Goal: Task Accomplishment & Management: Complete application form

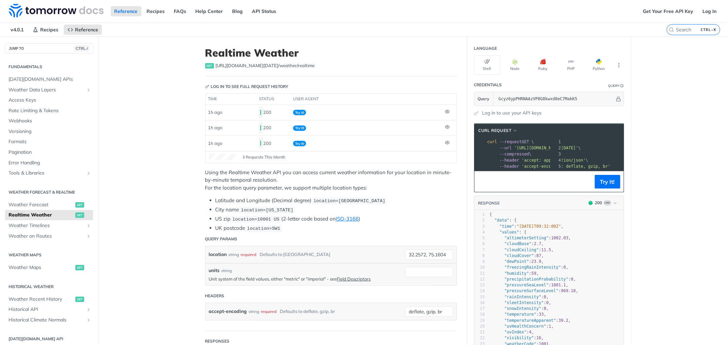
scroll to position [0, 76]
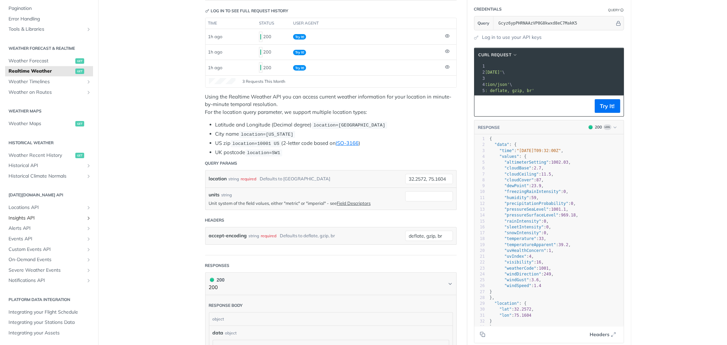
click at [30, 216] on span "Insights API" at bounding box center [47, 218] width 76 height 7
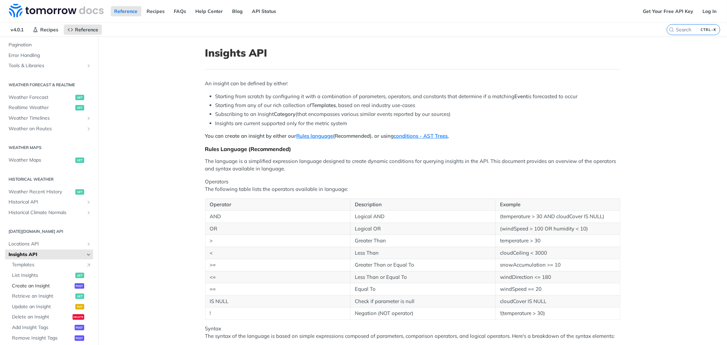
click at [35, 283] on span "Create an Insight" at bounding box center [42, 286] width 61 height 7
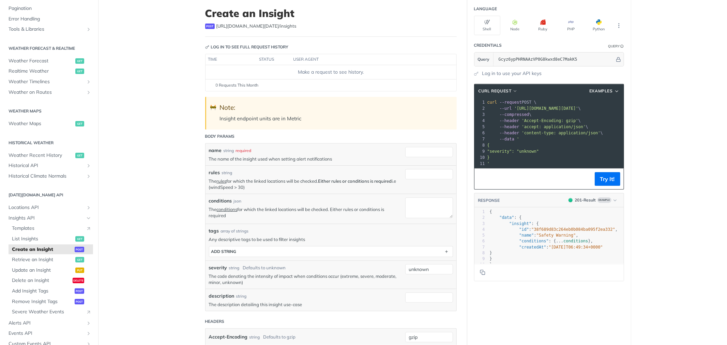
scroll to position [38, 0]
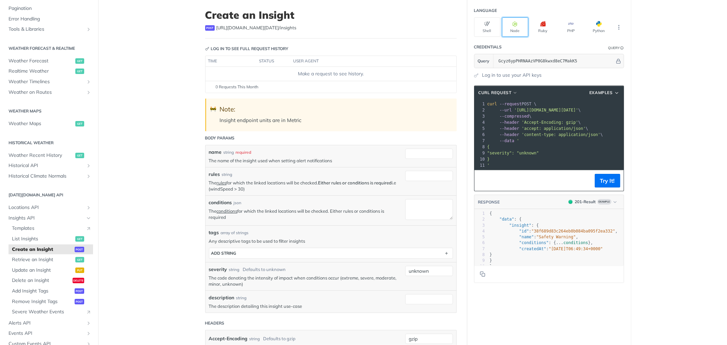
click at [509, 23] on button "Node" at bounding box center [515, 26] width 26 height 19
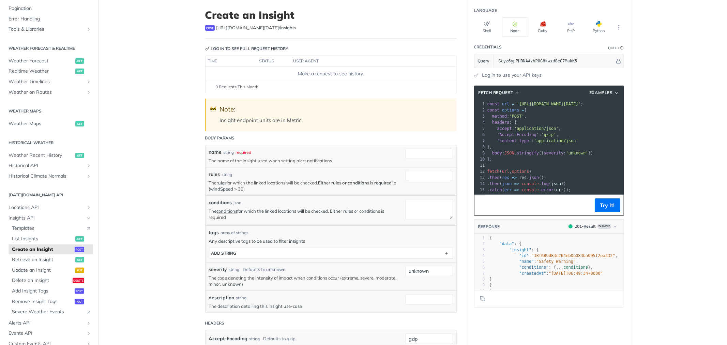
click at [561, 157] on pre "};" at bounding box center [588, 159] width 205 height 6
click at [573, 166] on pre "​" at bounding box center [588, 165] width 205 height 6
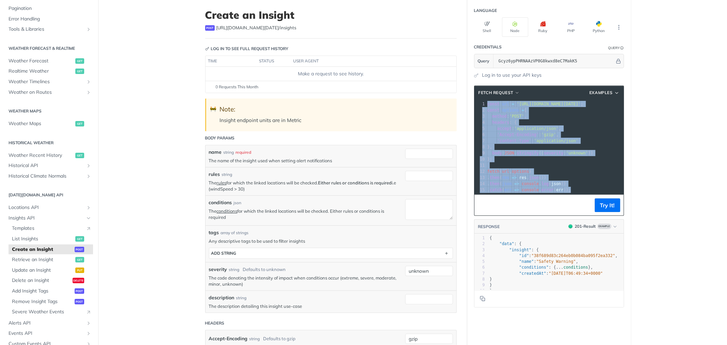
copy div "const url = 'https://api.tomorrow.io/v4/insights?apikey=Gcyz6ypPHRNAAzVP0G8kwxd…"
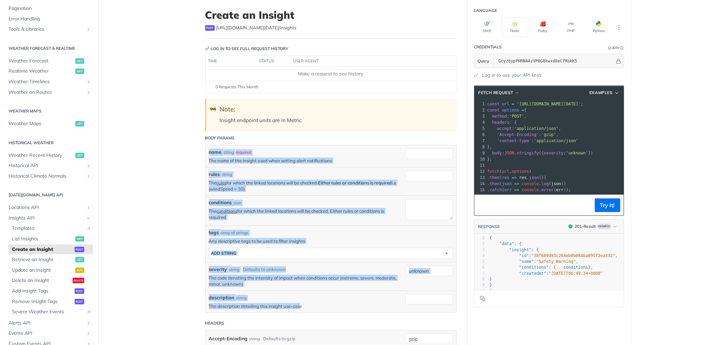
drag, startPoint x: 203, startPoint y: 150, endPoint x: 297, endPoint y: 305, distance: 181.4
click at [297, 305] on div "name string required The name of the insight used when setting alert notificati…" at bounding box center [331, 229] width 244 height 161
copy div "name string required The name of the insight used when setting alert notificati…"
click at [236, 165] on div "name string required The name of the insight used when setting alert notificati…" at bounding box center [331, 156] width 251 height 22
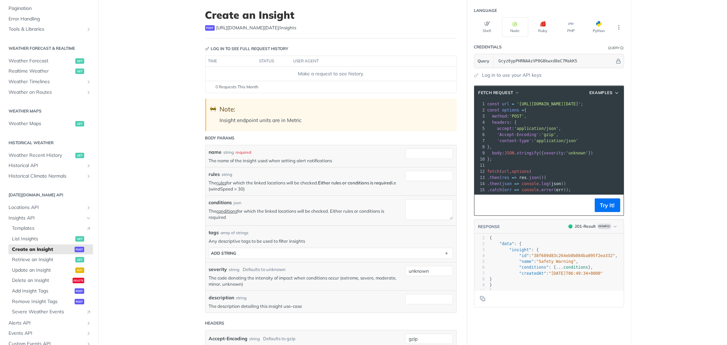
click at [209, 175] on label "rules" at bounding box center [214, 174] width 11 height 7
click at [405, 175] on input "rules" at bounding box center [429, 176] width 48 height 10
click at [209, 175] on label "rules" at bounding box center [214, 174] width 11 height 7
click at [405, 175] on input "rules" at bounding box center [429, 176] width 48 height 10
copy label "rules"
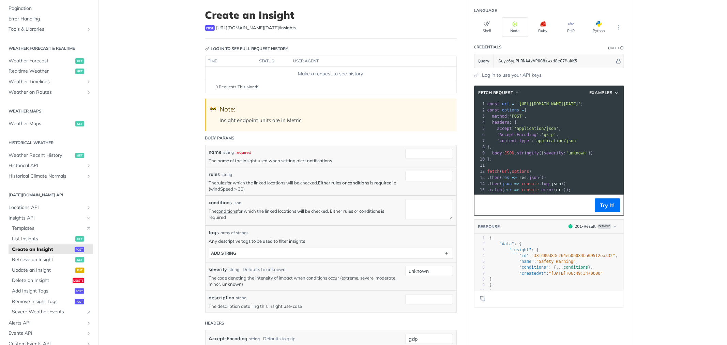
click at [226, 188] on p "The rules for which the linked locations will be checked. Either rules or condi…" at bounding box center [305, 186] width 193 height 12
copy p "windSpeed"
click at [516, 59] on input "Gcyz6ypPHRNAAzVP0G8kwxd8eC7MakK5" at bounding box center [555, 61] width 120 height 14
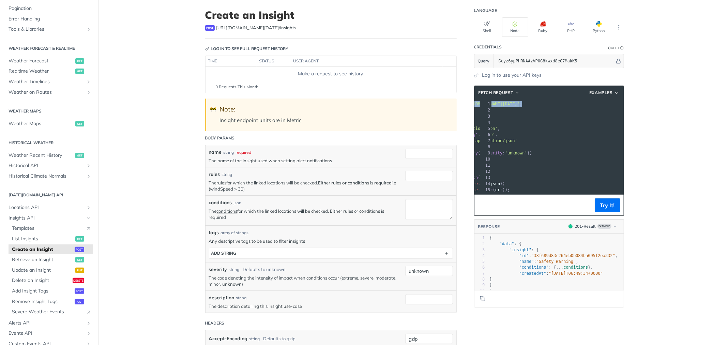
scroll to position [0, 0]
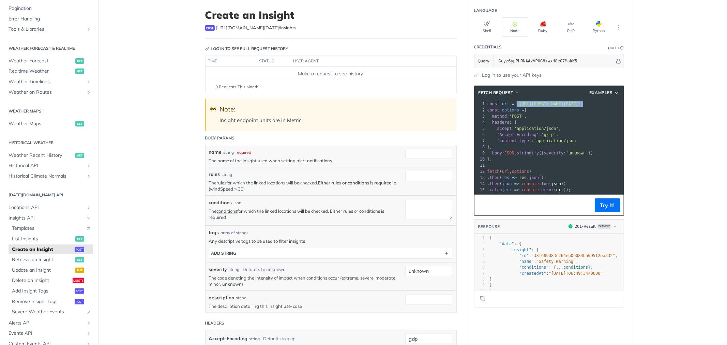
drag, startPoint x: 619, startPoint y: 101, endPoint x: 512, endPoint y: 102, distance: 107.7
click at [512, 102] on span "const url = 'https://api.tomorrow.io/v4/insights?apikey=Gcyz6ypPHRNAAzVP0G8kwxd…" at bounding box center [535, 104] width 96 height 5
copy span "'https://api.tomorrow.io/v4/insights?apikey=Gcyz6ypPHRNAAzVP0G8kwxd8eC7MakK5' ;"
click at [504, 57] on input "Gcyz6ypPHRNAAzVP0G8kwxd8eC7MakK5" at bounding box center [555, 61] width 120 height 14
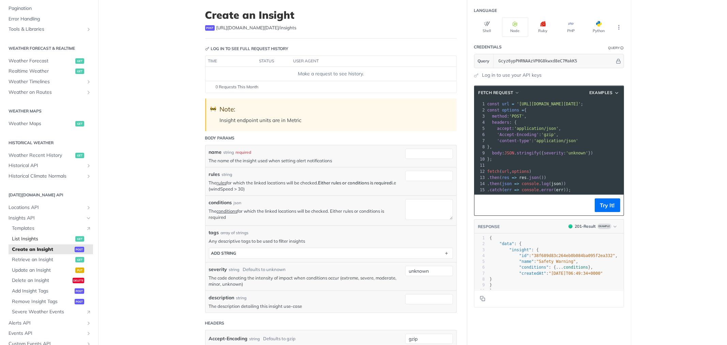
click at [25, 238] on span "List Insights" at bounding box center [43, 239] width 62 height 7
click at [408, 158] on div at bounding box center [429, 154] width 48 height 10
paste input "weather alerts"
type input "weather alerts1"
click at [415, 272] on input "unknown" at bounding box center [429, 271] width 48 height 10
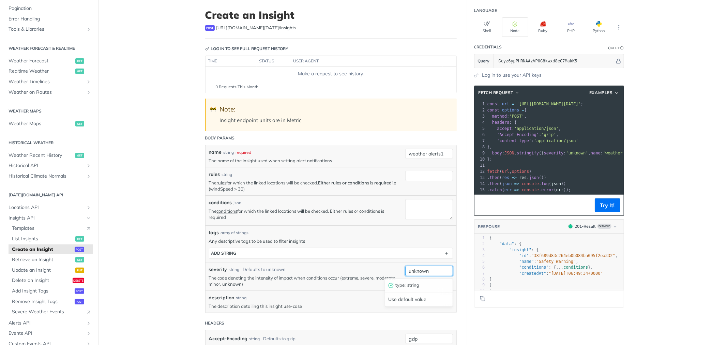
click at [415, 272] on input "unknown" at bounding box center [429, 271] width 48 height 10
paste input "moderate"
type input "moderate"
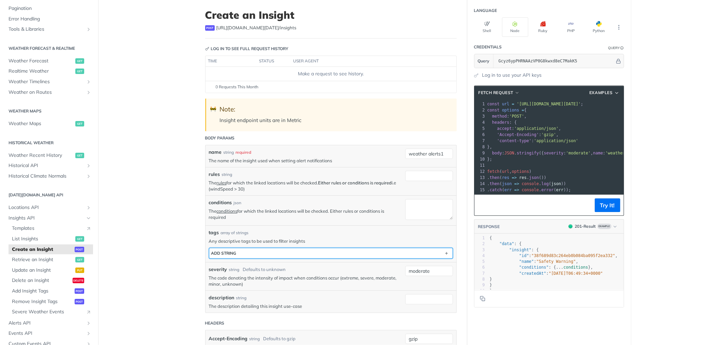
click at [430, 256] on button "ADD string" at bounding box center [330, 253] width 243 height 10
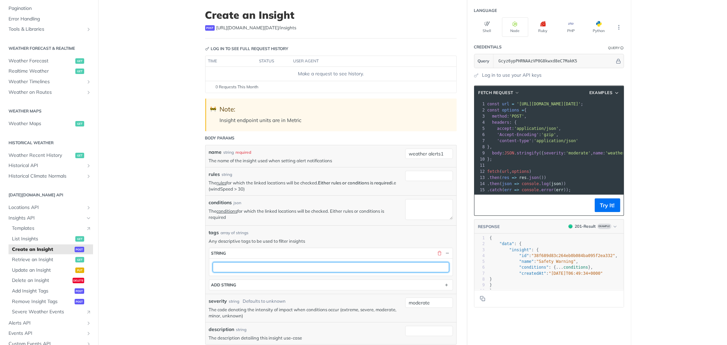
click at [265, 270] on input "text" at bounding box center [331, 267] width 237 height 10
type input "demo"
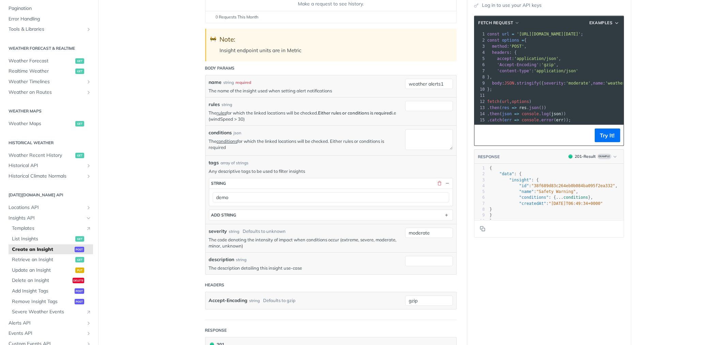
scroll to position [114, 0]
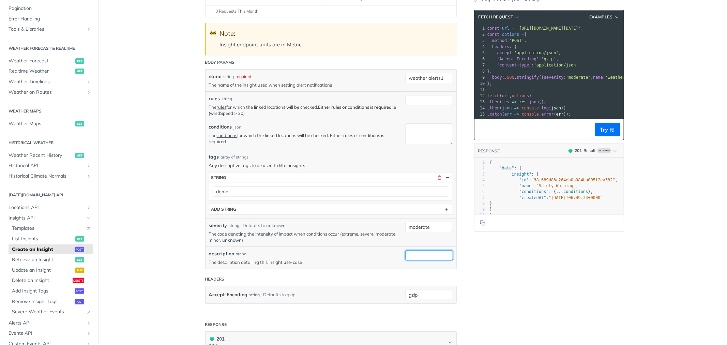
click at [410, 257] on input "description" at bounding box center [429, 255] width 48 height 10
paste input "High winds (>30 mph), heavy rain + high probability, and specific weather codes."
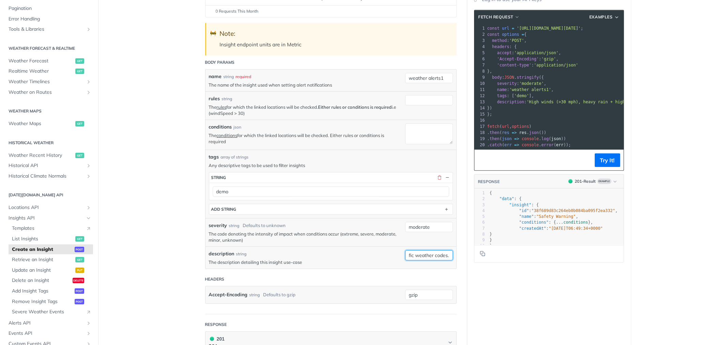
type input "High winds (>30 mph), heavy rain + high probability, and specific weather codes."
click at [425, 102] on input "rules" at bounding box center [429, 100] width 48 height 10
paste input "(windSpeed > 13.4) OR (precipitationProbability >= 80 AND rainIntensity >= 7.6)…"
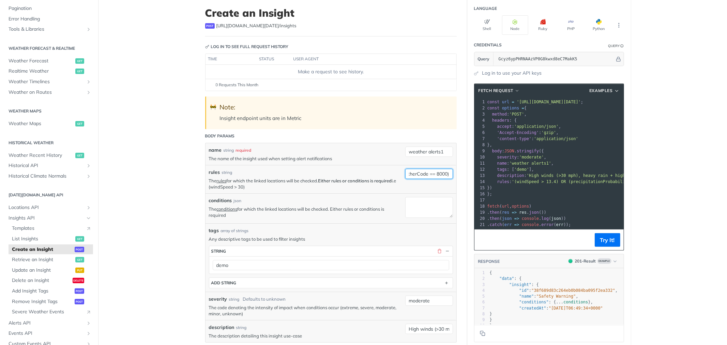
scroll to position [38, 0]
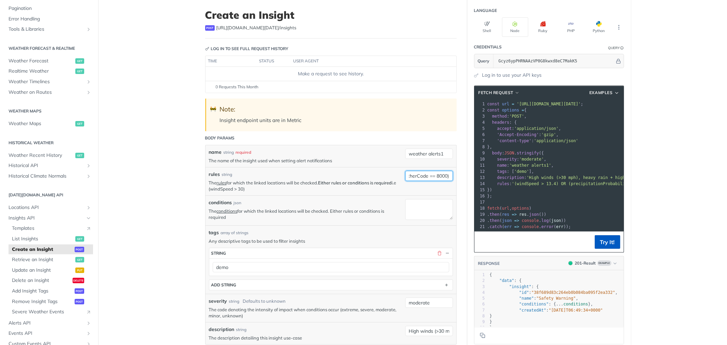
type input "(windSpeed > 13.4) OR (precipitationProbability >= 80 AND rainIntensity >= 7.6)…"
click at [605, 243] on button "Try It!" at bounding box center [608, 242] width 26 height 14
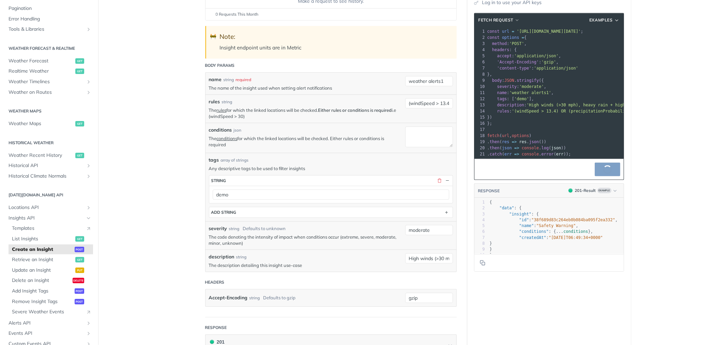
scroll to position [114, 0]
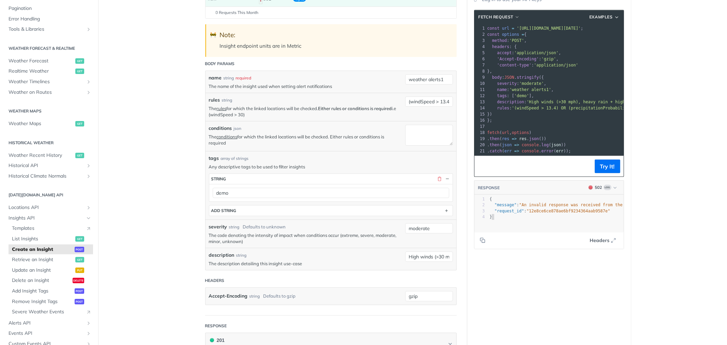
type textarea ""message": "An invalid response was received from the upstream server", "reques…"
drag, startPoint x: 499, startPoint y: 225, endPoint x: 488, endPoint y: 212, distance: 16.9
click at [488, 212] on div "1 { 2 "message" : "An invalid response was received from the upstream server" ,…" at bounding box center [571, 208] width 166 height 24
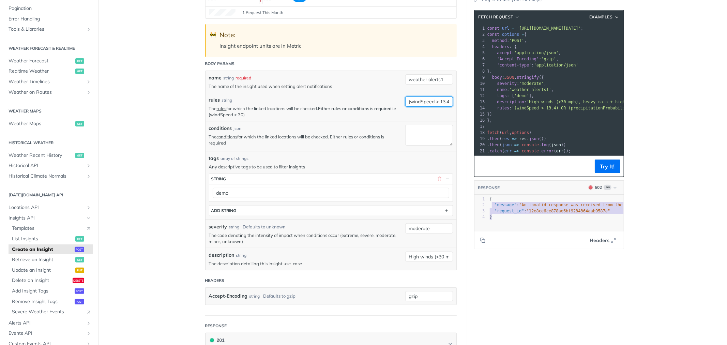
click at [409, 98] on input "(windSpeed > 13.4) OR (precipitationProbability >= 80 AND rainIntensity >= 7.6)…" at bounding box center [429, 101] width 48 height 10
paste input "text"
type input "(windSpeed > 13.4) OR (precipitationProbability >= 80 AND rainIntensity >= 7.6)…"
click at [599, 172] on button "Try It!" at bounding box center [608, 167] width 26 height 14
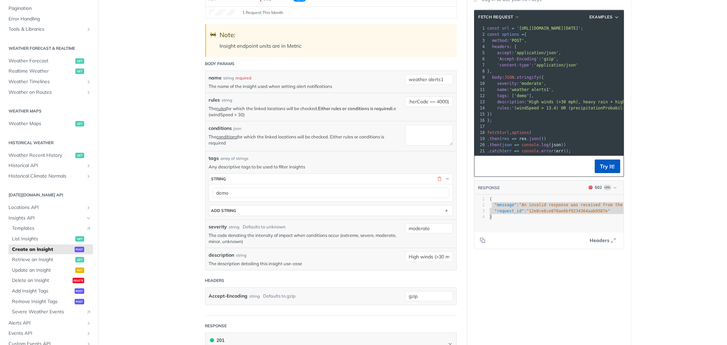
scroll to position [0, 0]
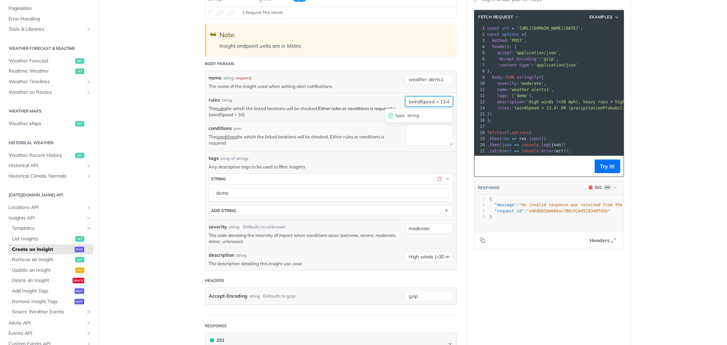
click at [416, 96] on input "(windSpeed > 13.4) OR (precipitationProbability >= 80 AND rainIntensity >= 7.6)…" at bounding box center [429, 101] width 48 height 10
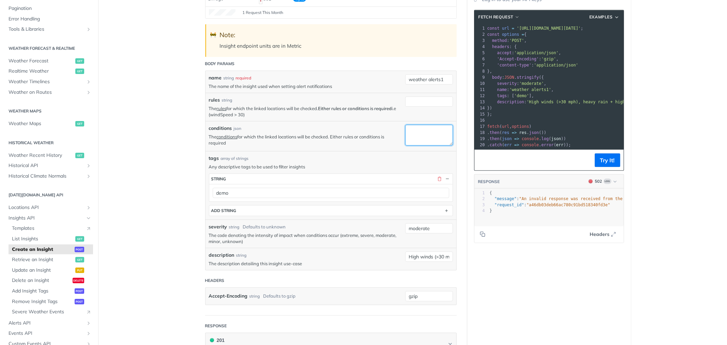
click at [419, 132] on textarea "conditions" at bounding box center [429, 135] width 48 height 21
paste textarea "{ "name": "weather alerts", "severity": "moderate", "tags": ["production", "dem…"
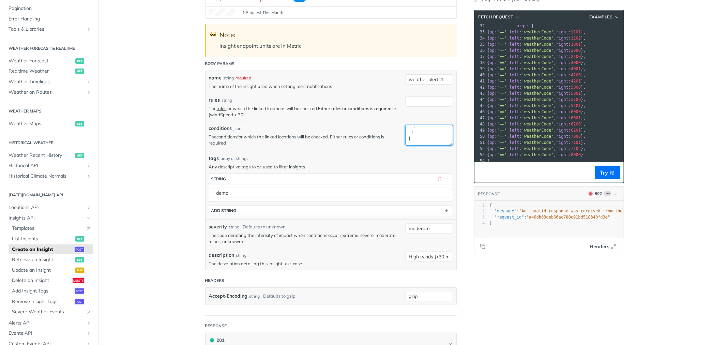
scroll to position [265, 0]
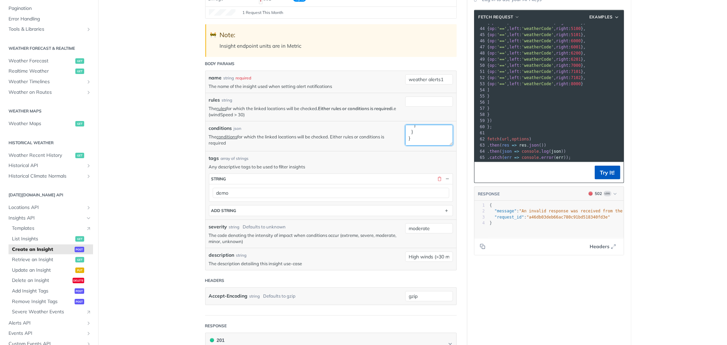
type textarea "{ "name": "weather alerts", "severity": "moderate", "tags": ["production", "dem…"
click at [607, 172] on button "Try It!" at bounding box center [608, 173] width 26 height 14
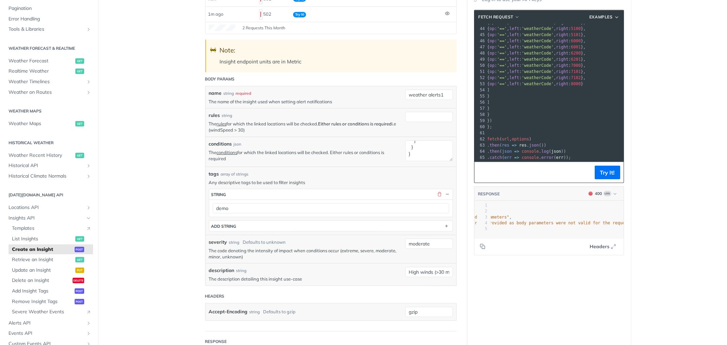
scroll to position [0, 67]
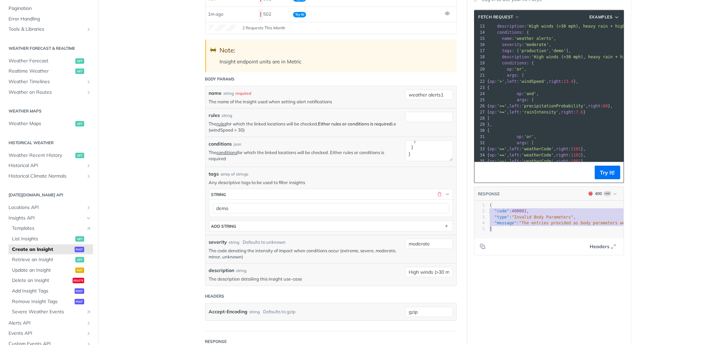
type textarea "{ "code": 400001, "type": "Invalid Body Parameters", "message": "The entries pr…"
drag, startPoint x: 492, startPoint y: 227, endPoint x: 483, endPoint y: 205, distance: 24.6
click at [483, 205] on div "x 1 { 2 "code" : 400001 , 3 "type" : "Invalid Body Parameters" , 4 "message" : …" at bounding box center [557, 228] width 166 height 54
click at [423, 149] on textarea "conditions" at bounding box center [429, 150] width 48 height 21
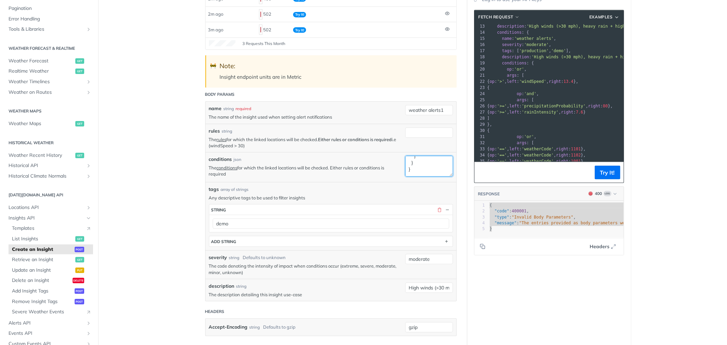
paste textarea "erator": "or", "conditions": [ { "operator": ">", "variable": "windSpeed", "val…"
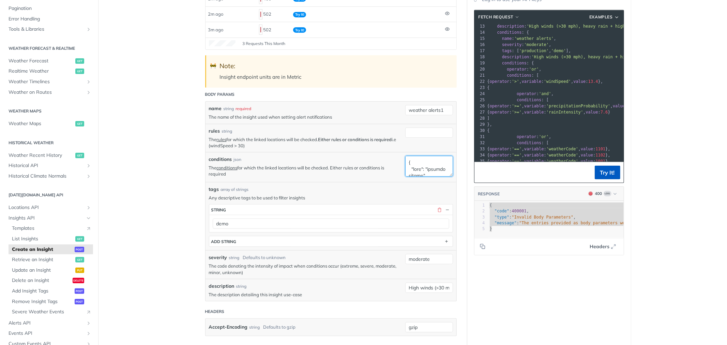
type textarea "{ "name": "weather alerts", "severity": "moderate", "tags": ["production", "dem…"
click at [597, 167] on button "Try It!" at bounding box center [608, 173] width 26 height 14
click at [547, 232] on div "x 1 { 2 "code" : 400001 , 3 "type" : "Invalid Body Parameters" , 4 "message" : …" at bounding box center [675, 217] width 375 height 32
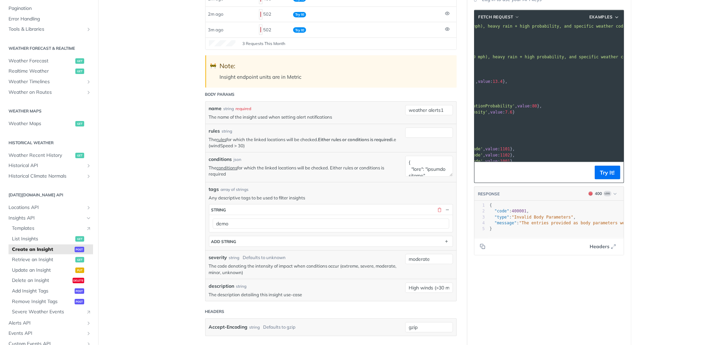
scroll to position [76, 0]
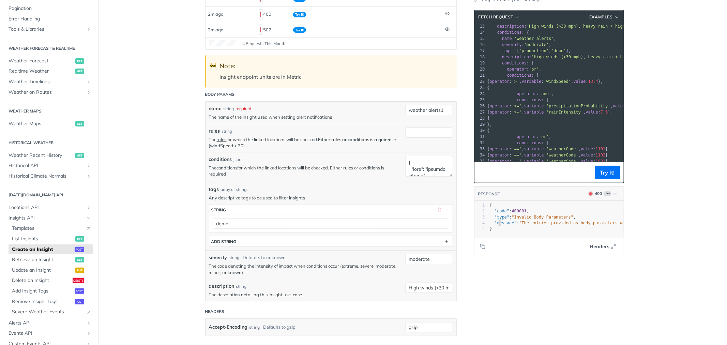
type textarea ""code": 400001, "type": "Invalid Body Parameters", "m"
drag, startPoint x: 496, startPoint y: 225, endPoint x: 482, endPoint y: 213, distance: 18.9
click at [482, 213] on div "x 1 { 2 "code" : 400001 , 3 "type" : "Invalid Body Parameters" , 4 "message" : …" at bounding box center [557, 228] width 166 height 54
click at [492, 226] on pre "}" at bounding box center [675, 229] width 375 height 6
type textarea "{ "code": 400001, "type": "Invalid Body Parameters", "message": "The entries pr…"
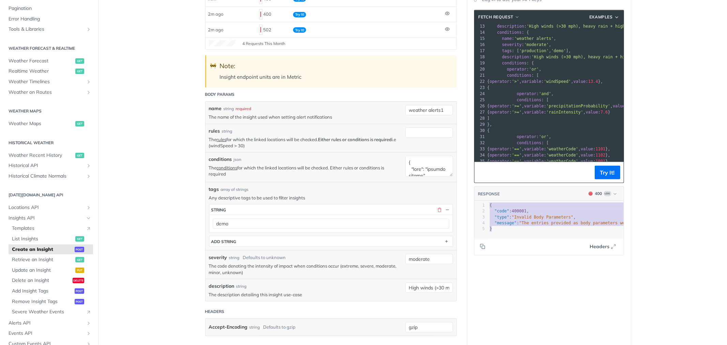
drag, startPoint x: 492, startPoint y: 227, endPoint x: 484, endPoint y: 202, distance: 25.5
click at [484, 202] on div "x 1 { 2 "code" : 400001 , 3 "type" : "Invalid Body Parameters" , 4 "message" : …" at bounding box center [557, 228] width 166 height 54
click at [440, 108] on input "weather alerts1" at bounding box center [429, 110] width 48 height 10
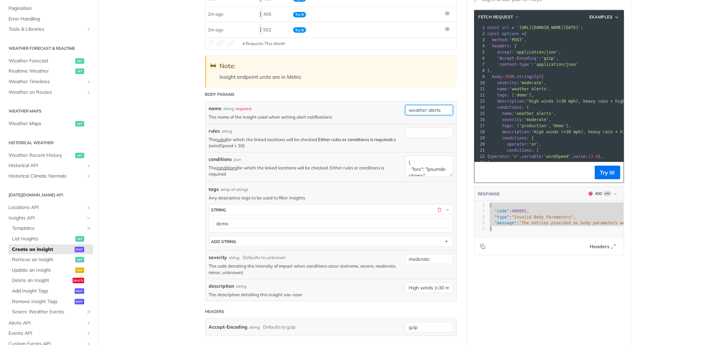
scroll to position [0, 0]
type input "weather alerts"
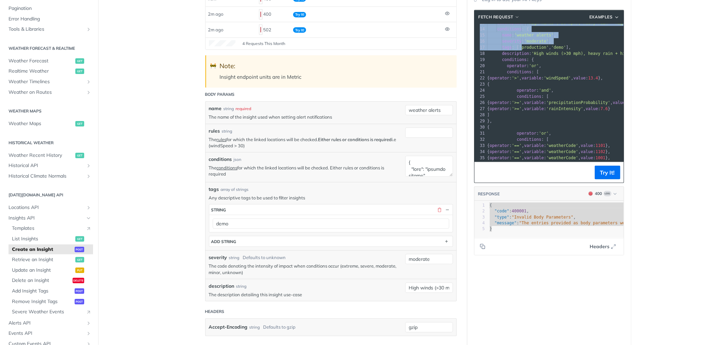
scroll to position [188, 0]
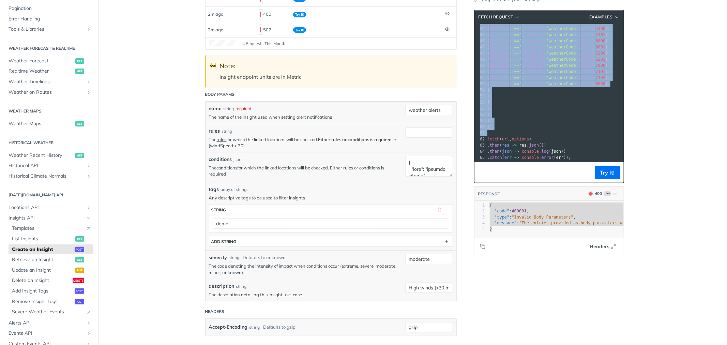
drag, startPoint x: 488, startPoint y: 77, endPoint x: 495, endPoint y: 129, distance: 51.5
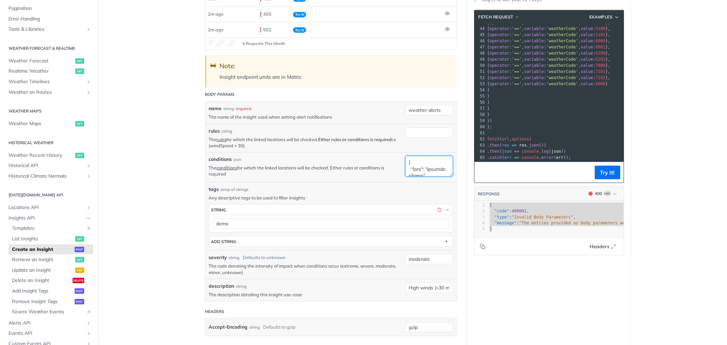
click at [422, 171] on textarea "conditions" at bounding box center [429, 166] width 48 height 21
paste textarea ""operator": "or", "conditions": [ { "operator": ">", "variable": "windSpeed", "…"
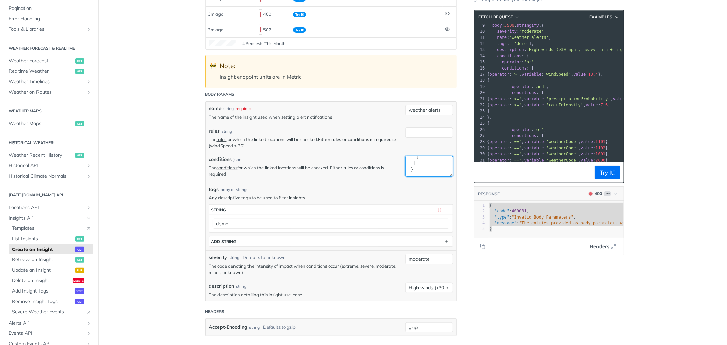
scroll to position [43, 0]
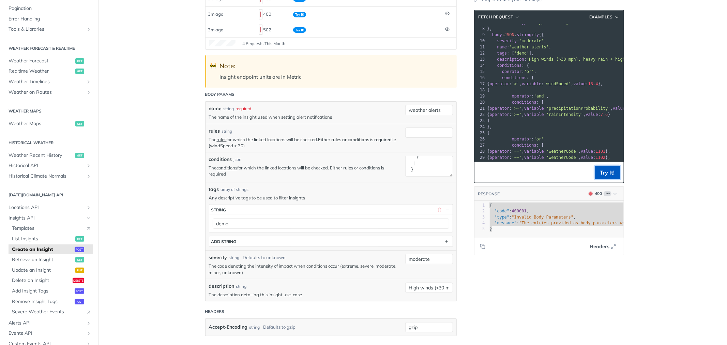
click at [605, 168] on button "Try It!" at bounding box center [608, 173] width 26 height 14
click at [420, 173] on textarea "conditions" at bounding box center [429, 166] width 48 height 21
paste textarea "operator: 'or', conditions: [ { operator: '>', variable: 'windSpeed', value: 13…"
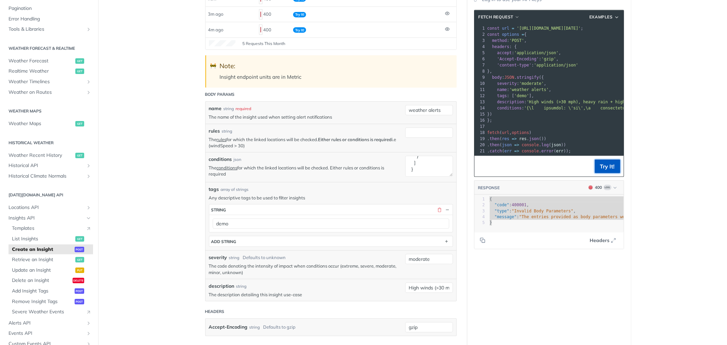
click at [611, 173] on button "Try It!" at bounding box center [608, 167] width 26 height 14
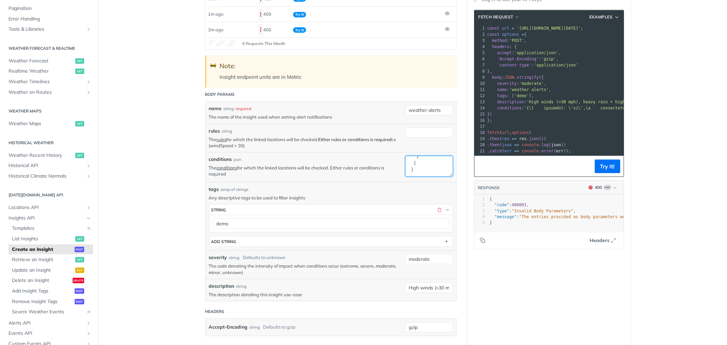
click at [411, 166] on textarea "conditions" at bounding box center [429, 166] width 48 height 21
paste textarea "operator: 'and', conditions: [ { operator: '>=', variable: 'precipitationProbab…"
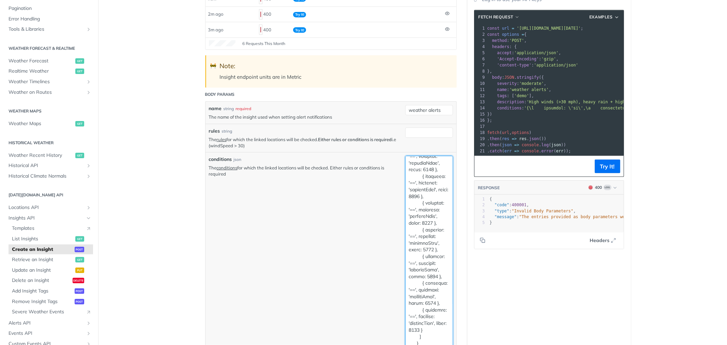
scroll to position [720, 0]
drag, startPoint x: 448, startPoint y: 175, endPoint x: 458, endPoint y: 359, distance: 184.3
click at [458, 345] on html "Jump to Content Reference Recipes FAQs Help Center Blog API Status Recipes Refe…" at bounding box center [363, 172] width 727 height 345
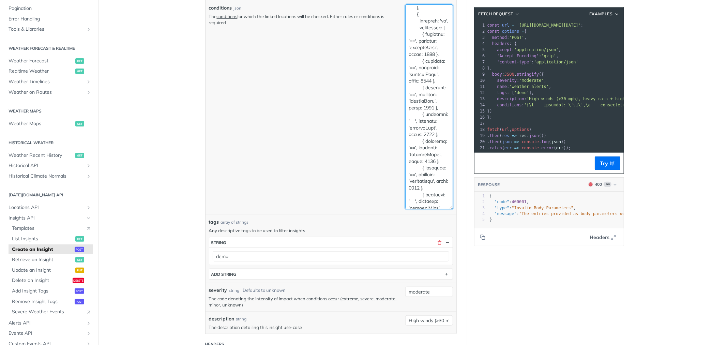
scroll to position [0, 0]
click at [406, 13] on textarea "conditions" at bounding box center [429, 106] width 48 height 205
click at [410, 19] on textarea "conditions" at bounding box center [429, 106] width 48 height 205
click at [411, 19] on textarea "conditions" at bounding box center [429, 106] width 48 height 205
click at [412, 25] on textarea "conditions" at bounding box center [429, 106] width 48 height 205
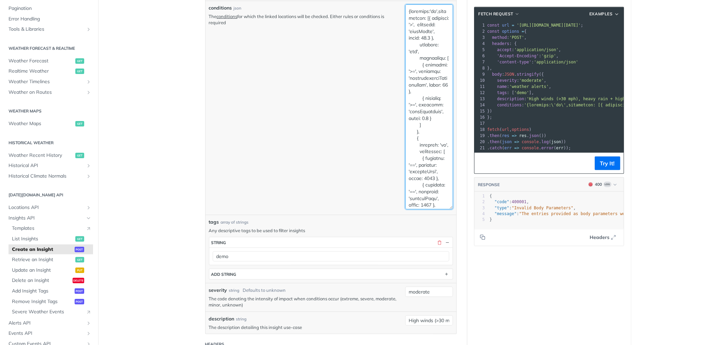
type textarea "{operator:'or',conditions: [{ operator: '>', variable: 'windSpeed', value: 13.4…"
click at [425, 78] on textarea "conditions" at bounding box center [429, 106] width 48 height 205
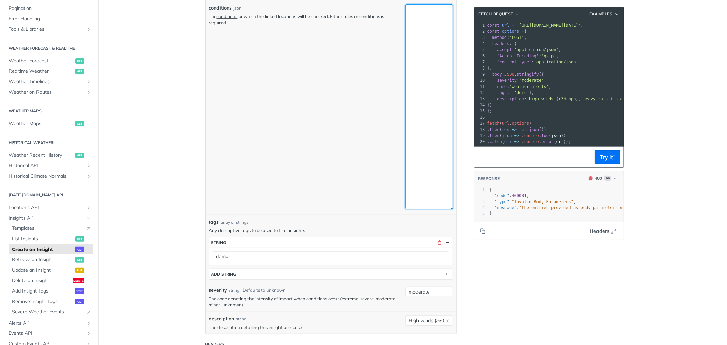
paste textarea "{ "operator": "or", "conditions": [ { "operator": ">", "variable": "windSpeed",…"
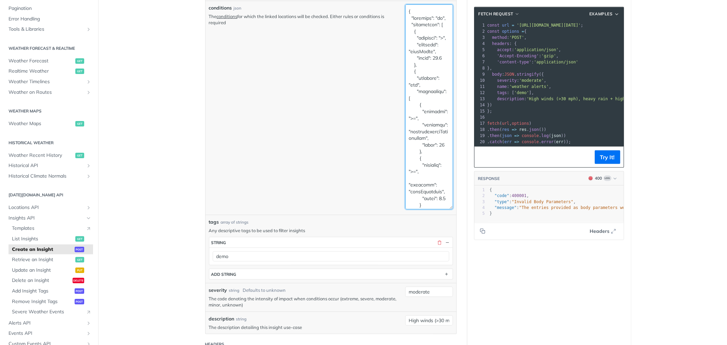
scroll to position [973, 0]
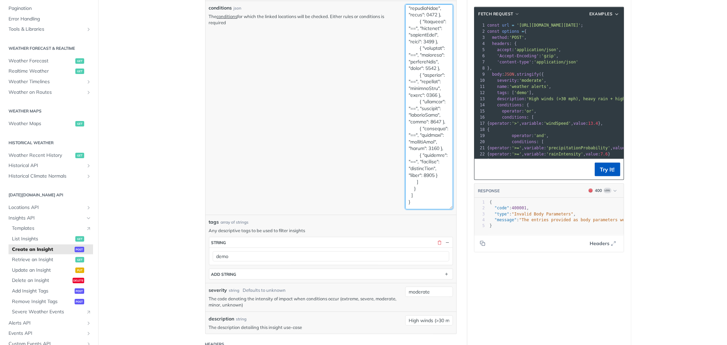
type textarea "{ "operator": "or", "conditions": [ { "operator": ">", "variable": "windSpeed",…"
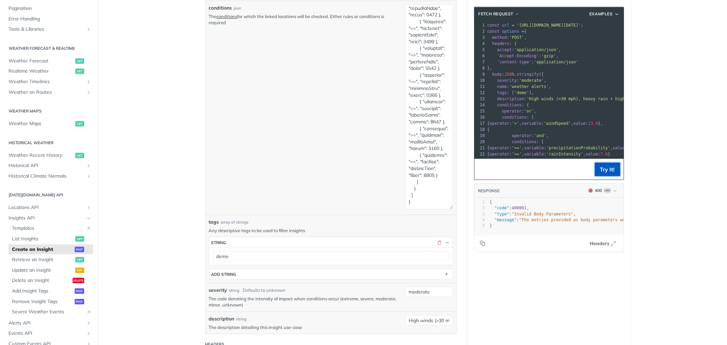
click at [597, 170] on button "Try It!" at bounding box center [608, 170] width 26 height 14
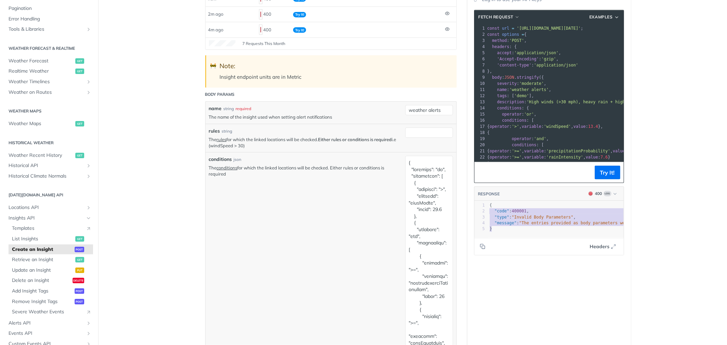
type textarea "{ "code": 400001, "type": "Invalid Body Parameters", "message": "The entries pr…"
drag, startPoint x: 499, startPoint y: 226, endPoint x: 483, endPoint y: 203, distance: 28.3
click at [483, 203] on div "x 1 { 2 "code" : 400001 , 3 "type" : "Invalid Body Parameters" , 4 "message" : …" at bounding box center [557, 228] width 166 height 54
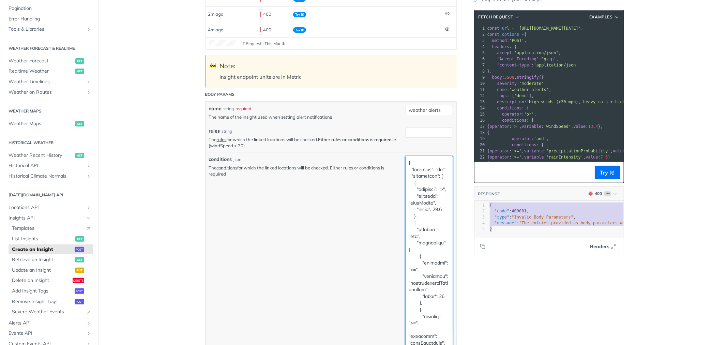
click at [430, 175] on textarea "conditions" at bounding box center [429, 258] width 48 height 205
paste textarea ">", "variable": "windSpeed", "value": 13.4"
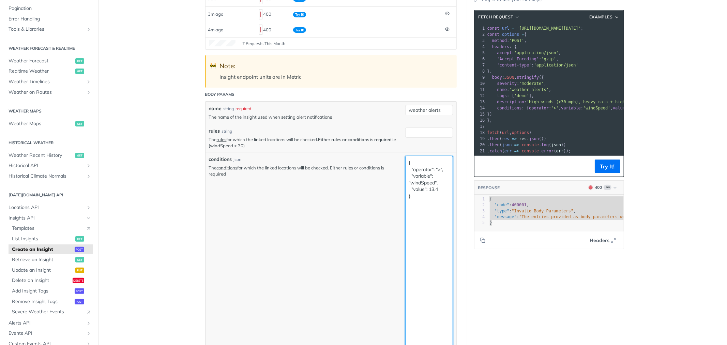
type textarea "{ "operator": ">", "variable": "windSpeed", "value": 13.4 }"
click at [359, 210] on div "conditions json The conditions for which the linked locations will be checked. …" at bounding box center [305, 259] width 193 height 207
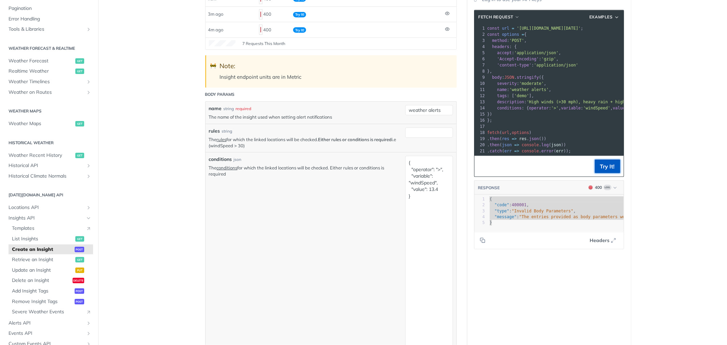
click at [595, 172] on button "Try It!" at bounding box center [608, 167] width 26 height 14
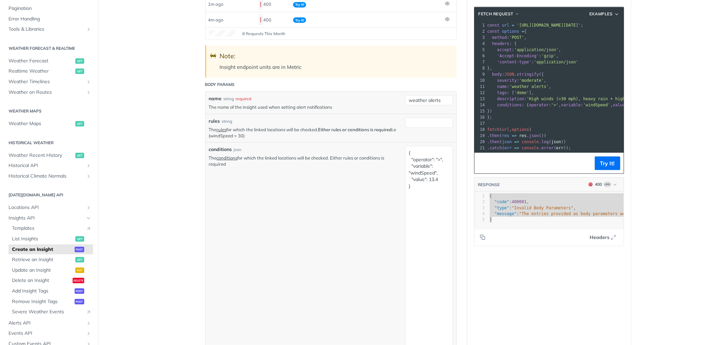
scroll to position [151, 0]
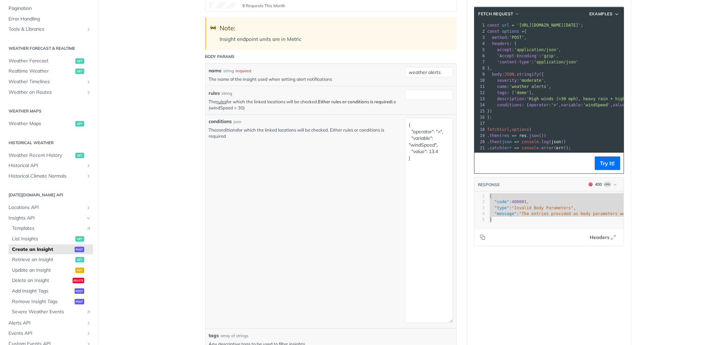
click at [230, 131] on link "conditions" at bounding box center [227, 129] width 21 height 5
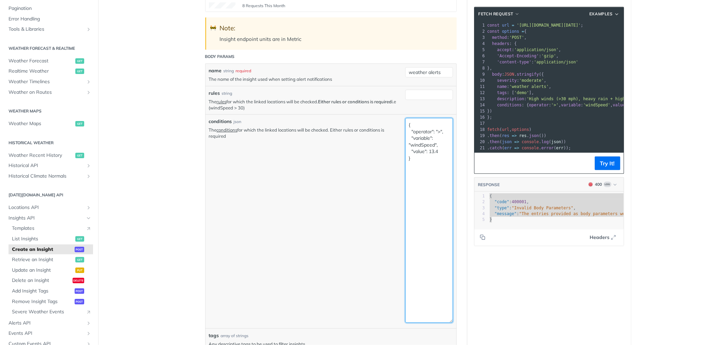
click at [415, 166] on textarea "{ "operator": ">", "variable": "windSpeed", "value": 13.4 }" at bounding box center [429, 220] width 48 height 205
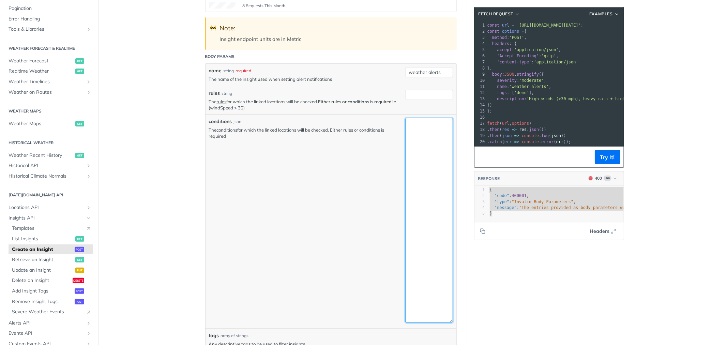
paste textarea "{ "type": "OPERATOR", "content": { "operator": "OR" }, "children": [ { "type": …"
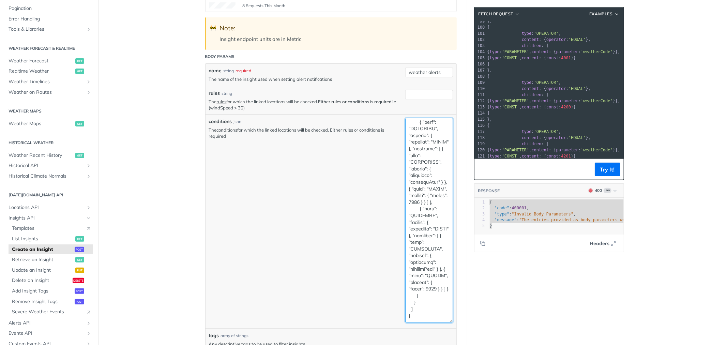
scroll to position [701, 0]
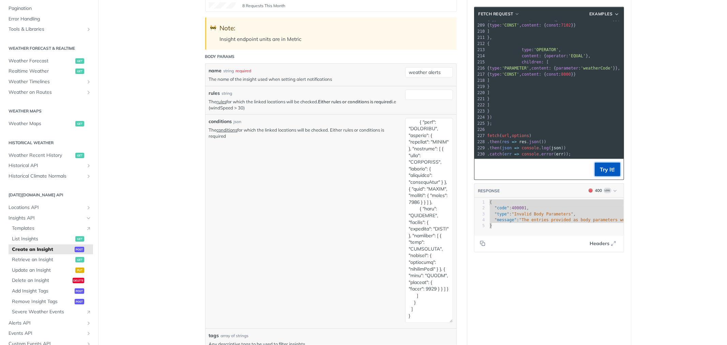
click at [596, 173] on button "Try It!" at bounding box center [608, 170] width 26 height 14
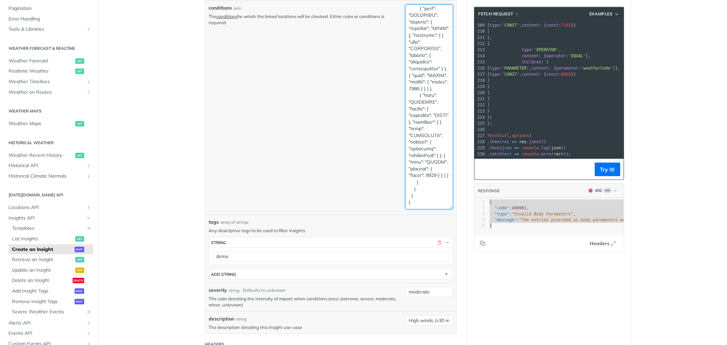
click at [411, 97] on textarea "conditions" at bounding box center [429, 106] width 48 height 205
paste textarea
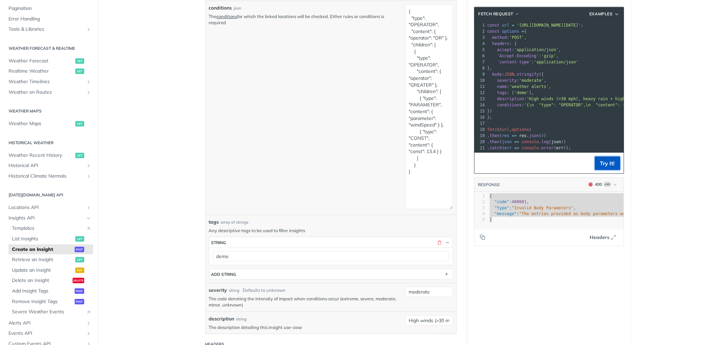
click at [604, 168] on button "Try It!" at bounding box center [608, 163] width 26 height 14
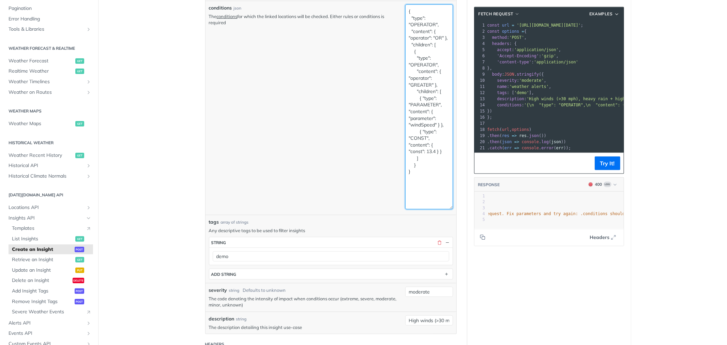
click at [419, 172] on textarea "{ "type": "OPERATOR", "content": { "operator": "OR" }, "children": [ { "type": …" at bounding box center [429, 106] width 48 height 205
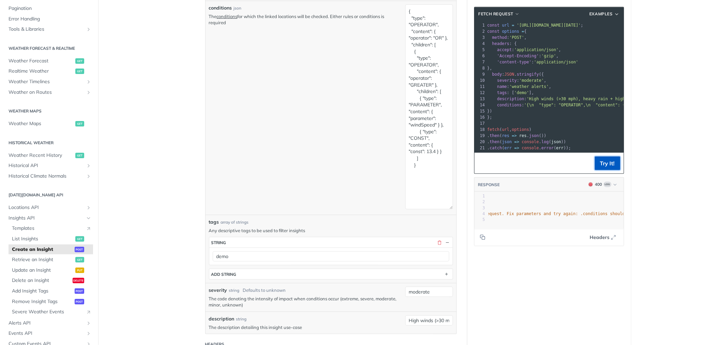
click at [595, 168] on button "Try It!" at bounding box center [608, 163] width 26 height 14
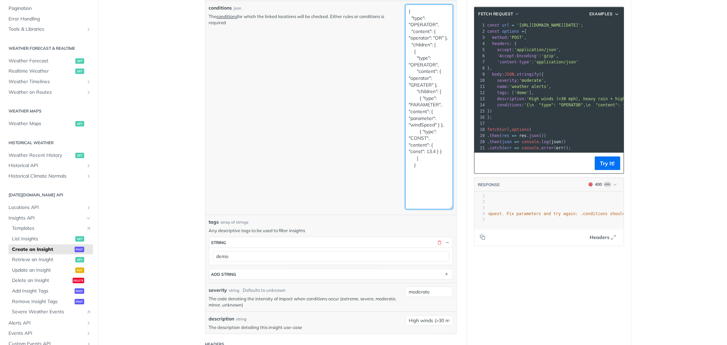
click at [410, 11] on textarea "{ "type": "OPERATOR", "content": { "operator": "OR" }, "children": [ { "type": …" at bounding box center [429, 106] width 48 height 205
type textarea ""type": "OPERATOR", "content": { "operator": "OR" }, "children": [ { "type": "O…"
click at [415, 174] on textarea ""type": "OPERATOR", "content": { "operator": "OR" }, "children": [ { "type": "O…" at bounding box center [429, 106] width 48 height 205
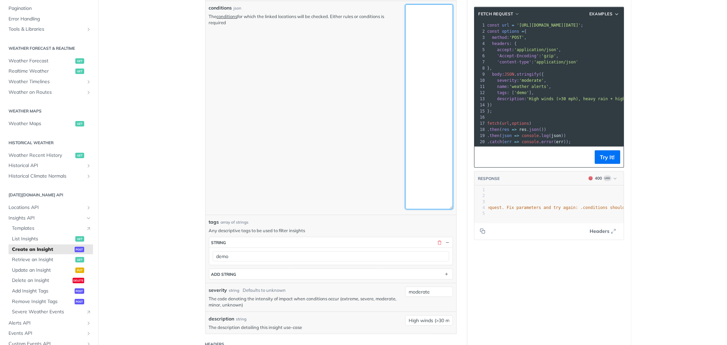
scroll to position [114, 0]
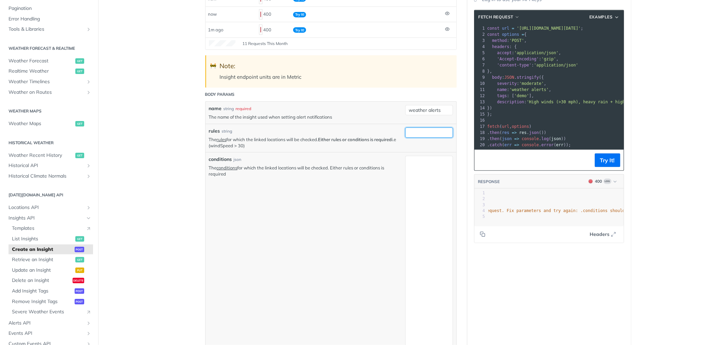
click at [417, 135] on input "rules" at bounding box center [429, 132] width 48 height 10
paste input ""type": "OPERATOR", "content": { "operator": "OR" }, "children": [ { "type": "O…"
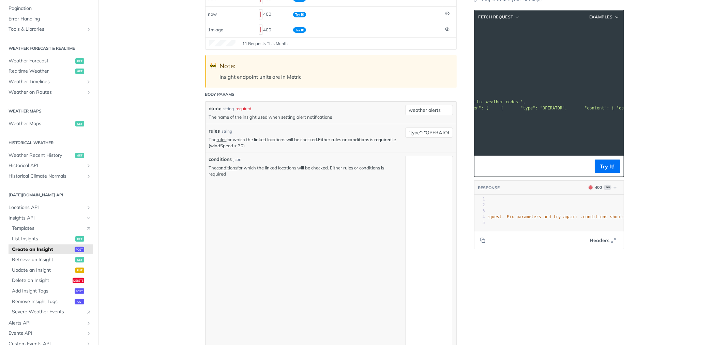
scroll to position [0, 0]
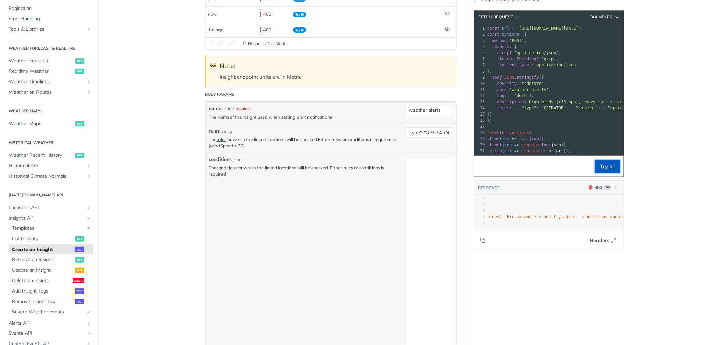
click at [595, 168] on button "Try It!" at bounding box center [608, 167] width 26 height 14
click at [408, 130] on input ""type": "OPERATOR", "content": { "operator": "OR" }, "children": [ { "type": "O…" at bounding box center [429, 132] width 48 height 10
paste input "(windSpeed > 13.4) OR (precipitationProbability >= 80 AND rainIntensity >= 7.6)"
type input "(windSpeed > 13.4) OR (precipitationProbability >= 80 AND rainIntensity >= 7.6)"
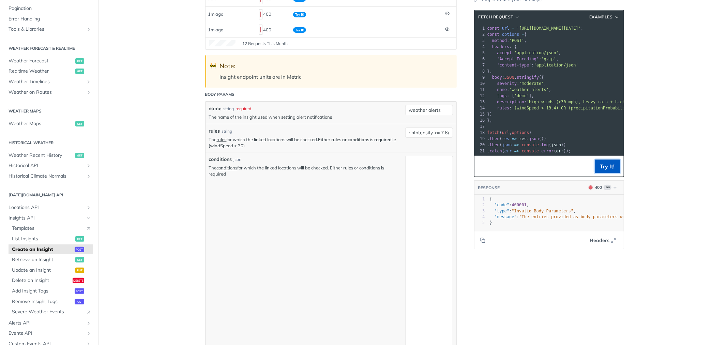
click at [599, 173] on button "Try It!" at bounding box center [608, 167] width 26 height 14
click at [599, 239] on footer "Headers" at bounding box center [548, 239] width 149 height 17
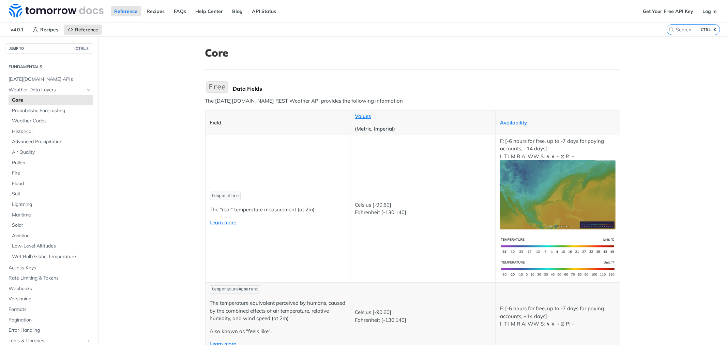
scroll to position [1260, 0]
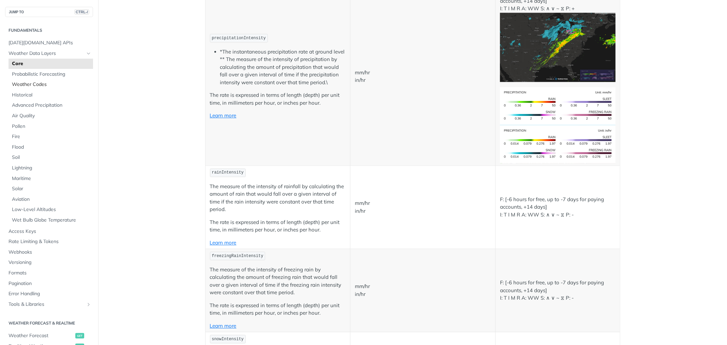
click at [30, 84] on span "Weather Codes" at bounding box center [51, 84] width 79 height 7
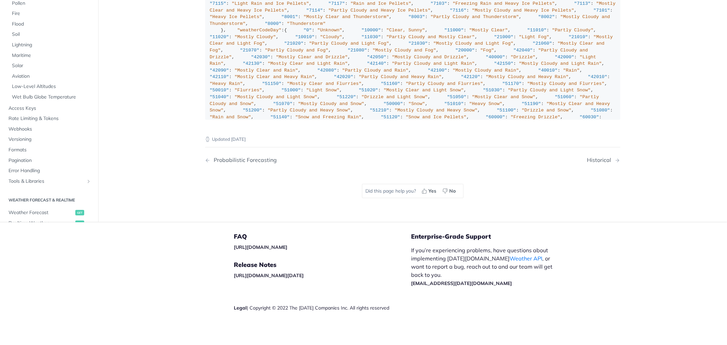
scroll to position [4999, 0]
copy span "1100"
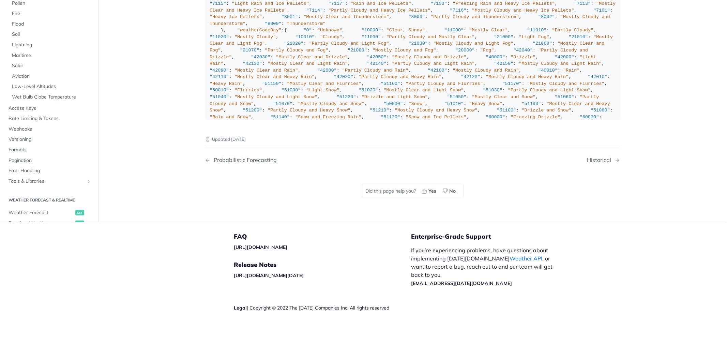
copy span "1101"
copy span "8000"
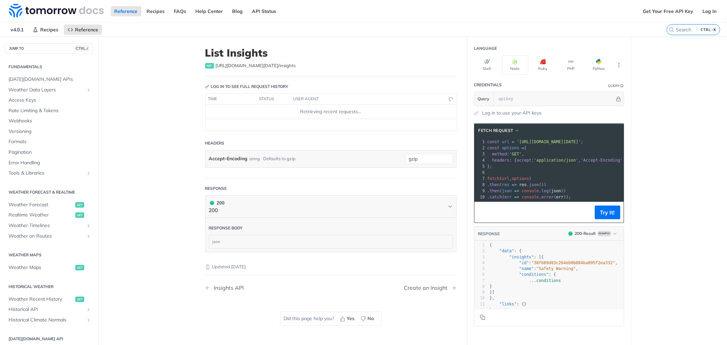
scroll to position [107, 0]
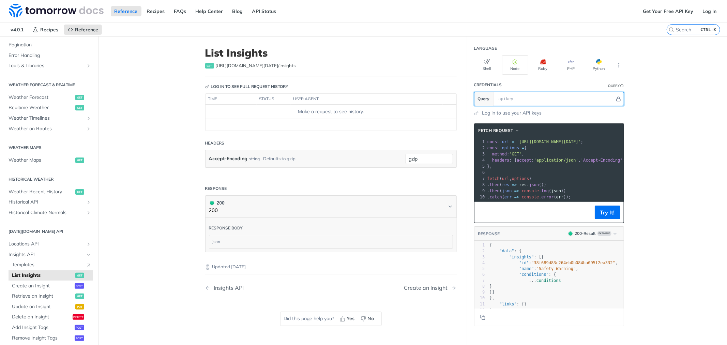
click at [516, 97] on input "text" at bounding box center [555, 99] width 120 height 14
paste input "Gcyz6ypPHRNAAzVP0G8kwxd8eC7MakK5"
type input "Gcyz6ypPHRNAAzVP0G8kwxd8eC7MakK5"
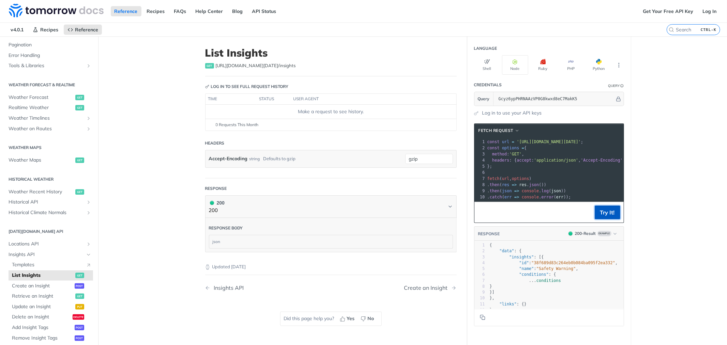
click at [602, 212] on button "Try It!" at bounding box center [608, 213] width 26 height 14
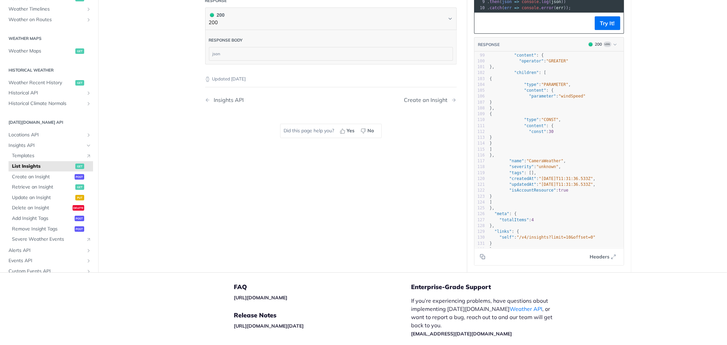
scroll to position [453, 0]
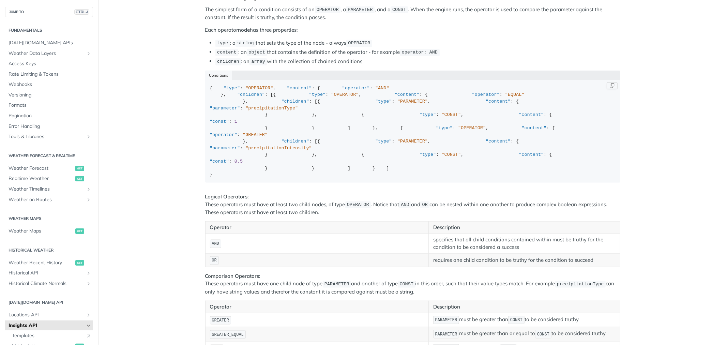
scroll to position [730, 0]
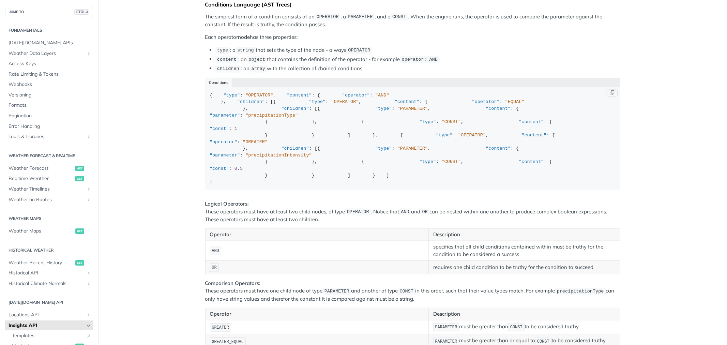
click at [397, 114] on div "{ "type" : "OPERATOR" , "content" : { "operator" : "AND" }, "children" : [{ "ty…" at bounding box center [413, 138] width 406 height 93
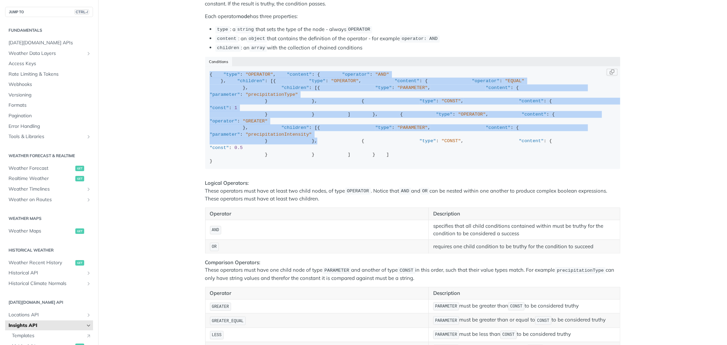
scroll to position [881, 0]
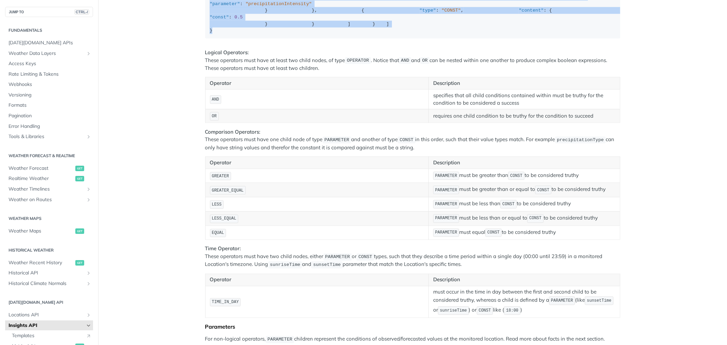
drag, startPoint x: 207, startPoint y: 94, endPoint x: 235, endPoint y: 238, distance: 145.9
copy div "{ "type" : "OPERATOR" , "content" : { "operator" : "AND" }, "children" : [{ "ty…"
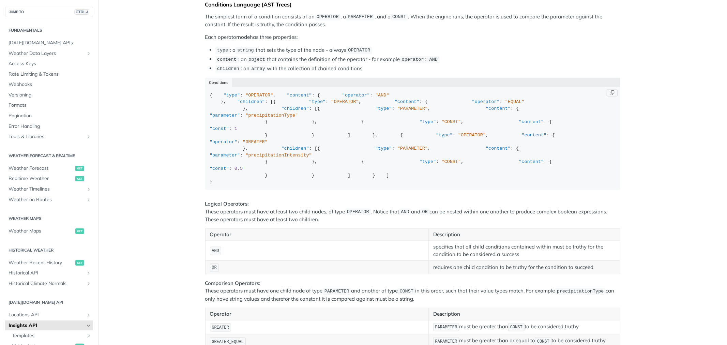
scroll to position [5, 0]
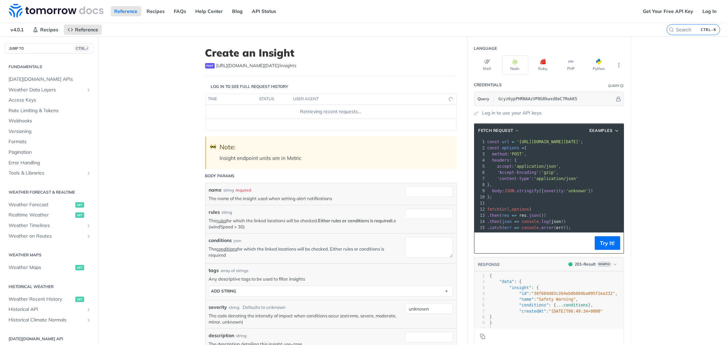
scroll to position [107, 0]
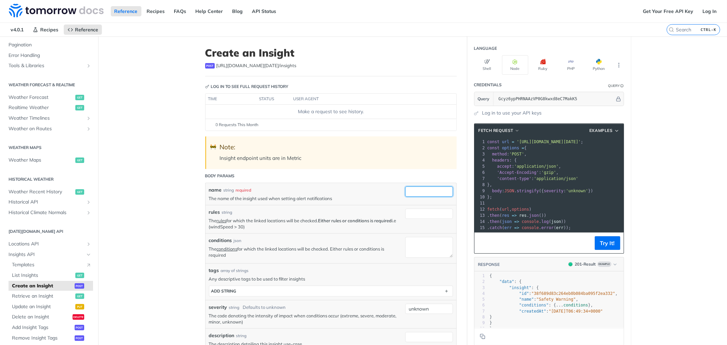
click at [405, 192] on input "name" at bounding box center [429, 191] width 48 height 10
click at [412, 191] on input "name" at bounding box center [429, 191] width 48 height 10
paste input "weather alerts"
type input "weather alerts"
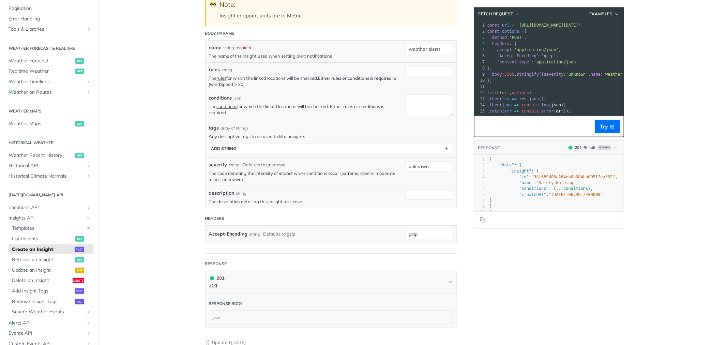
scroll to position [151, 0]
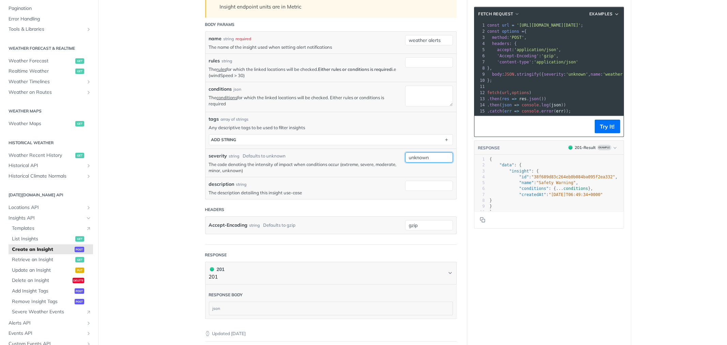
click at [419, 158] on input "unknown" at bounding box center [429, 157] width 48 height 10
paste input "moderate"
type input "moderate"
click at [405, 186] on input "description" at bounding box center [429, 186] width 48 height 10
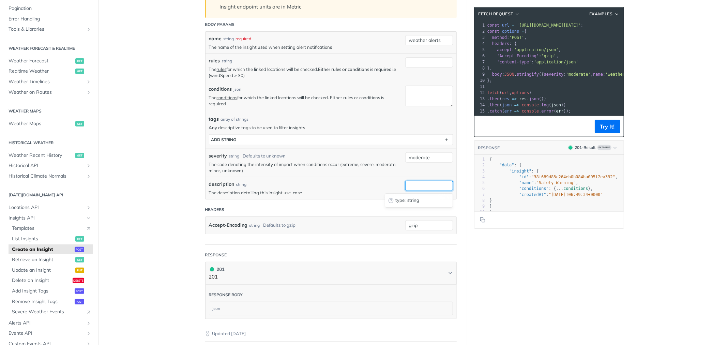
paste input "High winds (>30 mph), heavy rain + high probability, and specific weather codes."
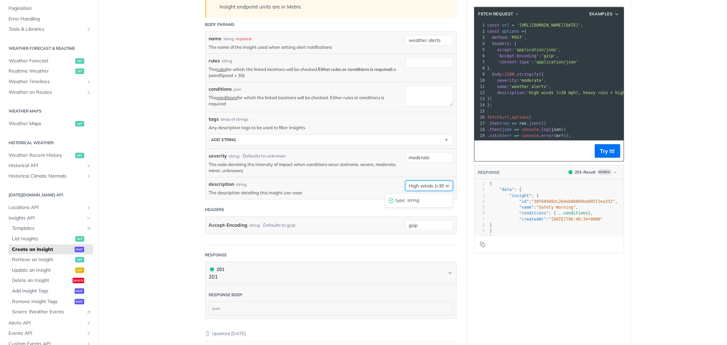
scroll to position [0, 137]
type input "High winds (>30 mph), heavy rain + high probability, and specific weather codes."
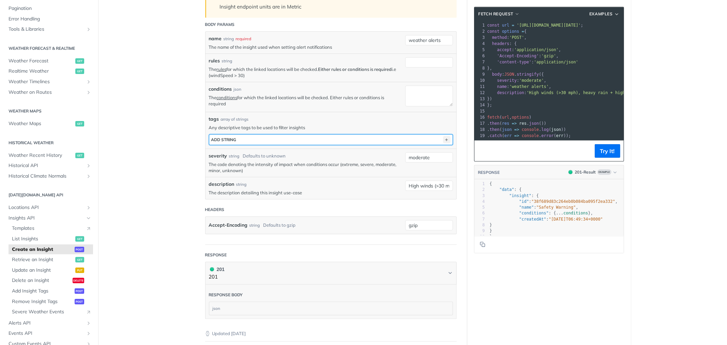
click at [445, 141] on icon "button" at bounding box center [446, 139] width 7 height 7
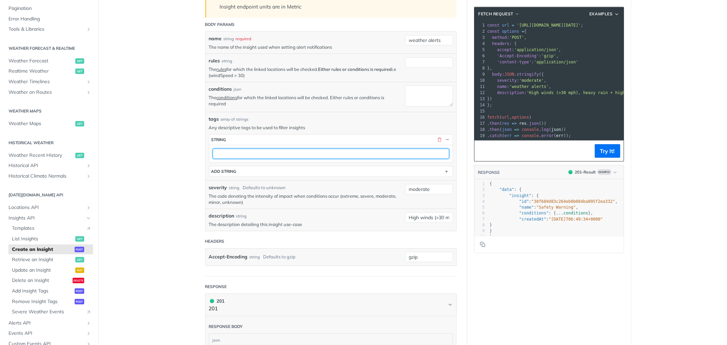
click at [252, 154] on input "text" at bounding box center [331, 154] width 237 height 10
paste input "demo"
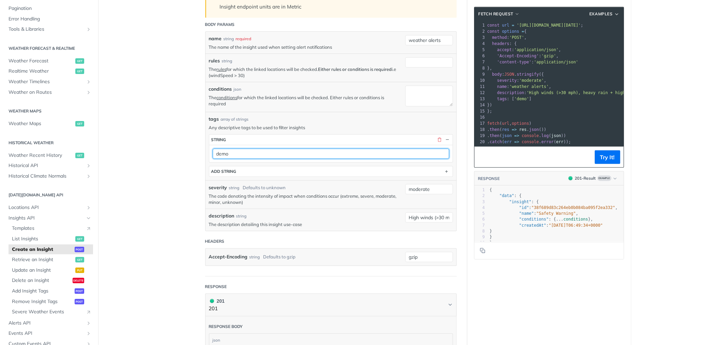
type input "demo"
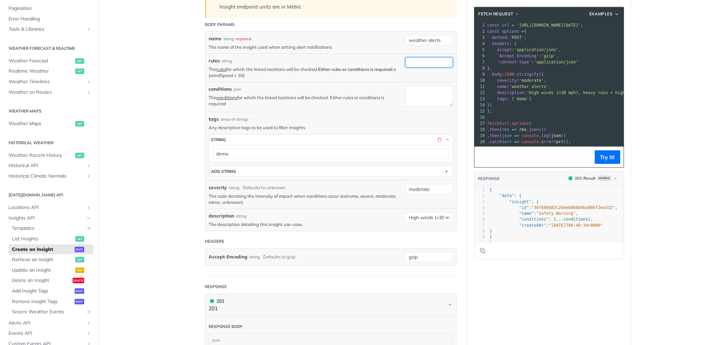
click at [417, 63] on input "rules" at bounding box center [429, 62] width 48 height 10
paste input "windSpeed > 13.4"
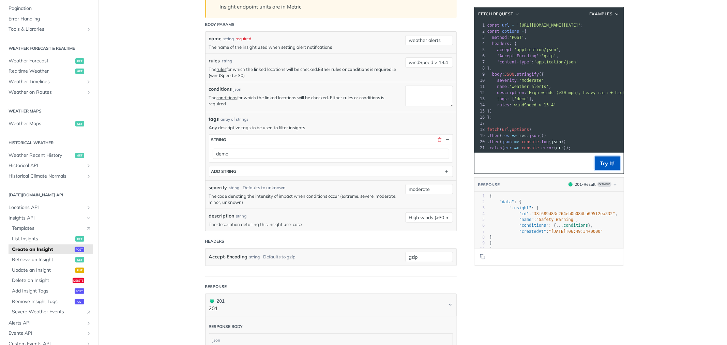
click at [617, 168] on button "Try It!" at bounding box center [608, 163] width 26 height 14
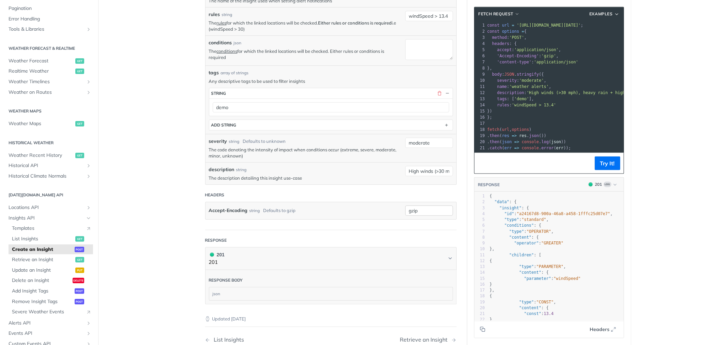
scroll to position [191, 0]
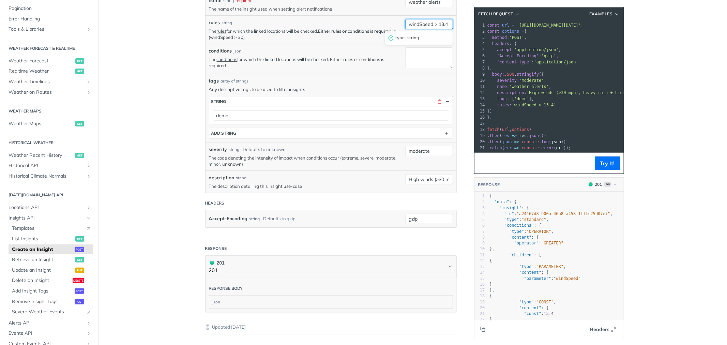
click at [412, 22] on input "windSpeed > 13.4" at bounding box center [429, 24] width 48 height 10
paste input "(windSpeed > 13.4) OR (precipitationProbability >= 80 AND rainIntensity >= 7.6)"
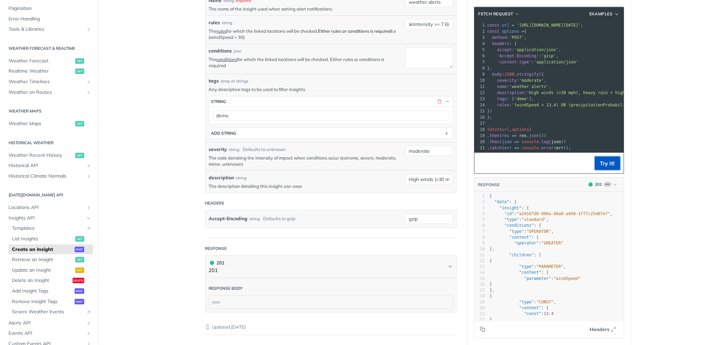
click at [601, 168] on button "Try It!" at bounding box center [608, 163] width 26 height 14
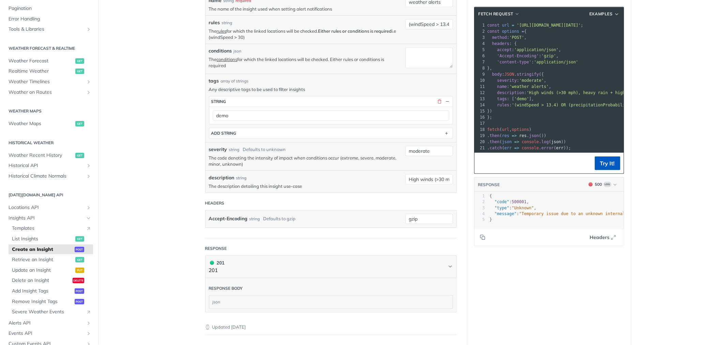
scroll to position [0, 0]
click at [408, 25] on input "(windSpeed > 13.4) OR (precipitationProbability >= 80 AND rainIntensity >= 7.6)" at bounding box center [429, 24] width 48 height 10
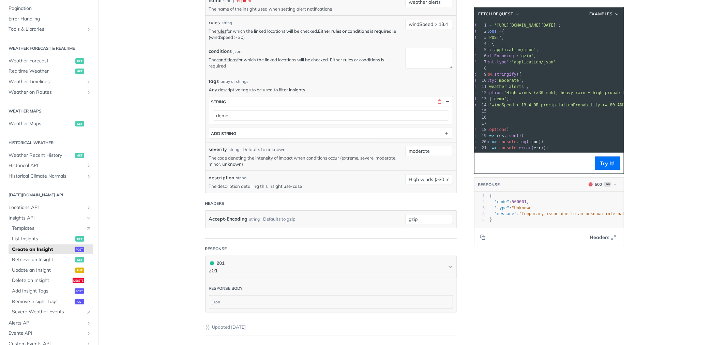
scroll to position [0, 24]
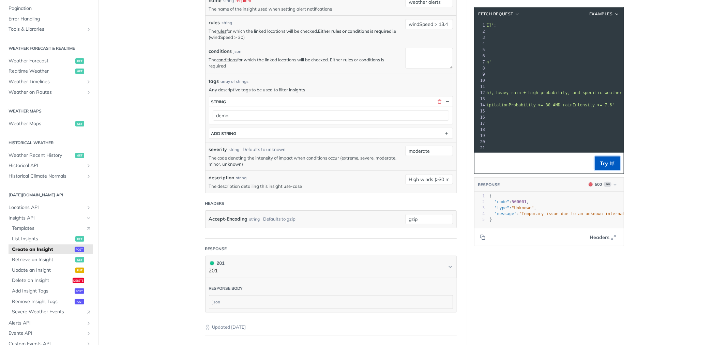
click at [602, 169] on button "Try It!" at bounding box center [608, 163] width 26 height 14
click at [439, 25] on input "windSpeed > 13.4 OR precipitationProbability >= 80 AND rainIntensity >= 7.6" at bounding box center [429, 24] width 48 height 10
type input "windSpeed > 13.4 OR precipitationProbability >= 80"
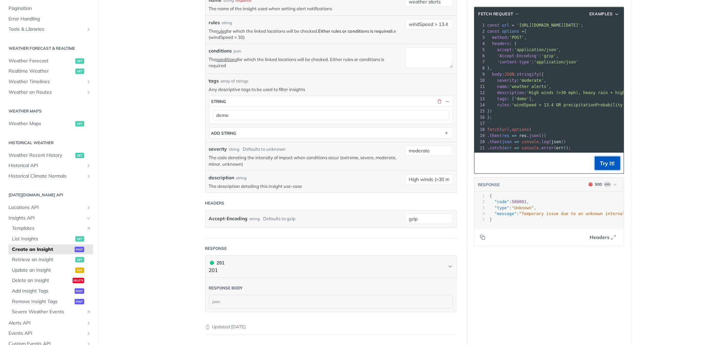
click at [602, 170] on button "Try It!" at bounding box center [608, 163] width 26 height 14
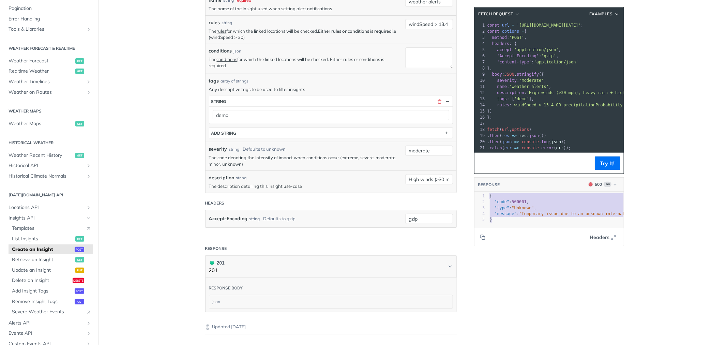
type textarea "{ "code": 500001, "type": "Unknown", "message": "Temporary issue due to an unkn…"
click at [485, 203] on div "x } 1 { 2 "code" : 500001 , 3 "type" : "Unknown" , 4 "message" : "Temporary iss…" at bounding box center [557, 219] width 166 height 54
click at [421, 21] on input "windSpeed > 13.4 OR precipitationProbability >= 80" at bounding box center [429, 24] width 48 height 10
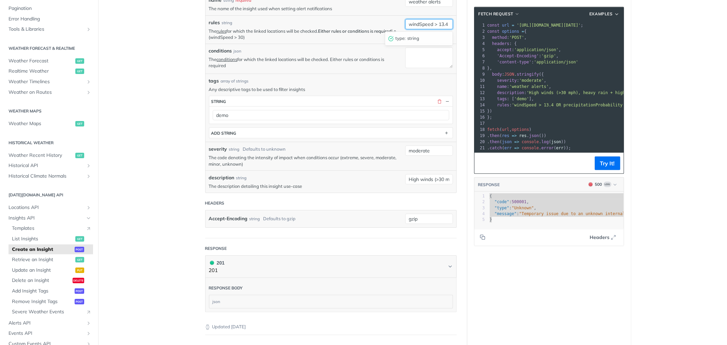
click at [421, 21] on input "windSpeed > 13.4 OR precipitationProbability >= 80" at bounding box center [429, 24] width 48 height 10
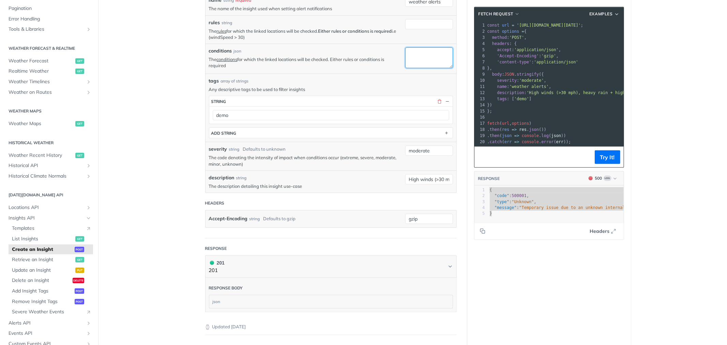
click at [419, 52] on textarea "conditions" at bounding box center [429, 57] width 48 height 21
paste textarea "{ "type": "OPERATOR", "content": { "operator": "OR" }, "children": [ { "type": …"
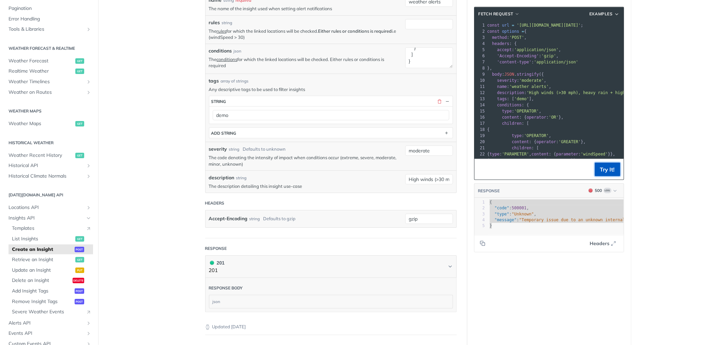
click at [595, 167] on button "Try It!" at bounding box center [608, 170] width 26 height 14
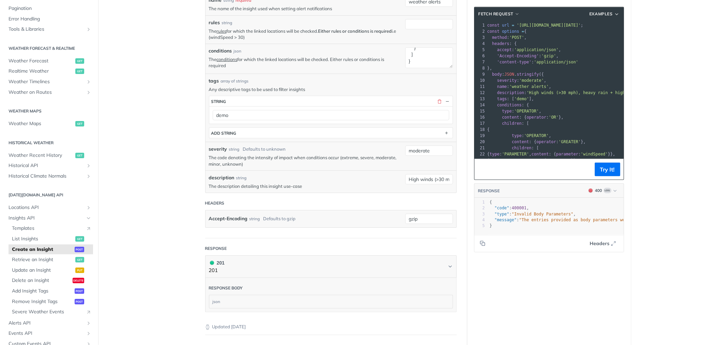
scroll to position [2824, 0]
click at [407, 60] on textarea "conditions" at bounding box center [429, 57] width 48 height 21
click at [607, 169] on button "Try It!" at bounding box center [608, 170] width 26 height 14
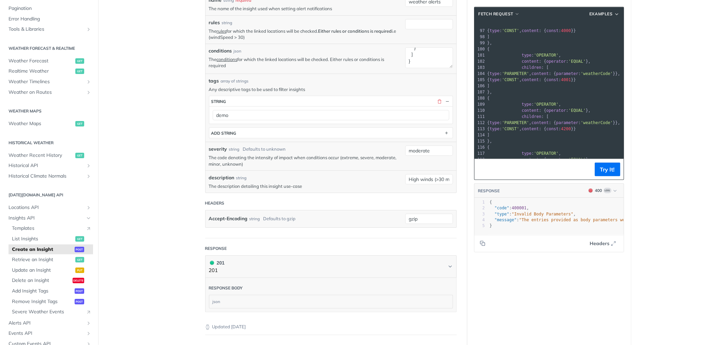
scroll to position [778, 0]
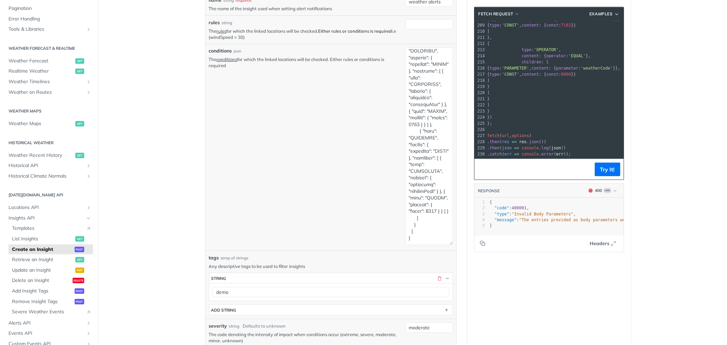
drag, startPoint x: 447, startPoint y: 67, endPoint x: 442, endPoint y: 244, distance: 177.0
click at [442, 244] on textarea "conditions" at bounding box center [429, 146] width 48 height 198
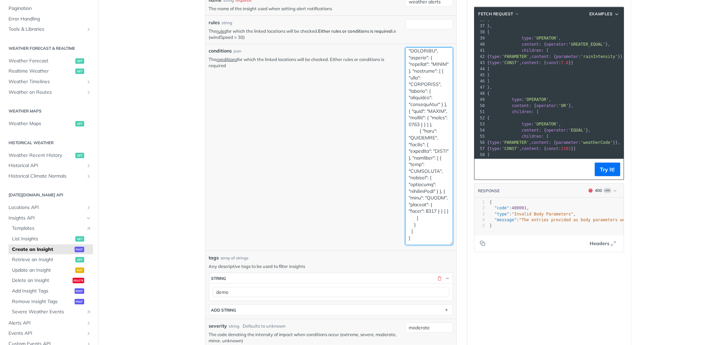
drag, startPoint x: 410, startPoint y: 88, endPoint x: 418, endPoint y: 230, distance: 142.7
click at [418, 230] on textarea "conditions" at bounding box center [429, 146] width 48 height 198
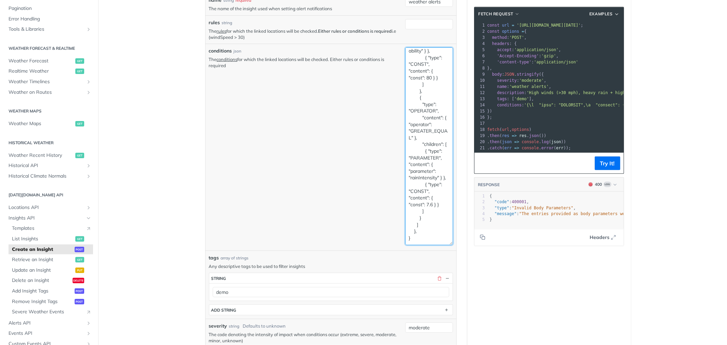
click at [410, 232] on textarea "{ "type": "OPERATOR", "content": { "operator": "OR" }, "children": [ { "type": …" at bounding box center [429, 146] width 48 height 198
click at [425, 161] on textarea "{ "type": "OPERATOR", "content": { "operator": "OR" }, "children": [ { "type": …" at bounding box center [429, 146] width 48 height 198
paste textarea "IN" }, "children": [ { "type": "PARAMETER", "content": { "parameter": "weatherC…"
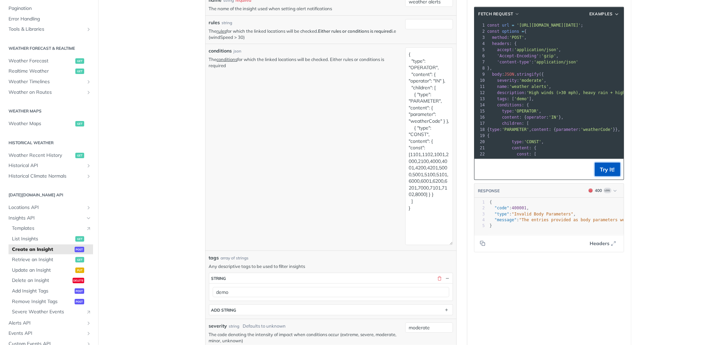
click at [601, 166] on button "Try It!" at bounding box center [608, 170] width 26 height 14
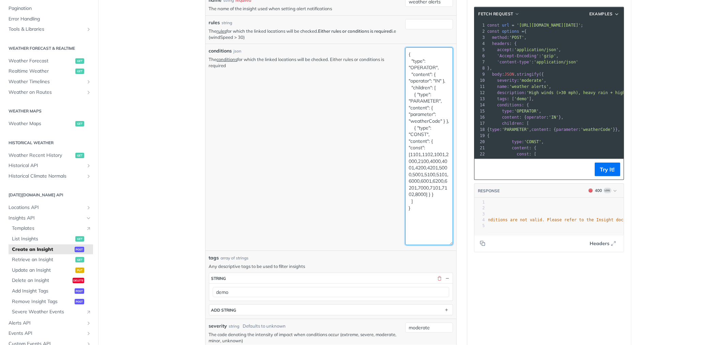
click at [428, 130] on textarea "{ "type": "OPERATOR", "content": { "operator": "IN" }, "children": [ { "type": …" at bounding box center [429, 146] width 48 height 198
paste textarea "OR" }, "children": [ { "type": "OPERATOR", "content": { "operator": "GREATER" }…"
type textarea "{ "type": "OPERATOR", "content": { "operator": "OR" }, "children": [ { "type": …"
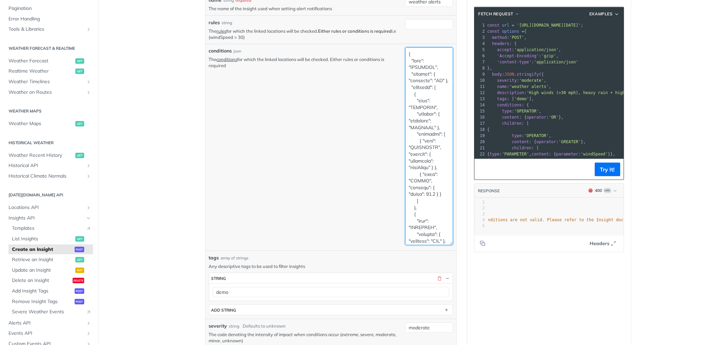
click at [425, 57] on textarea "conditions" at bounding box center [429, 146] width 48 height 198
click at [421, 235] on textarea "conditions" at bounding box center [429, 146] width 48 height 198
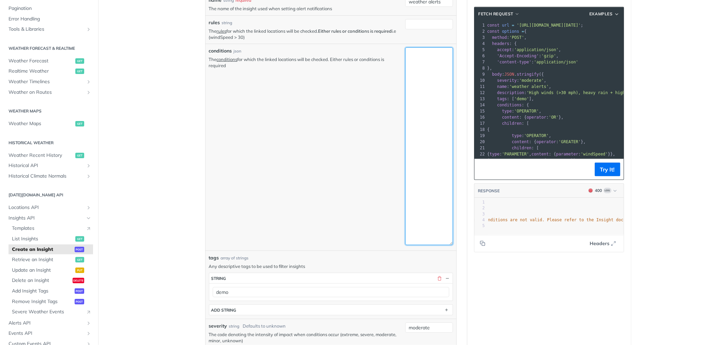
scroll to position [0, 0]
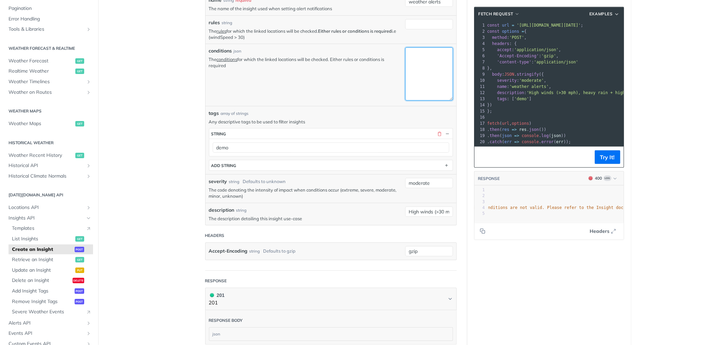
drag, startPoint x: 448, startPoint y: 243, endPoint x: 424, endPoint y: 92, distance: 152.8
click at [424, 92] on textarea "conditions" at bounding box center [429, 73] width 48 height 53
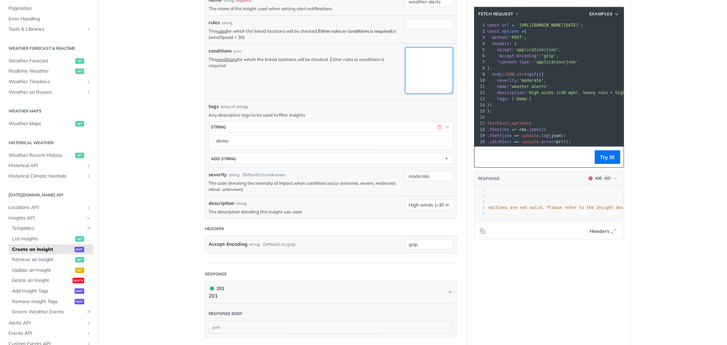
click at [417, 87] on textarea "conditions" at bounding box center [429, 70] width 48 height 46
click at [411, 84] on textarea "conditions" at bounding box center [429, 70] width 48 height 46
paste textarea "{ "type": "OPERATOR", "content": { "operator": "OR" }, "children": [ { "type": …"
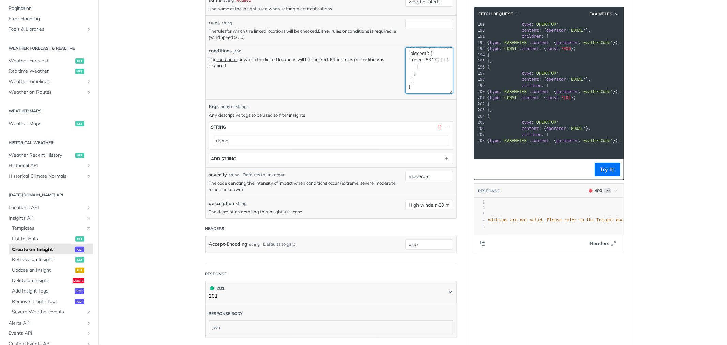
scroll to position [1054, 0]
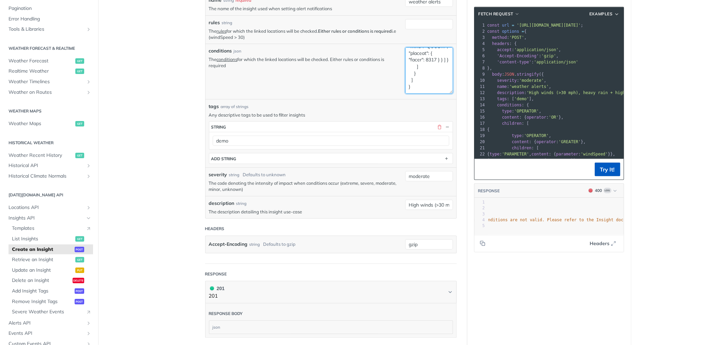
type textarea "{ "type": "OPERATOR", "content": { "operator": "OR" }, "children": [ { "type": …"
click at [597, 168] on button "Try It!" at bounding box center [608, 170] width 26 height 14
type textarea "{ "code": 400001, "type": "Invalid Body Parameters", "message": "The entries pr…"
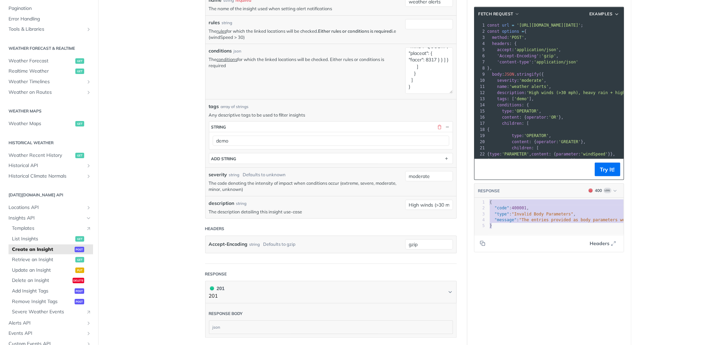
drag, startPoint x: 495, startPoint y: 224, endPoint x: 480, endPoint y: 198, distance: 30.7
click at [480, 198] on div "RESPONSE 400 Log { "code": 400001, "type": "Invalid Body Parameters", "message"…" at bounding box center [549, 217] width 150 height 69
click at [410, 68] on textarea "conditions" at bounding box center [429, 70] width 48 height 46
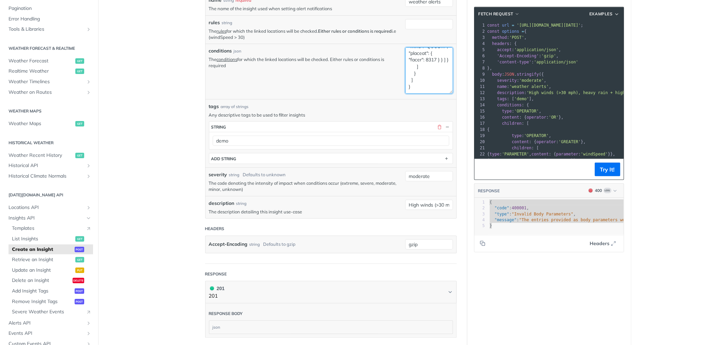
paste textarea "GREATER" }, "children": [ { "type": "PARAMETER", "content": { "parameter": "win…"
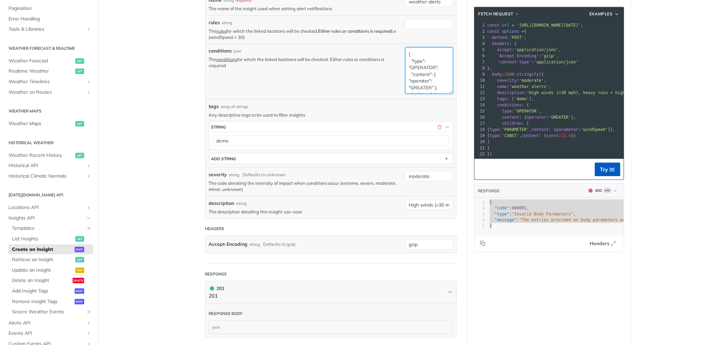
type textarea "{ "type": "OPERATOR", "content": { "operator": "GREATER" }, "children": [ { "ty…"
click at [610, 170] on button "Try It!" at bounding box center [608, 170] width 26 height 14
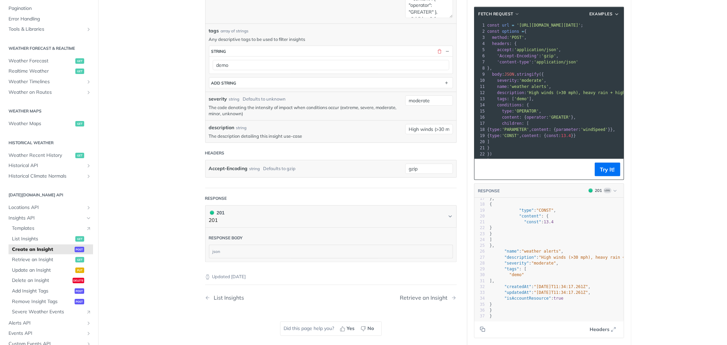
scroll to position [63, 0]
click at [544, 231] on pre "}" at bounding box center [606, 234] width 236 height 6
type textarea "{ "data": { "insight": { "id": "0dc95579-bfcd-4a17-ab81-5fc888dc2600", "type": …"
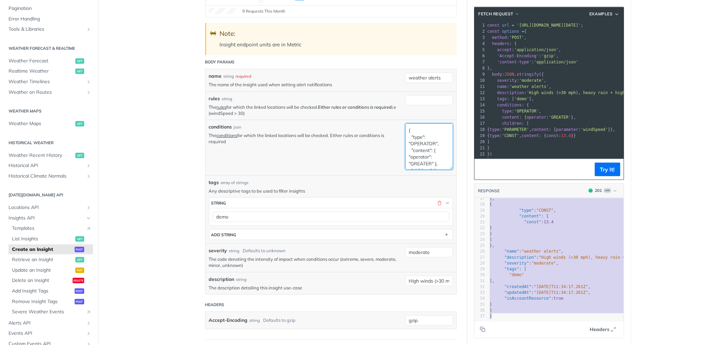
click at [416, 138] on textarea "{ "type": "OPERATOR", "content": { "operator": "GREATER" }, "children": [ { "ty…" at bounding box center [429, 146] width 48 height 46
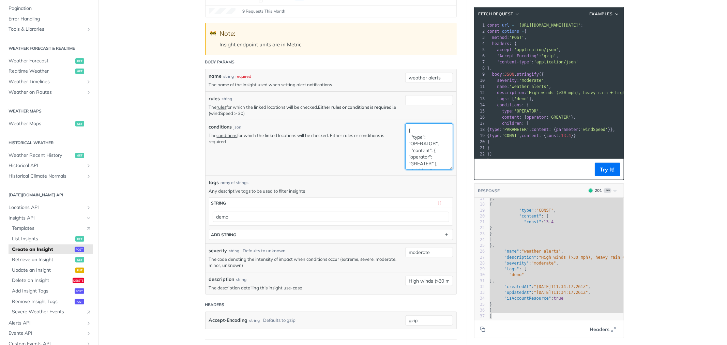
click at [416, 138] on textarea "{ "type": "OPERATOR", "content": { "operator": "GREATER" }, "children": [ { "ty…" at bounding box center [429, 146] width 48 height 46
paste textarea "AND" }, "children": [ { "type": "OPERATOR", "content": { "operator": "GREATER_E…"
type textarea "{ "type": "OPERATOR", "content": { "operator": "AND" }, "children": [ { "type":…"
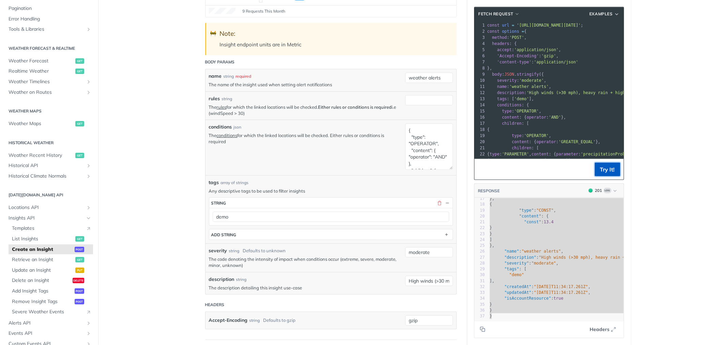
click at [595, 171] on button "Try It!" at bounding box center [608, 170] width 26 height 14
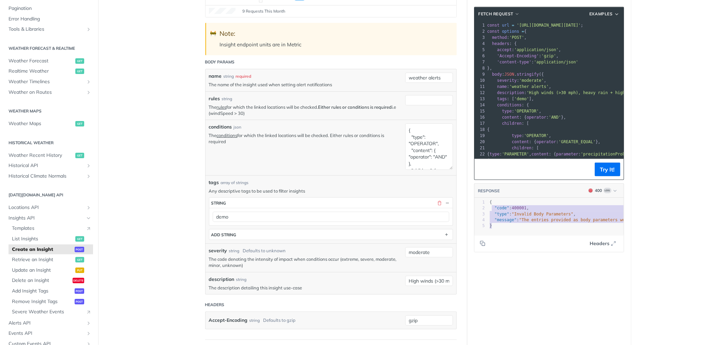
type textarea "{ "code": 400001, "type": "Invalid Body Parameters", "message": "The entries pr…"
drag, startPoint x: 498, startPoint y: 225, endPoint x: 480, endPoint y: 199, distance: 32.3
click at [480, 199] on div "x 37 5 1 { 2 "code" : 400001 , 3 "type" : "Invalid Body Parameters" , 4 "messag…" at bounding box center [557, 225] width 166 height 54
click at [415, 135] on textarea "{ "type": "OPERATOR", "content": { "operator": "AND" }, "children": [ { "type":…" at bounding box center [429, 146] width 48 height 46
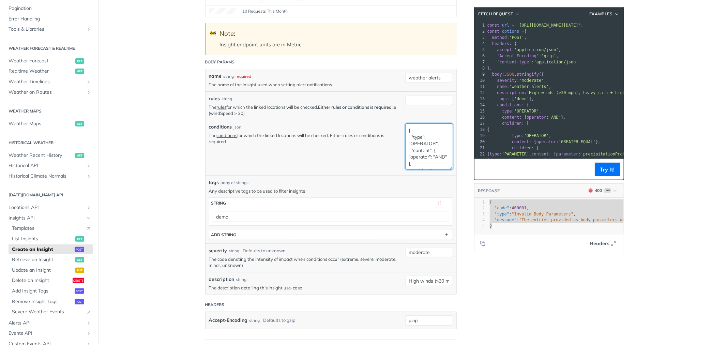
paste textarea "OR" }, "children": [ { "type": "OPERATOR", "content": { "operator": "GREATER" }…"
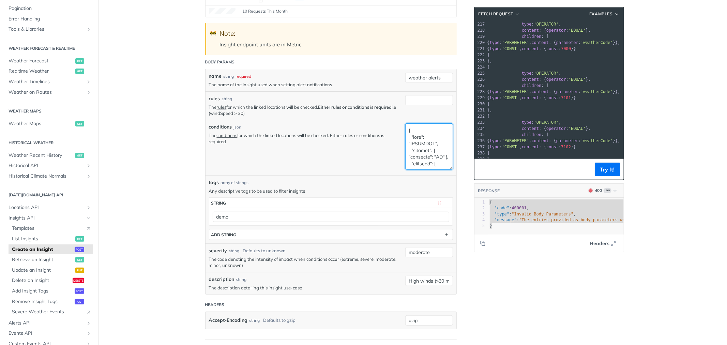
scroll to position [1452, 0]
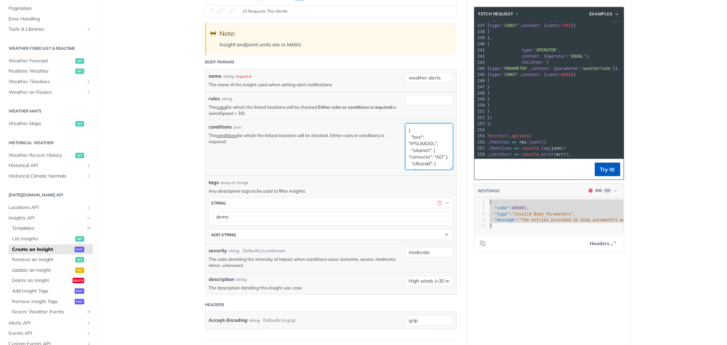
type textarea "{ "type": "OPERATOR", "content": { "operator": "OR" }, "children": [ { "type": …"
click at [595, 168] on button "Try It!" at bounding box center [608, 170] width 26 height 14
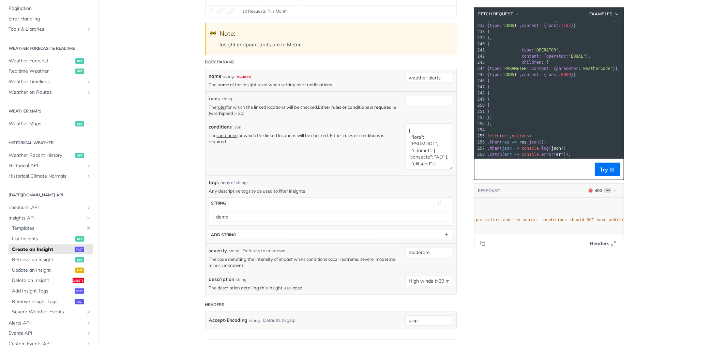
scroll to position [0, 210]
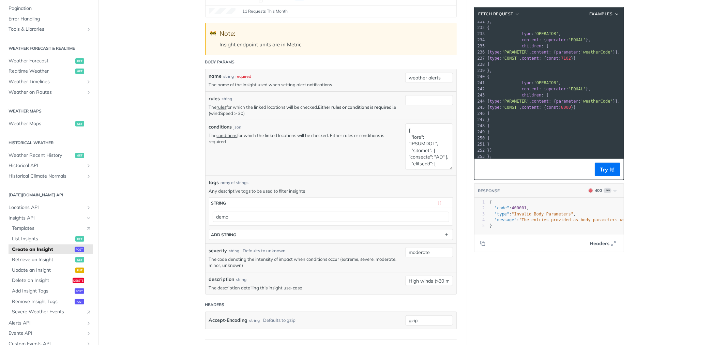
drag, startPoint x: 493, startPoint y: 77, endPoint x: 513, endPoint y: 147, distance: 72.7
type textarea "{ "code": 400001, "type": "Invalid Body Parameters", "message": "The entries pr…"
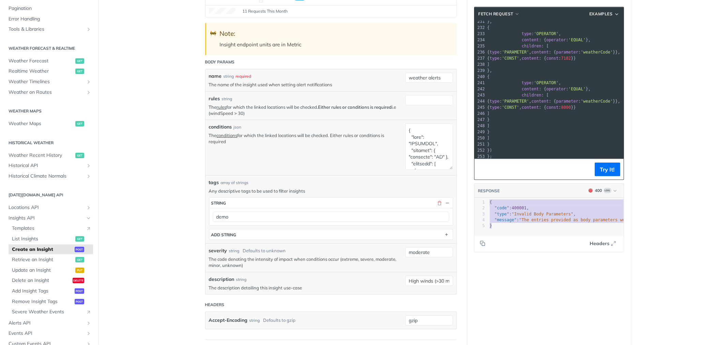
drag, startPoint x: 485, startPoint y: 209, endPoint x: 483, endPoint y: 204, distance: 5.2
click at [483, 204] on div "x 37 5 1 { 2 "code" : 400001 , 3 "type" : "Invalid Body Parameters" , 4 "messag…" at bounding box center [557, 225] width 166 height 54
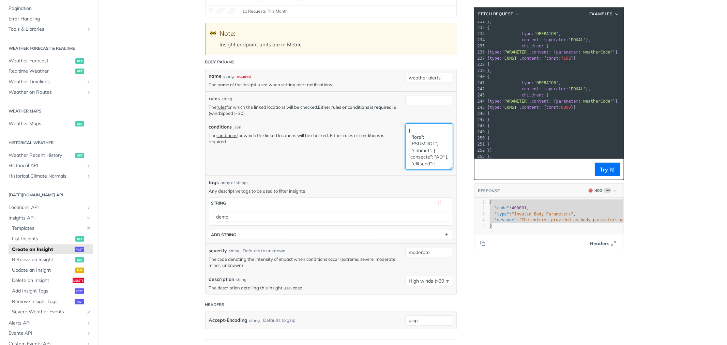
click at [425, 149] on textarea "conditions" at bounding box center [429, 146] width 48 height 46
paste textarea "GREATER" }, "children": [ { "type": "PARAMETER", "content": { "parameter": "pre…"
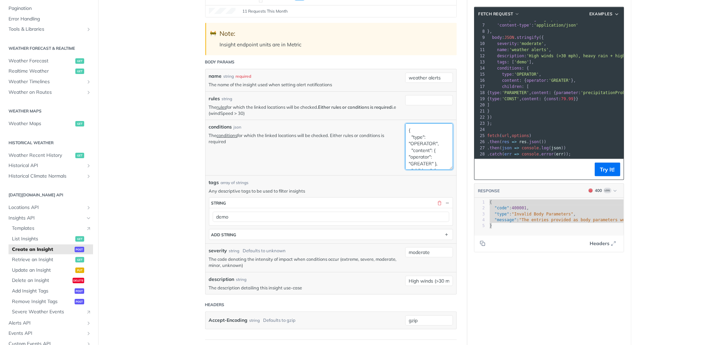
scroll to position [42, 0]
click at [598, 172] on button "Try It!" at bounding box center [608, 170] width 26 height 14
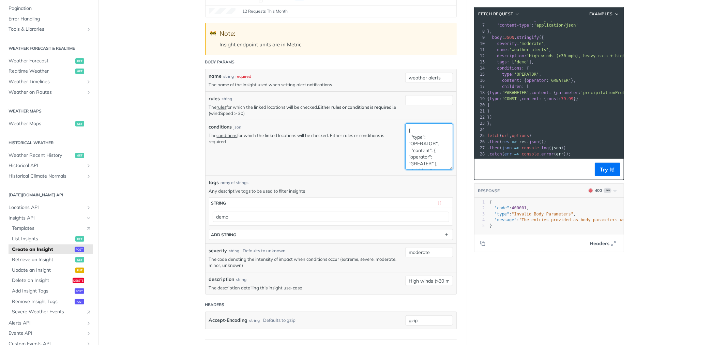
click at [429, 136] on textarea "{ "type": "OPERATOR", "content": { "operator": "GREATER" }, "children": [ { "ty…" at bounding box center [429, 146] width 48 height 46
paste textarea "rainIntensity" } }, { "type": "CONST", "content": { "const": 7.5"
click at [595, 165] on button "Try It!" at bounding box center [608, 170] width 26 height 14
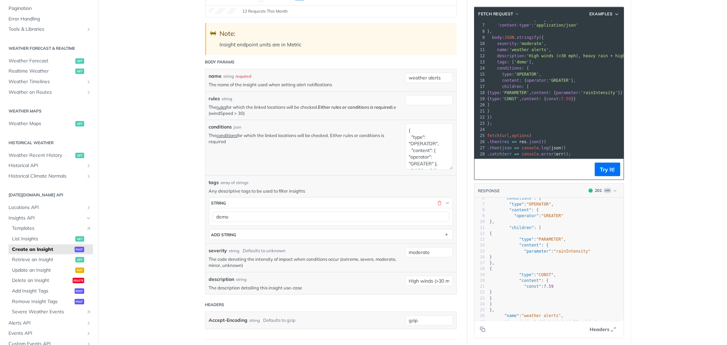
scroll to position [0, 0]
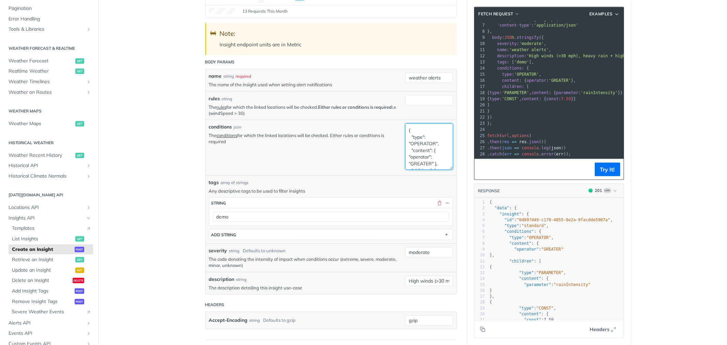
click at [417, 141] on textarea "{ "type": "OPERATOR", "content": { "operator": "GREATER" }, "children": [ { "ty…" at bounding box center [429, 146] width 48 height 46
click at [416, 132] on textarea "{ "type": "OPERATOR", "content": { "operator": "GREATER" }, "children": [ { "ty…" at bounding box center [429, 146] width 48 height 46
paste textarea "OR" }, "children": [ { "type": "OPERATOR", "content": { "operator": "GREATER" }…"
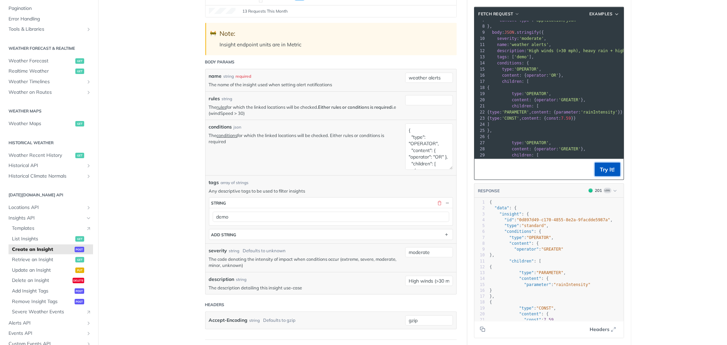
click at [602, 167] on button "Try It!" at bounding box center [608, 170] width 26 height 14
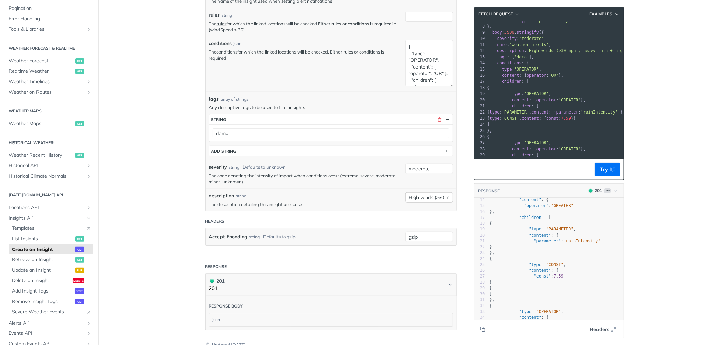
scroll to position [222, 0]
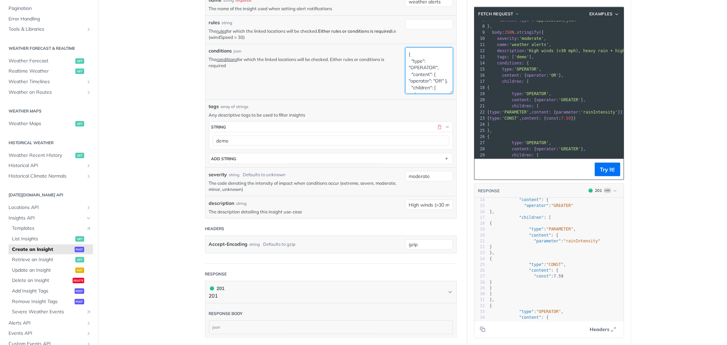
click at [411, 73] on textarea "{ "type": "OPERATOR", "content": { "operator": "OR" }, "children": [ { "type": …" at bounding box center [429, 70] width 48 height 46
paste textarea ", { "type": "OPERATOR", "content": { "operator": "EQUAL" }, "children": [ { "ty…"
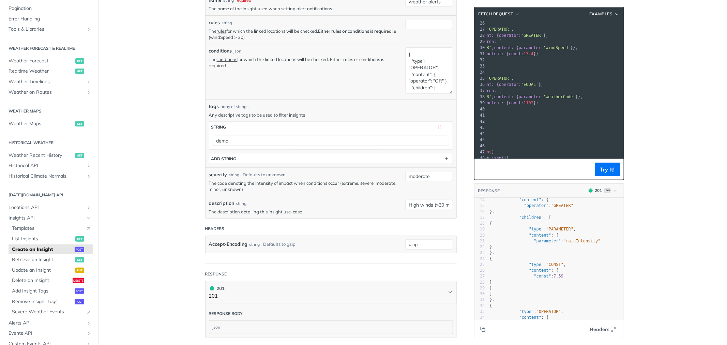
scroll to position [155, 39]
click at [600, 168] on button "Try It!" at bounding box center [608, 170] width 26 height 14
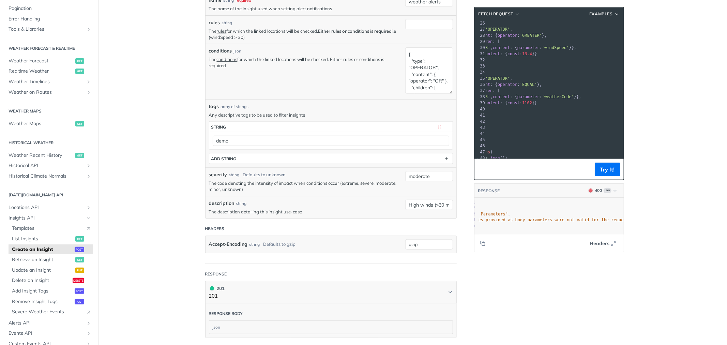
scroll to position [0, 69]
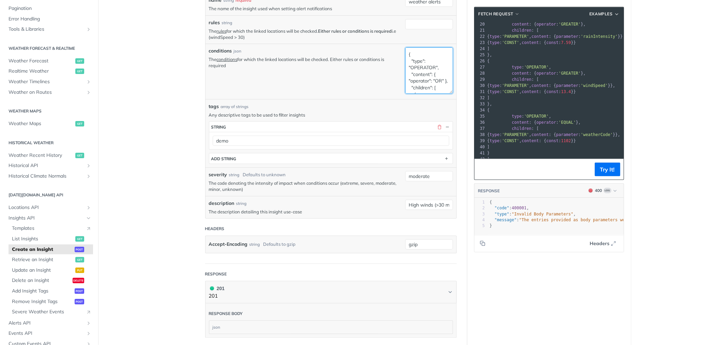
click at [422, 71] on textarea "{ "type": "OPERATOR", "content": { "operator": "OR" }, "children": [ { "type": …" at bounding box center [429, 70] width 48 height 46
paste textarea "GREATER"
click at [605, 171] on button "Try It!" at bounding box center [608, 170] width 26 height 14
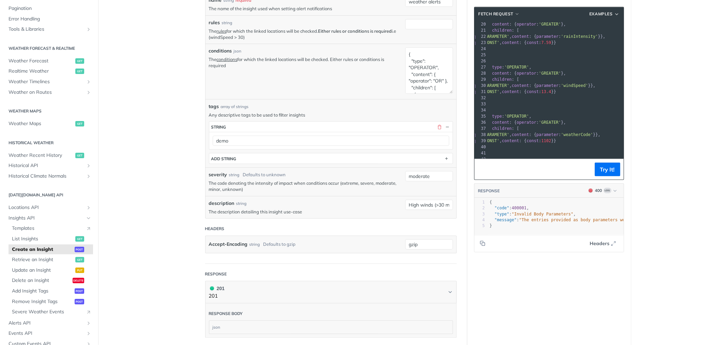
scroll to position [0, 19]
click at [407, 52] on textarea "{ "type": "OPERATOR", "content": { "operator": "OR" }, "children": [ { "type": …" at bounding box center [429, 70] width 48 height 46
paste textarea "indSpeed" } }, { "type": "CONST", "content": { "const": 15.0 } }"
click at [598, 168] on button "Try It!" at bounding box center [608, 170] width 26 height 14
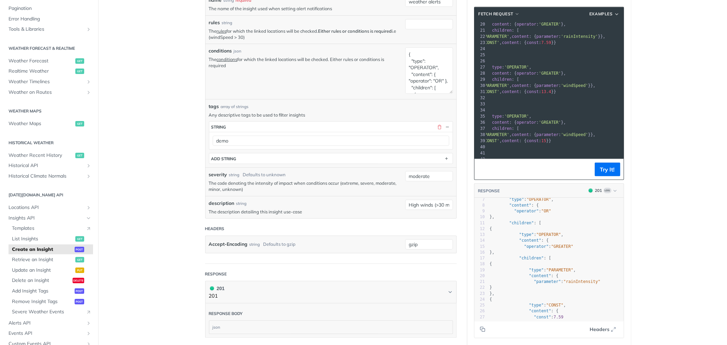
scroll to position [68, 0]
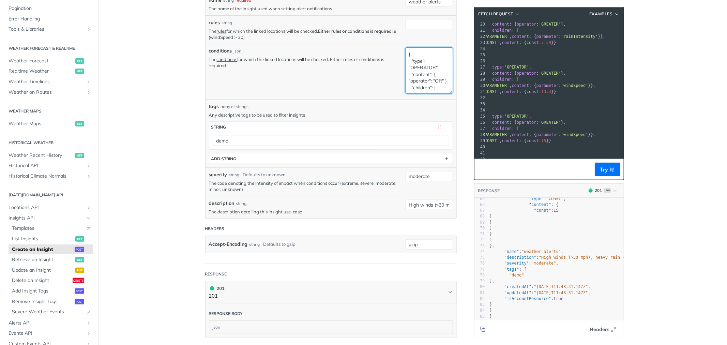
click at [421, 70] on textarea "{ "type": "OPERATOR", "content": { "operator": "OR" }, "children": [ { "type": …" at bounding box center [429, 70] width 48 height 46
paste textarea "{ "type": "OPERATOR", "content": { "operator": "GREATER" }, "children": [ { "ty…"
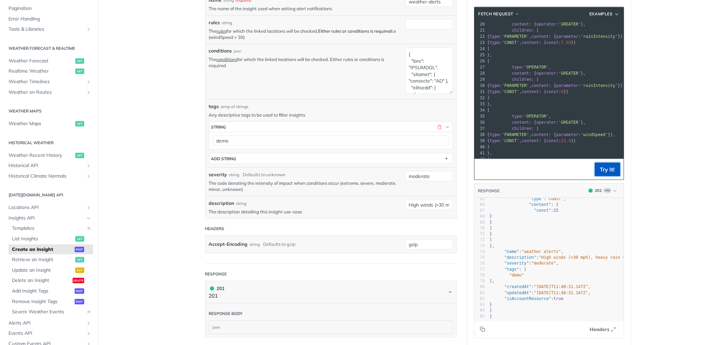
click at [595, 168] on button "Try It!" at bounding box center [608, 170] width 26 height 14
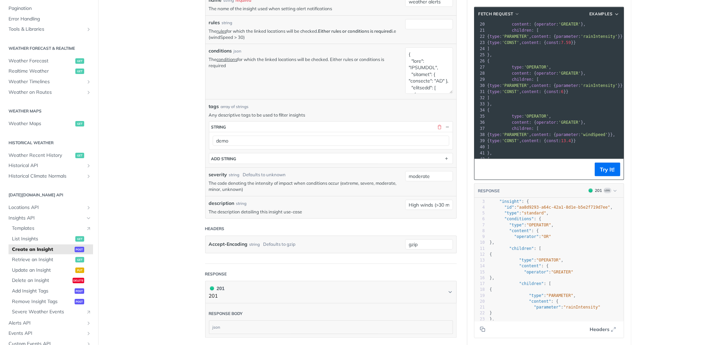
scroll to position [0, 0]
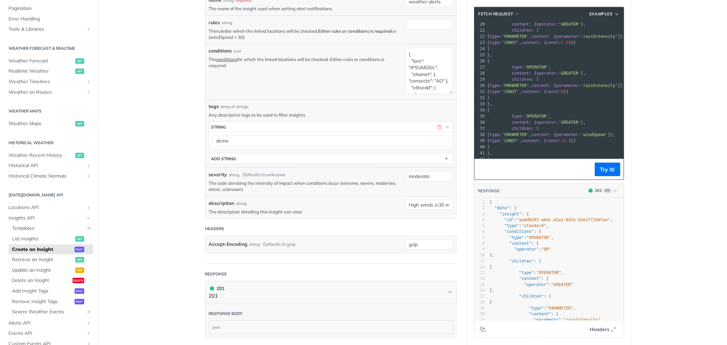
click at [221, 32] on link "rules" at bounding box center [222, 30] width 10 height 5
click at [424, 74] on textarea "conditions" at bounding box center [429, 70] width 48 height 46
paste textarea "eatherCode" } }, { "type": "CONST", "content": { "const": 1101"
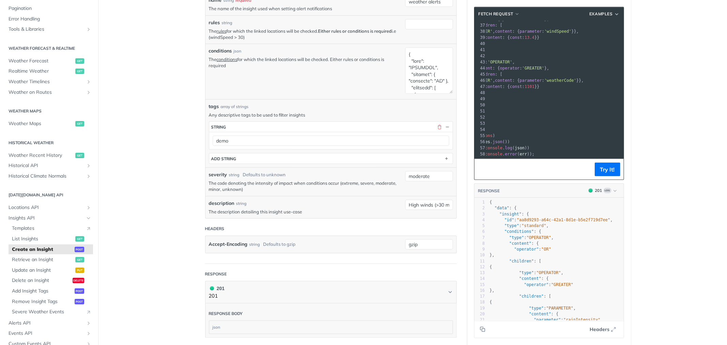
scroll to position [226, 40]
click at [608, 163] on button "Try It!" at bounding box center [608, 170] width 26 height 14
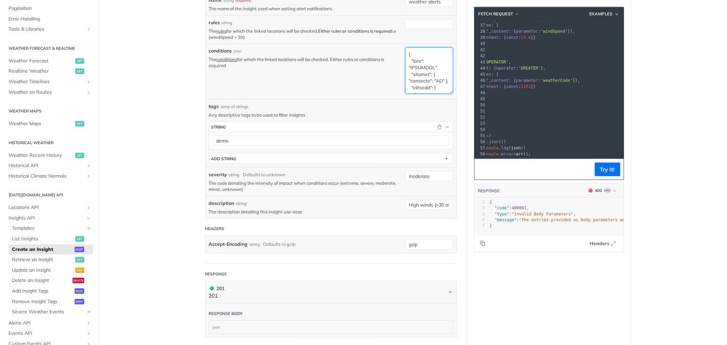
click at [437, 68] on textarea "conditions" at bounding box center [429, 70] width 48 height 46
click at [408, 66] on textarea "conditions" at bounding box center [429, 70] width 48 height 46
paste textarea "EQUAL" }, "children": [ { "type": "PARAMETER", "content": { "parameter": "weath…"
type textarea "{ "type": "OPERATOR", "content": { "operator": "OR" }, "children": [ { "type": …"
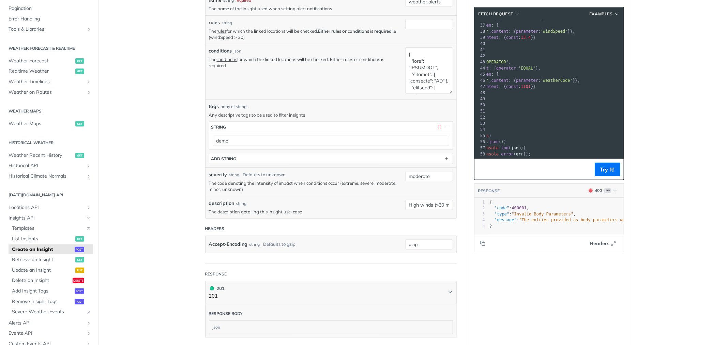
scroll to position [226, 0]
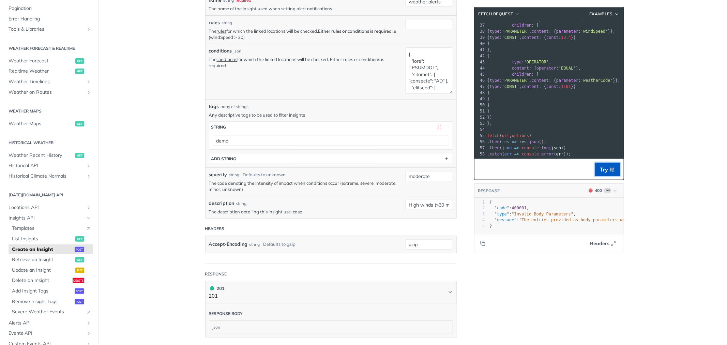
click at [605, 171] on button "Try It!" at bounding box center [608, 170] width 26 height 14
type textarea "{ "code": 400001, "type": "Invalid Body Parameters", "message": "The entries pr…"
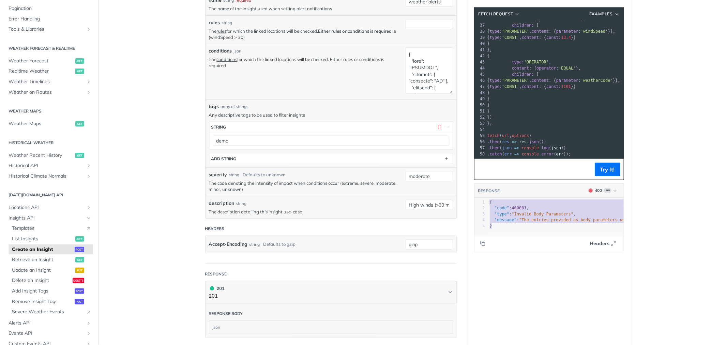
drag, startPoint x: 496, startPoint y: 227, endPoint x: 485, endPoint y: 199, distance: 29.4
click at [485, 199] on div "x 37 5 37 5 85 105 5 } 1 { 2 "code" : 400001 , 3 "type" : "Invalid Body Paramet…" at bounding box center [557, 225] width 166 height 54
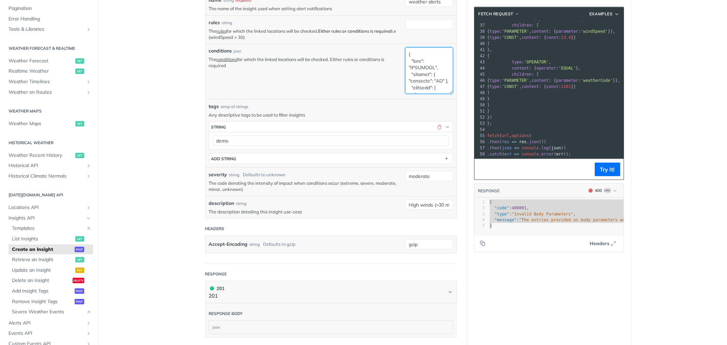
click at [427, 69] on textarea "conditions" at bounding box center [429, 70] width 48 height 46
paste textarea "EQUAL" }, "children": [ { "type": "PARAMETER", "content": { "parameter": "weath…"
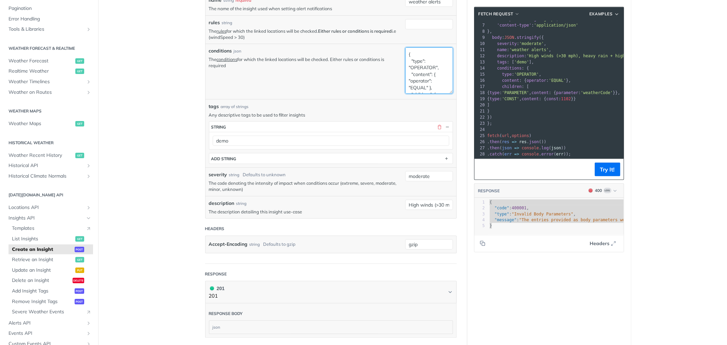
scroll to position [42, 0]
click at [609, 168] on button "Try It!" at bounding box center [608, 170] width 26 height 14
click at [425, 74] on textarea "{ "type": "OPERATOR", "content": { "operator": "EQUAL" }, "children": [ { "type…" at bounding box center [429, 70] width 48 height 46
paste textarea "S"
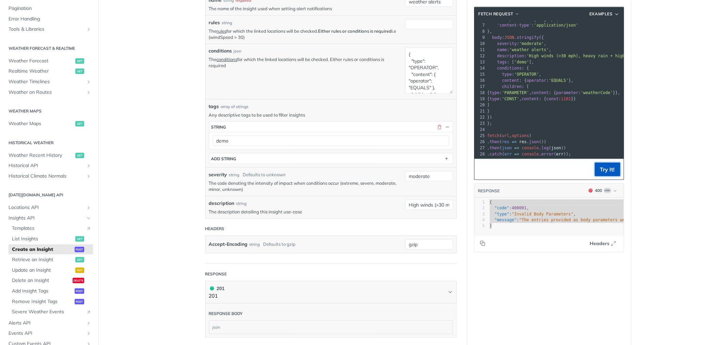
click at [609, 168] on button "Try It!" at bounding box center [608, 170] width 26 height 14
click at [413, 65] on textarea "{ "type": "OPERATOR", "content": { "operator": "EQUALS" }, "children": [ { "typ…" at bounding box center [429, 70] width 48 height 46
paste textarea "" }, "children": [ { "type": "PARAMETER", "content": { "parameter": "weatherCod…"
click at [603, 166] on button "Try It!" at bounding box center [608, 170] width 26 height 14
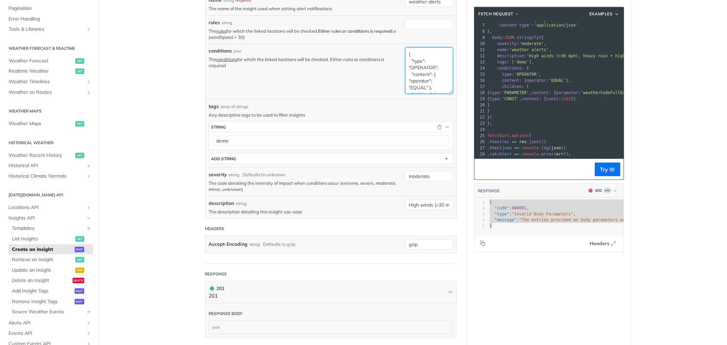
drag, startPoint x: 423, startPoint y: 87, endPoint x: 426, endPoint y: 88, distance: 3.9
click at [422, 87] on textarea "{ "type": "OPERATOR", "content": { "operator": "EQUAL" }, "children": [ { "type…" at bounding box center [429, 70] width 48 height 46
click at [424, 86] on textarea "{ "type": "OPERATOR", "content": { "operator": "EQUAL" }, "children": [ { "type…" at bounding box center [429, 70] width 48 height 46
type textarea "{ "type": "OPERATOR", "content": { "operator": "EQUALs" }, "children": [ { "typ…"
click at [603, 165] on button "Try It!" at bounding box center [608, 170] width 26 height 14
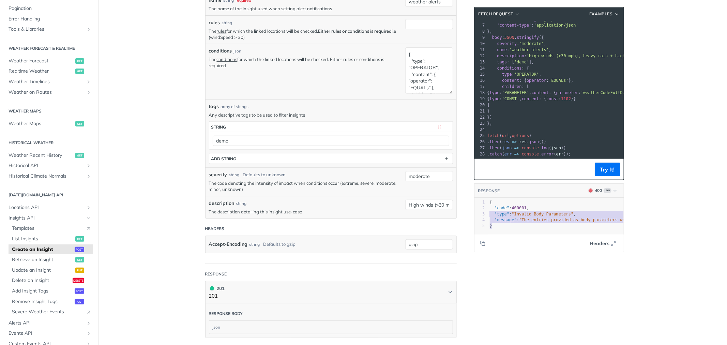
type textarea "{ "code": 400001, "type": "Invalid Body Parameters", "message": "The entries pr…"
drag, startPoint x: 495, startPoint y: 225, endPoint x: 484, endPoint y: 203, distance: 24.5
click at [484, 203] on div "x 37 5 37 5 85 105 5 } 1 { 2 "code" : 400001 , 3 "type" : "Invalid Body Paramet…" at bounding box center [557, 225] width 166 height 54
click at [418, 63] on textarea "{ "type": "OPERATOR", "content": { "operator": "EQUALs" }, "children": [ { "typ…" at bounding box center [429, 70] width 48 height 46
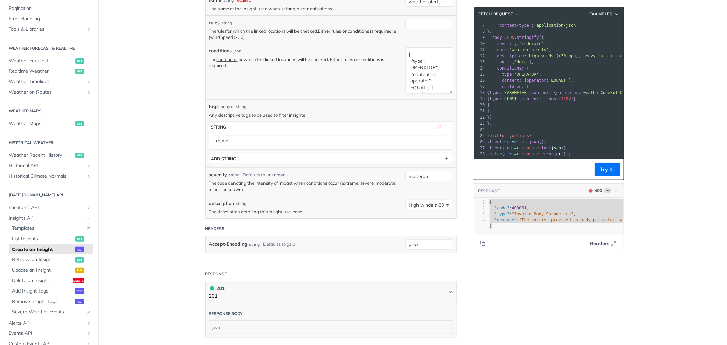
click at [537, 96] on span "{ type : 'CONST' , content : { const : 1102 }}" at bounding box center [531, 98] width 89 height 5
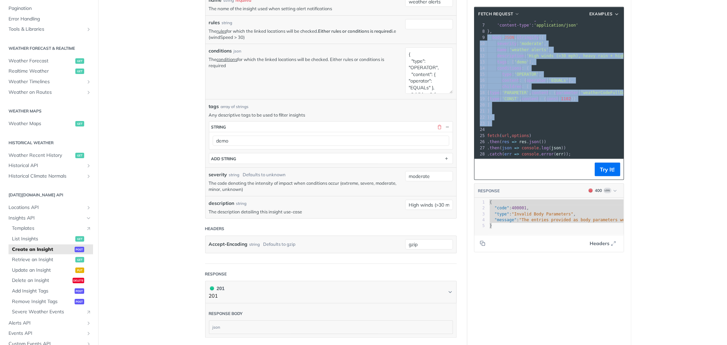
drag, startPoint x: 489, startPoint y: 120, endPoint x: 485, endPoint y: 32, distance: 87.4
click at [486, 32] on div "1 const url = 'https://api.tomorrow.io/v4/insights?apikey=Gcyz6ypPHRNAAzVP0G8kw…" at bounding box center [599, 71] width 227 height 172
copy div "body : JSON . stringify ({ 10 severity : 'moderate' , 11 name : 'weather alerts…"
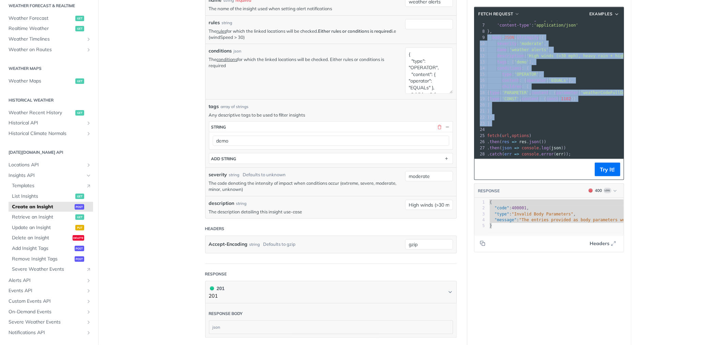
scroll to position [183, 0]
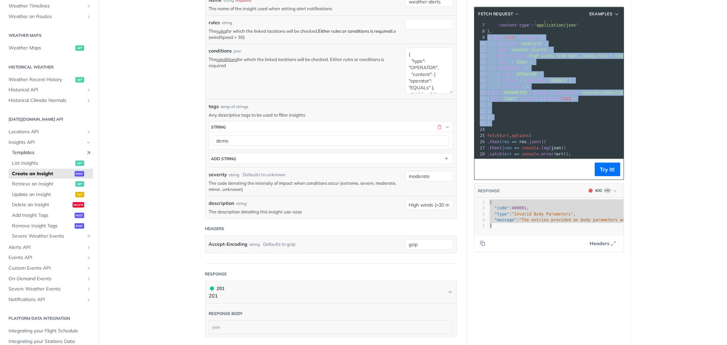
click at [23, 153] on span "Templates" at bounding box center [47, 152] width 71 height 7
click at [38, 183] on span "Retrieve an Insight" at bounding box center [43, 184] width 62 height 7
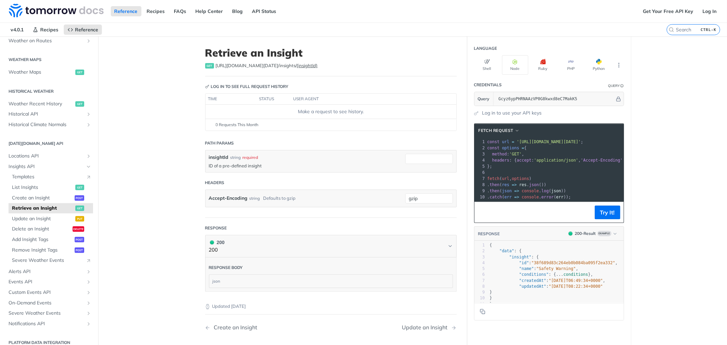
scroll to position [202, 0]
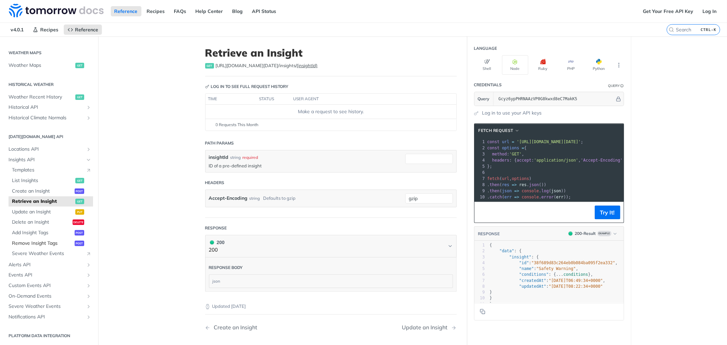
click at [49, 240] on span "Remove Insight Tags" at bounding box center [42, 243] width 61 height 7
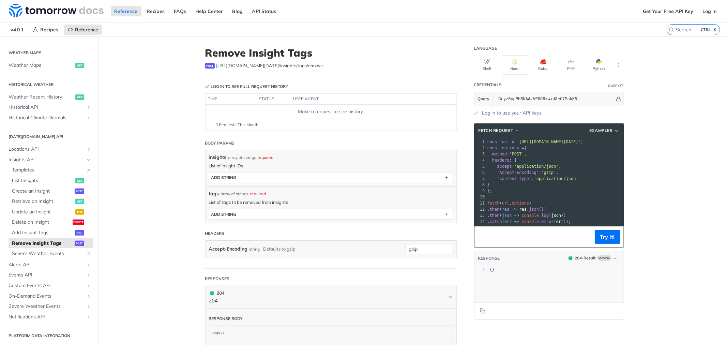
click at [29, 179] on span "List Insights" at bounding box center [43, 180] width 62 height 7
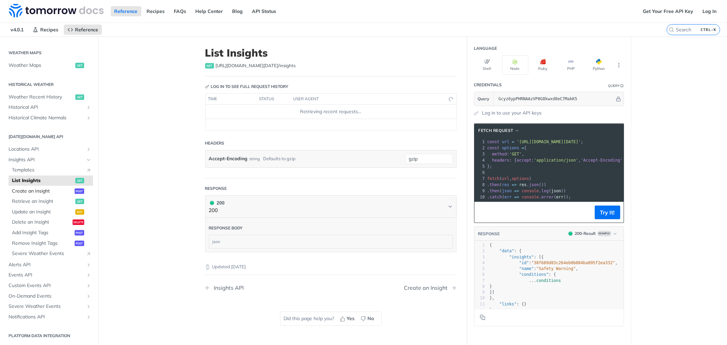
click at [35, 193] on span "Create an Insight" at bounding box center [42, 191] width 61 height 7
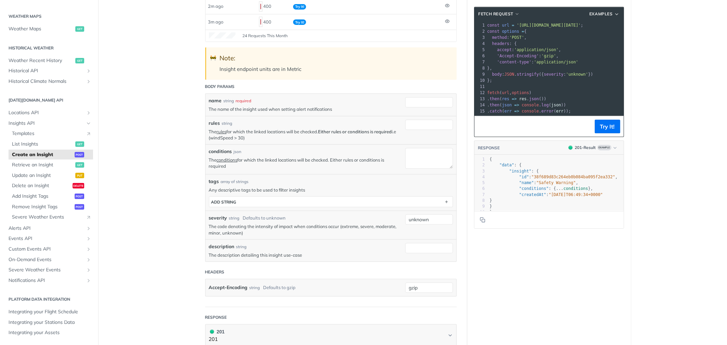
scroll to position [114, 0]
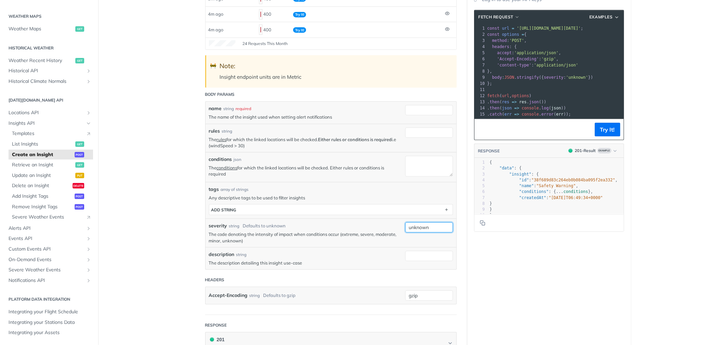
click at [417, 229] on input "unknown" at bounding box center [429, 227] width 48 height 10
paste input "moderate"
type input "moderate"
click at [409, 109] on input "name" at bounding box center [429, 110] width 48 height 10
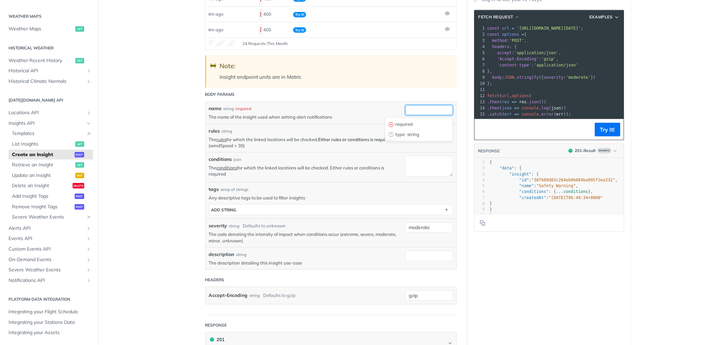
paste input "weather alerts"
type input "weather alerts"
click at [412, 257] on input "description" at bounding box center [429, 256] width 48 height 10
paste input "High winds (>30 mph), heavy rain + high probability, and specific weather codes"
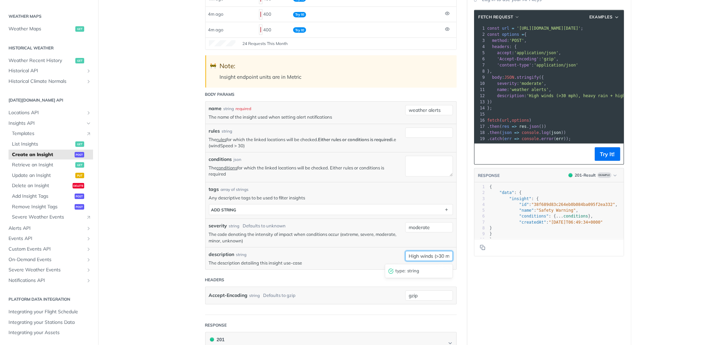
scroll to position [0, 136]
type input "High winds (>30 mph), heavy rain + high probability, and specific weather codes"
click at [419, 159] on textarea "conditions" at bounding box center [429, 166] width 48 height 21
paste textarea "{ "type": "OPERATOR", "content": { "operator": "OR" }, "children": [ { "type": …"
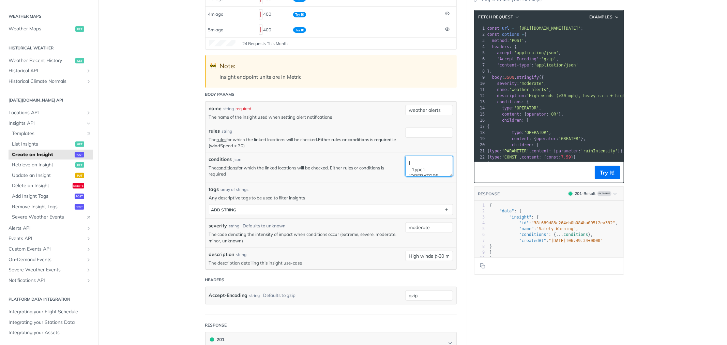
scroll to position [437, 0]
click at [617, 166] on button "Try It!" at bounding box center [608, 173] width 26 height 14
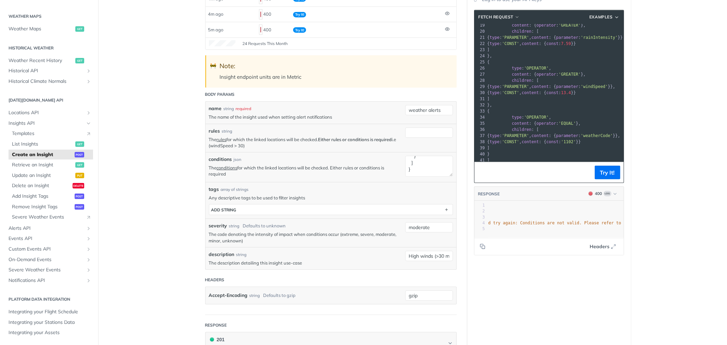
scroll to position [141, 0]
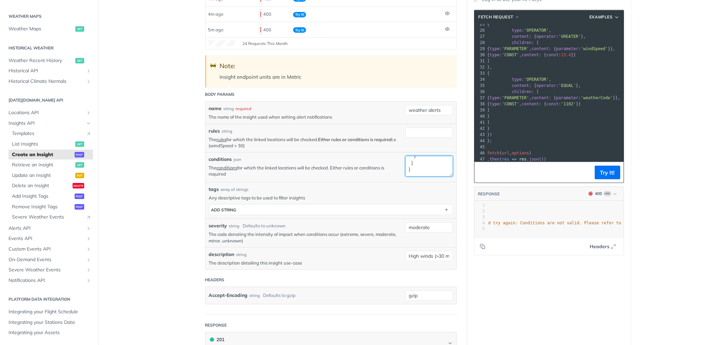
click at [418, 161] on textarea "{ "type": "OPERATOR", "content": { "operator": "OR" }, "children": [ { "type": …" at bounding box center [429, 166] width 48 height 21
paste textarea "1102"
click at [604, 173] on button "Try It!" at bounding box center [608, 173] width 26 height 14
click at [417, 169] on textarea "{ "type": "OPERATOR", "content": { "operator": "OR" }, "children": [ { "type": …" at bounding box center [429, 166] width 48 height 21
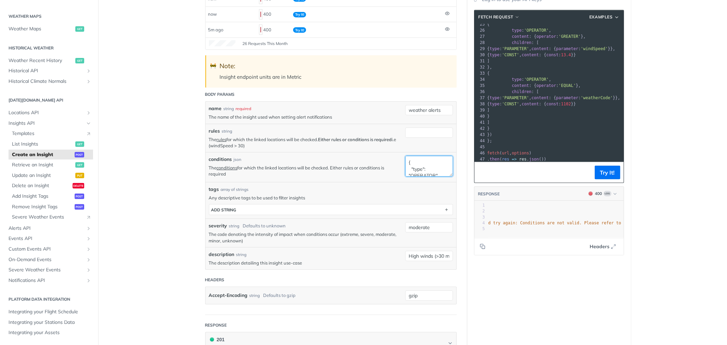
paste textarea "High winds (>30 mph), heavy rain + high probability, and specific weather codes"
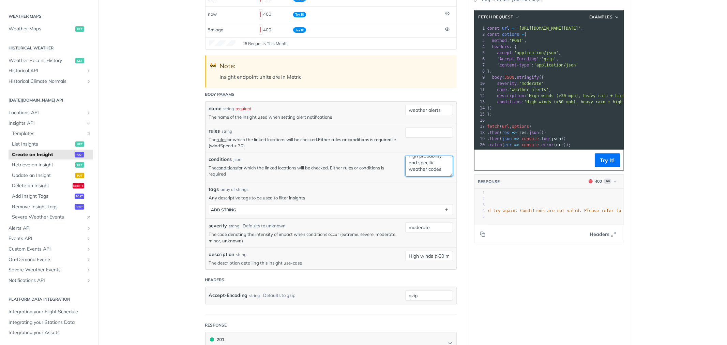
click at [423, 171] on textarea "High winds (>30 mph), heavy rain + high probability, and specific weather codes" at bounding box center [429, 166] width 48 height 21
paste textarea "{ "type": "OPERATOR", "content": { "operator": "EQUAL" }, "children": [ { "type…"
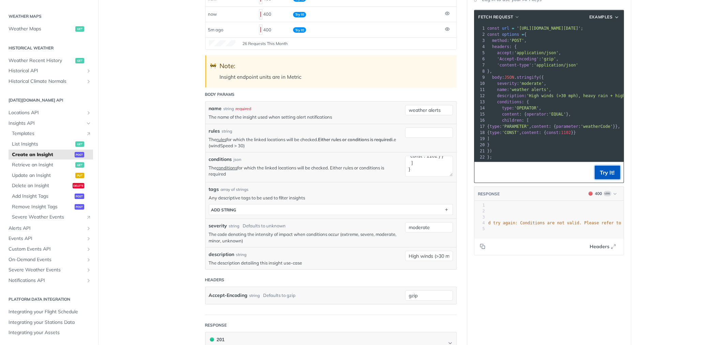
click at [595, 169] on button "Try It!" at bounding box center [608, 173] width 26 height 14
click at [430, 169] on textarea "{ "type": "OPERATOR", "content": { "operator": "EQUAL" }, "children": [ { "type…" at bounding box center [429, 166] width 48 height 21
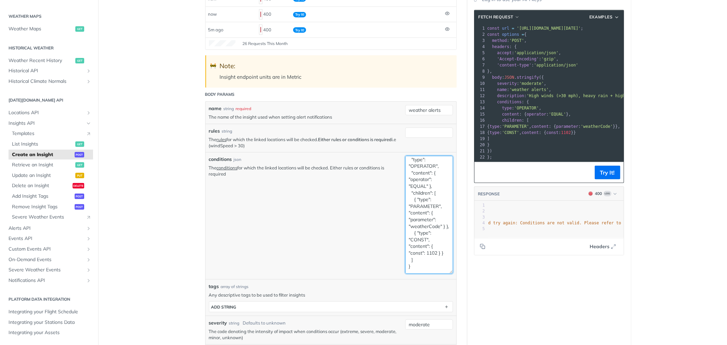
drag, startPoint x: 449, startPoint y: 175, endPoint x: 458, endPoint y: 274, distance: 99.2
click at [458, 274] on article "Create an Insight post https://api.tomorrow.io/v4 /insights Log in to see full …" at bounding box center [331, 253] width 273 height 661
click at [430, 243] on textarea "{ "type": "OPERATOR", "content": { "operator": "EQUAL" }, "children": [ { "type…" at bounding box center [429, 216] width 48 height 120
click at [603, 169] on button "Try It!" at bounding box center [608, 173] width 26 height 14
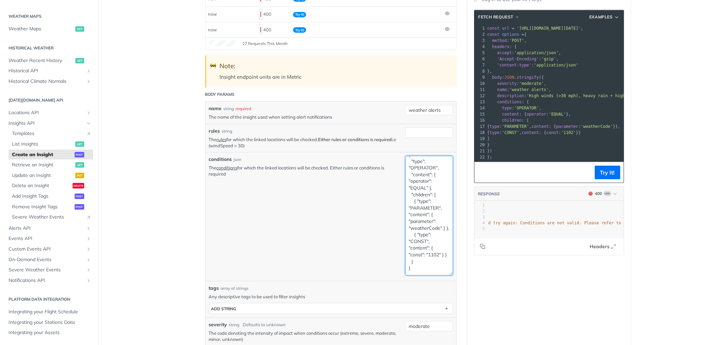
click at [423, 167] on textarea "{ "type": "OPERATOR", "content": { "operator": "EQUAL" }, "children": [ { "type…" at bounding box center [429, 216] width 48 height 120
click at [600, 178] on button "Try It!" at bounding box center [608, 173] width 26 height 14
click at [420, 168] on textarea "{ "type": "OPERATOR", "content": { "operator": "EQUALS" }, "children": [ { "typ…" at bounding box center [429, 216] width 48 height 120
paste textarea "GREATER"
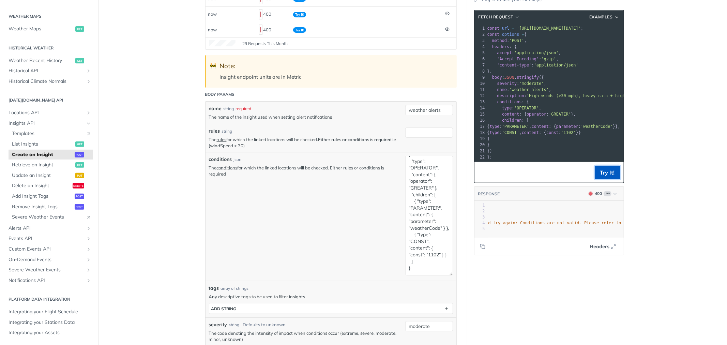
click at [599, 172] on button "Try It!" at bounding box center [608, 173] width 26 height 14
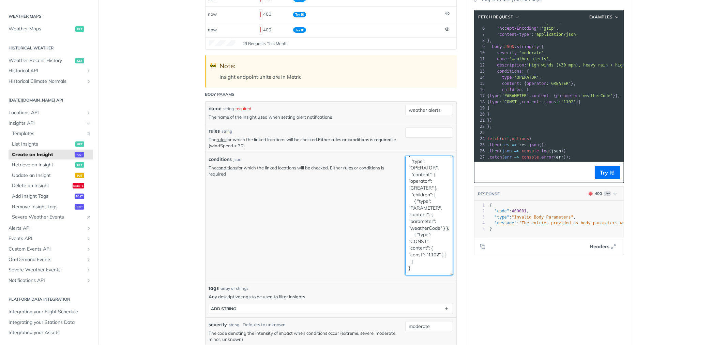
click at [425, 242] on textarea "{ "type": "OPERATOR", "content": { "operator": "GREATER" }, "children": [ { "ty…" at bounding box center [429, 216] width 48 height 120
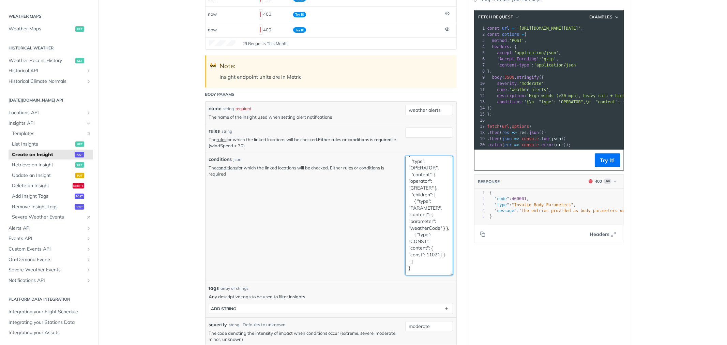
scroll to position [0, 0]
click at [436, 239] on textarea "{ "type": "OPERATOR", "content": { "operator": "GREATER" }, "children": [ { "ty…" at bounding box center [429, 216] width 48 height 120
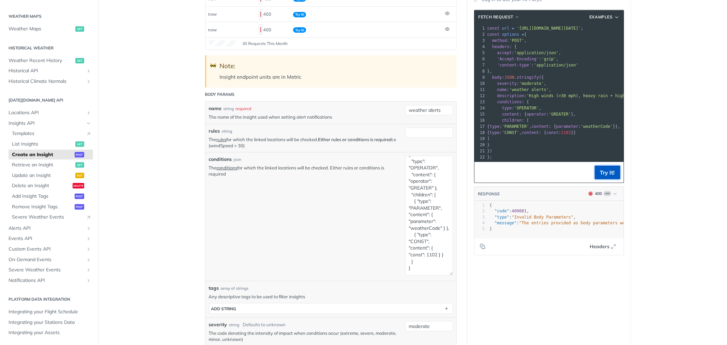
click at [598, 172] on button "Try It!" at bounding box center [608, 173] width 26 height 14
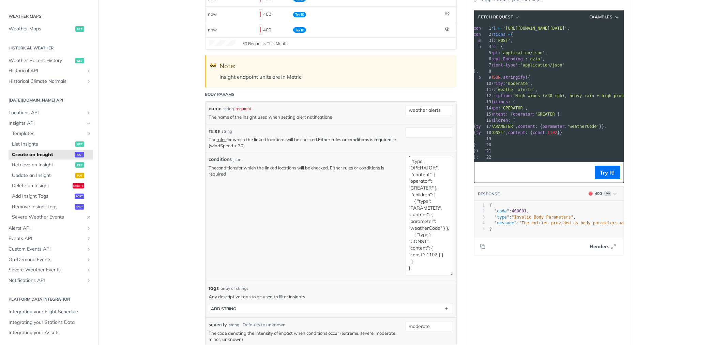
scroll to position [0, 27]
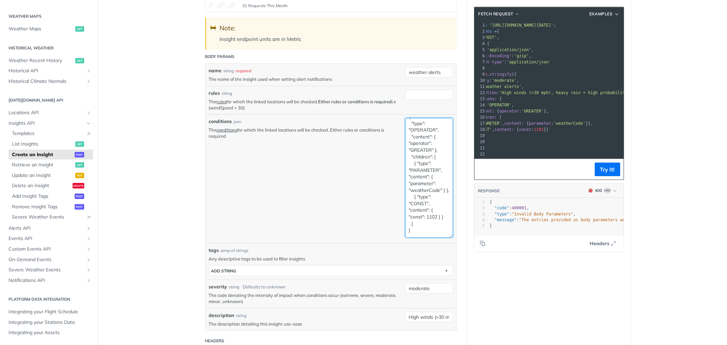
click at [413, 151] on textarea "{ "type": "OPERATOR", "content": { "operator": "GREATER" }, "children": [ { "ty…" at bounding box center [429, 178] width 48 height 120
paste textarea "OR" }, "children": [ { "type": "OPERATOR", "content": { "operator": "GREATER" }…"
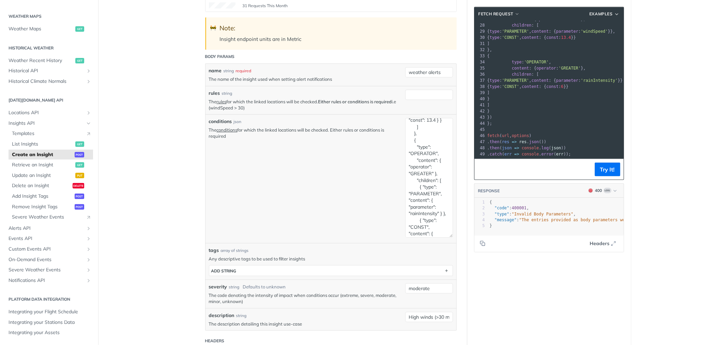
scroll to position [335, 0]
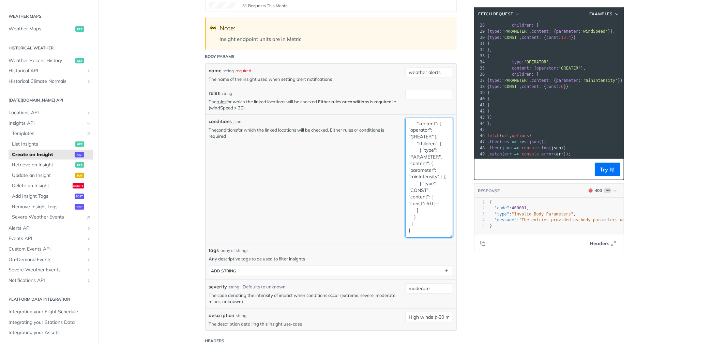
click at [431, 195] on textarea "{ "type": "OPERATOR", "content": { "operator": "OR" }, "children": [ { "type": …" at bounding box center [429, 178] width 48 height 120
click at [599, 165] on button "Try It!" at bounding box center [608, 170] width 26 height 14
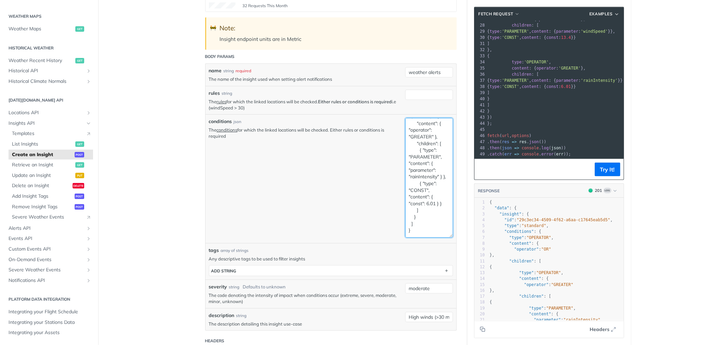
click at [429, 151] on textarea "{ "type": "OPERATOR", "content": { "operator": "OR" }, "children": [ { "type": …" at bounding box center [429, 178] width 48 height 120
paste textarea "windSpeed" } }, { "type": "CONST", "content": { "const": 13.4 } } ] }, { "type"…"
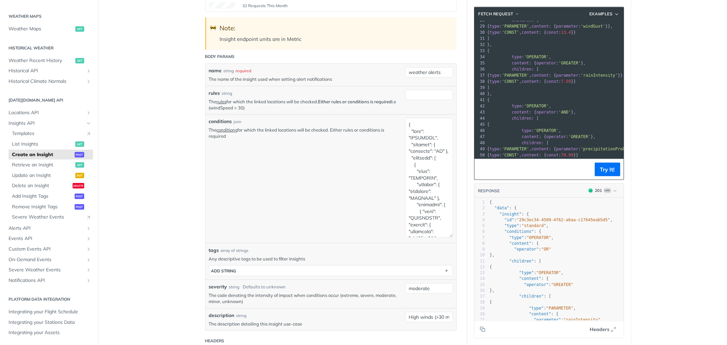
click at [386, 114] on div "rules string The rules for which the linked locations will be checked. Either r…" at bounding box center [331, 100] width 251 height 28
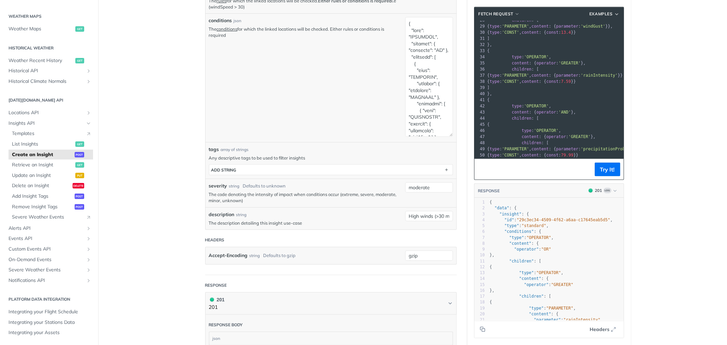
scroll to position [265, 0]
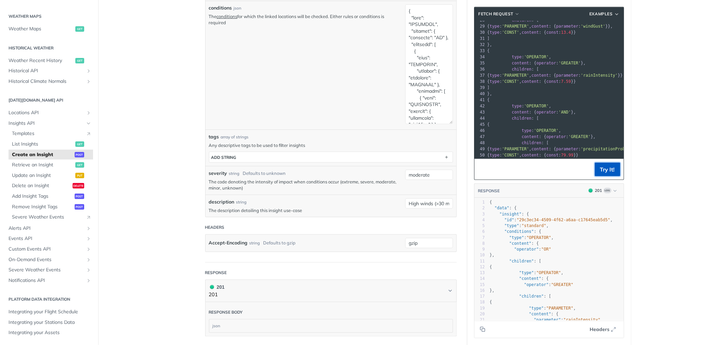
click at [601, 168] on button "Try It!" at bounding box center [608, 170] width 26 height 14
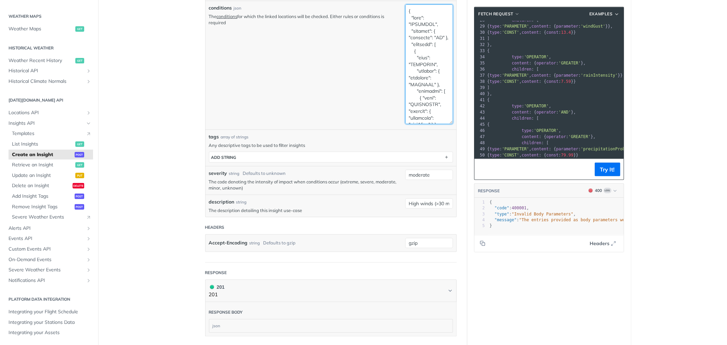
click at [432, 76] on textarea "conditions" at bounding box center [429, 64] width 48 height 120
paste textarea "GREATER" }, "children": [ { "type": "PARAMETER", "content": { "parameter": "pre…"
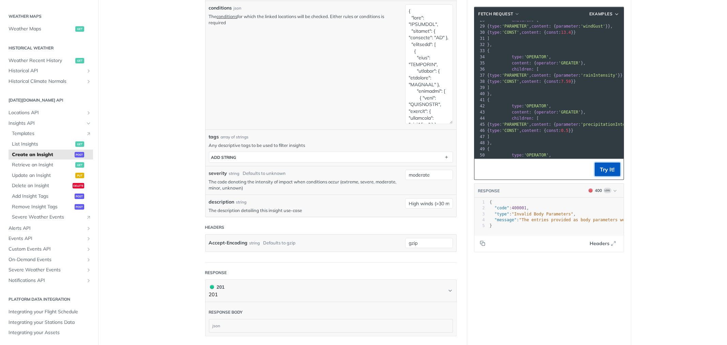
click at [599, 170] on button "Try It!" at bounding box center [608, 170] width 26 height 14
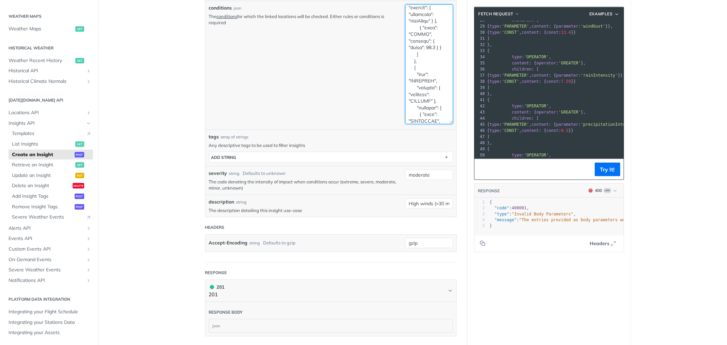
paste textarea "Speed" } }, { "type": "CONST", "content": { "const": 15.4 } }"
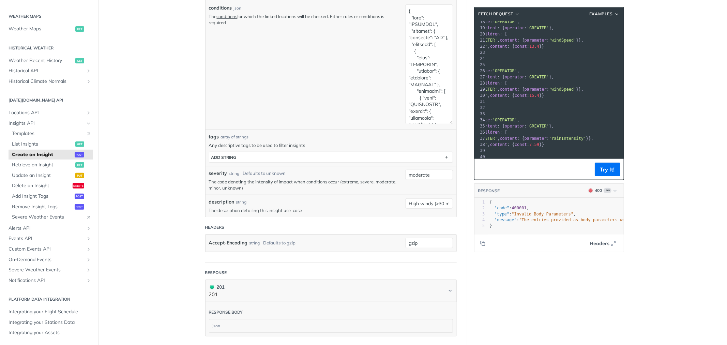
scroll to position [57, 0]
click at [599, 169] on button "Try It!" at bounding box center [608, 170] width 26 height 14
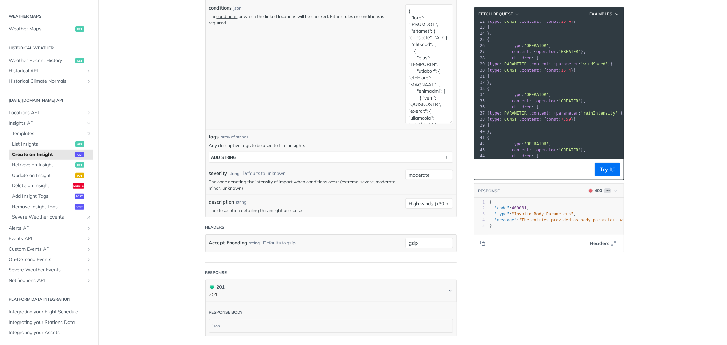
scroll to position [20, 0]
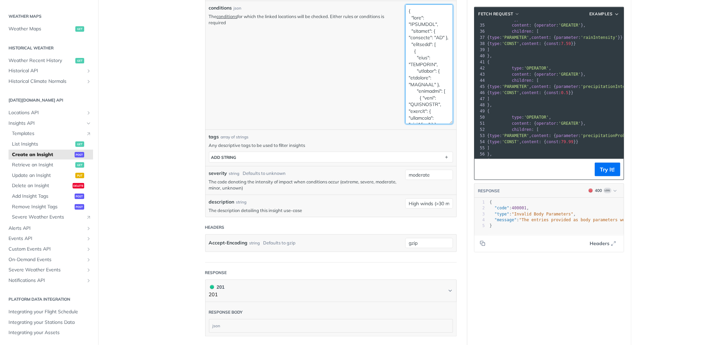
click at [415, 52] on textarea "conditions" at bounding box center [429, 64] width 48 height 120
paste textarea
click at [605, 171] on button "Try It!" at bounding box center [608, 170] width 26 height 14
click at [434, 53] on textarea "conditions" at bounding box center [429, 64] width 48 height 120
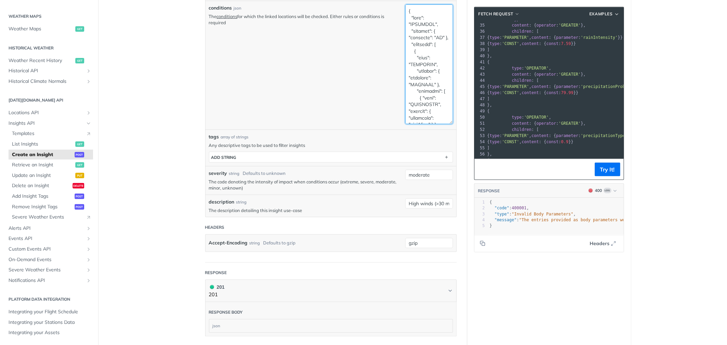
click at [434, 53] on textarea "conditions" at bounding box center [429, 64] width 48 height 120
paste textarea "{ "type": "OPERATOR", "content": { "operator": "GREATER" }, "children": [ { "ty…"
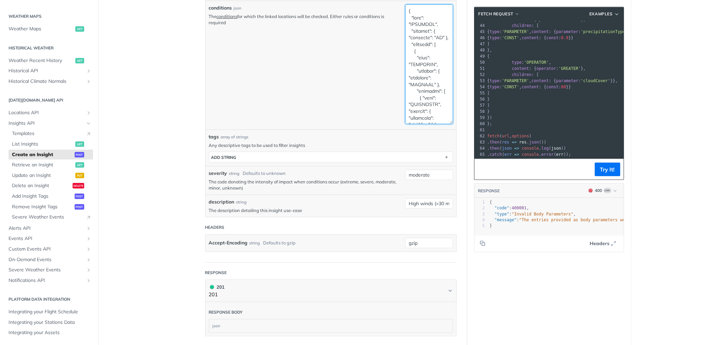
scroll to position [268, 0]
click at [611, 171] on button "Try It!" at bounding box center [608, 170] width 26 height 14
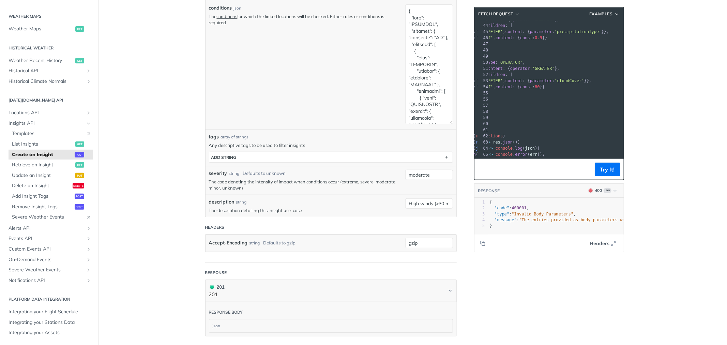
scroll to position [269, 23]
click at [419, 72] on textarea "conditions" at bounding box center [429, 64] width 48 height 120
paste textarea "{ "type": "OPERATOR", "content": { "operator": "GREATER" }, "children": [ { "ty…"
click at [609, 169] on button "Try It!" at bounding box center [608, 170] width 26 height 14
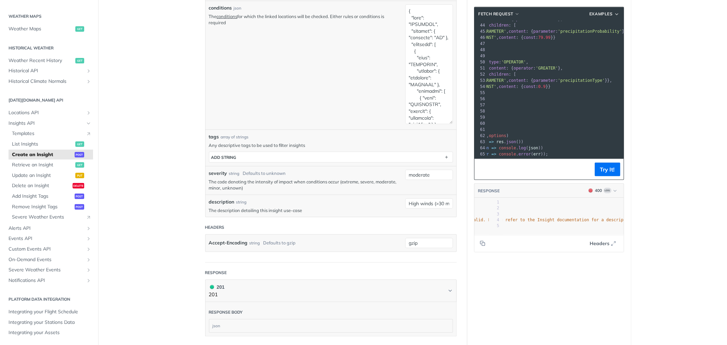
scroll to position [0, 363]
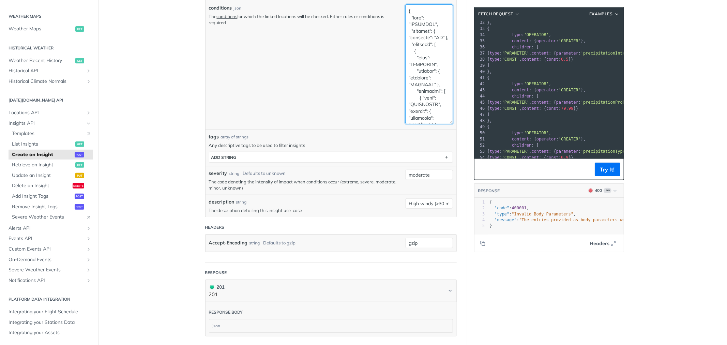
click at [408, 49] on textarea "conditions" at bounding box center [429, 64] width 48 height 120
click at [421, 49] on textarea "conditions" at bounding box center [429, 64] width 48 height 120
paste textarea
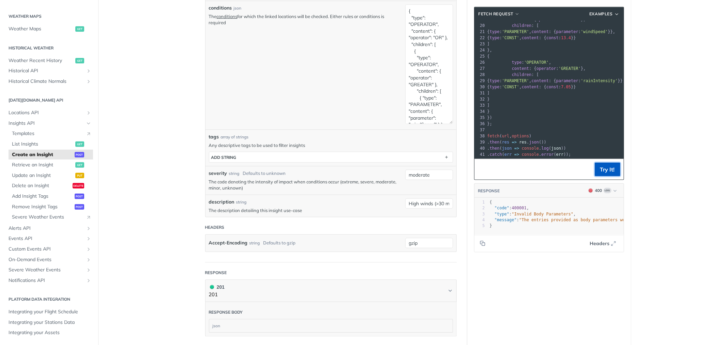
click at [601, 164] on button "Try It!" at bounding box center [608, 170] width 26 height 14
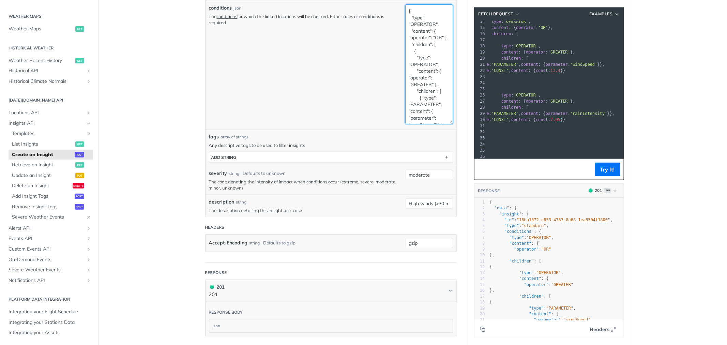
click at [421, 63] on textarea "{ "type": "OPERATOR", "content": { "operator": "OR" }, "children": [ { "type": …" at bounding box center [429, 64] width 48 height 120
paste textarea ", { "type": "OPERATOR", "content": { "operator": "GREATER" }, "children": [ { "…"
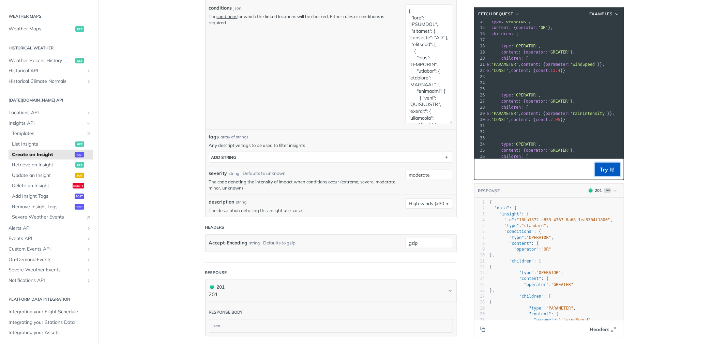
click at [601, 169] on button "Try It!" at bounding box center [608, 170] width 26 height 14
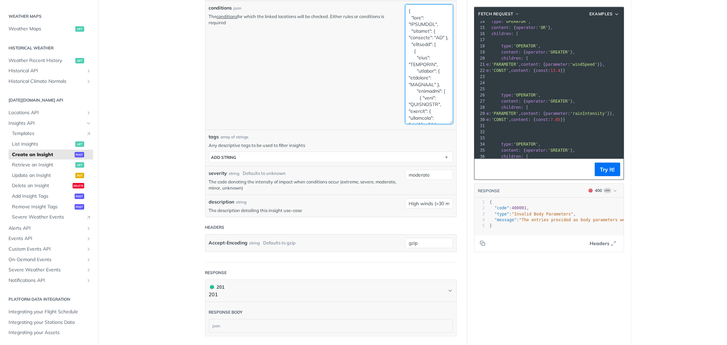
click at [424, 46] on textarea "conditions" at bounding box center [429, 64] width 48 height 120
paste textarea
click at [595, 168] on button "Try It!" at bounding box center [608, 170] width 26 height 14
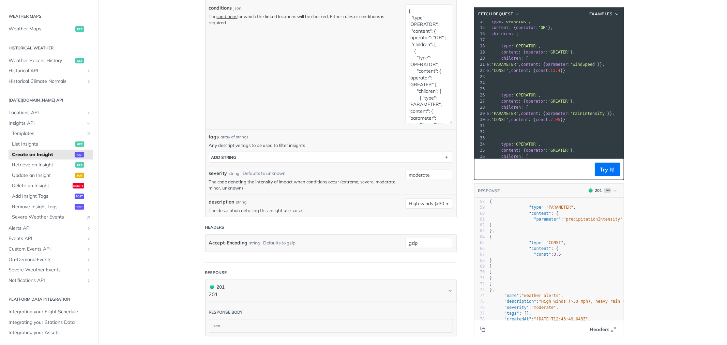
scroll to position [298, 0]
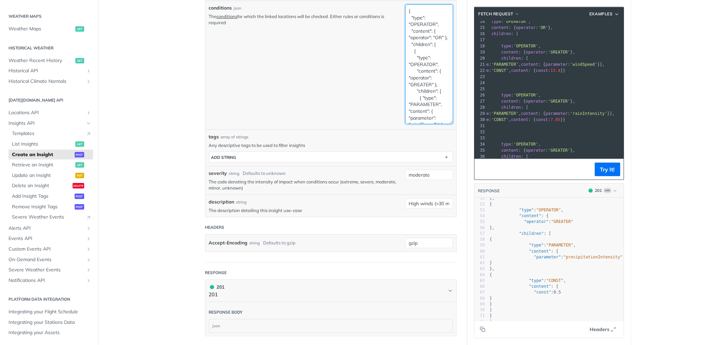
click at [424, 46] on textarea "{ "type": "OPERATOR", "content": { "operator": "OR" }, "children": [ { "type": …" at bounding box center [429, 64] width 48 height 120
paste textarea ", { "type": "OPERATOR", "content": { "operator": "GREATER" }, "children": [ { "…"
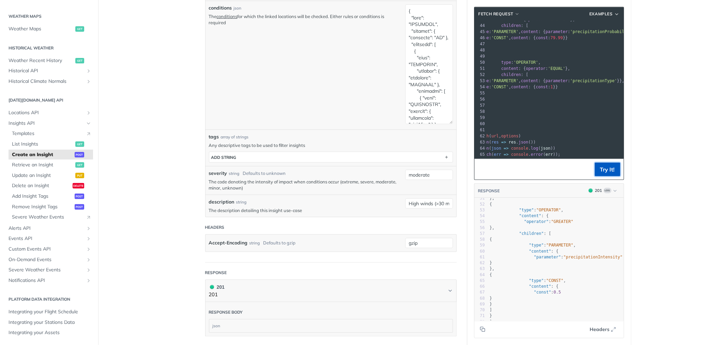
click at [599, 163] on button "Try It!" at bounding box center [608, 170] width 26 height 14
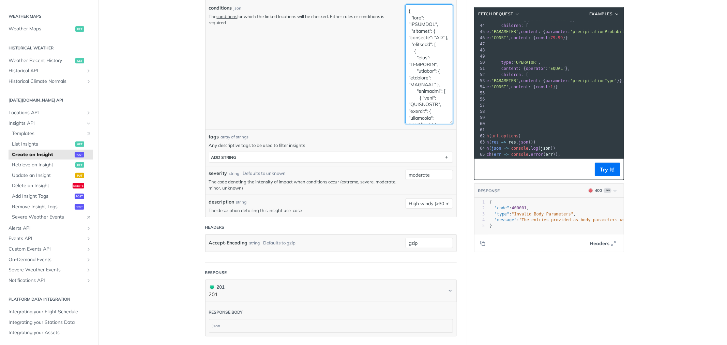
click at [405, 52] on textarea "conditions" at bounding box center [429, 64] width 48 height 120
click at [415, 52] on textarea "conditions" at bounding box center [429, 64] width 48 height 120
paste textarea
type textarea "{ "type": "OPERATOR", "content": { "operator": "OR" }, "children": [ { "type": …"
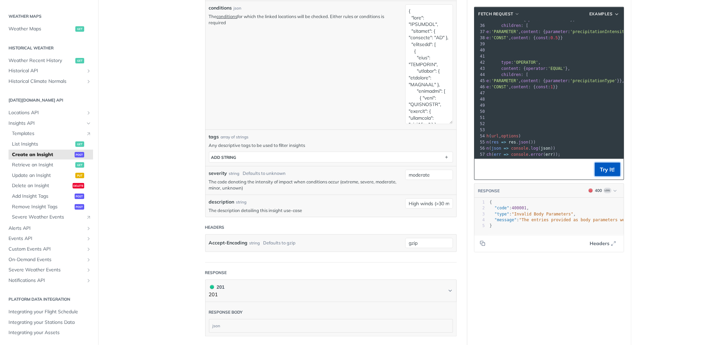
click at [609, 167] on button "Try It!" at bounding box center [608, 170] width 26 height 14
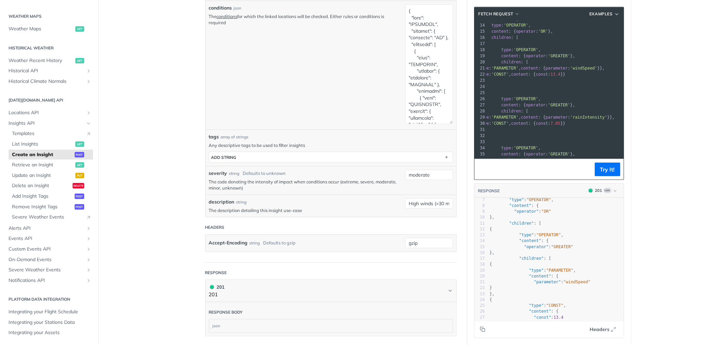
scroll to position [68, 0]
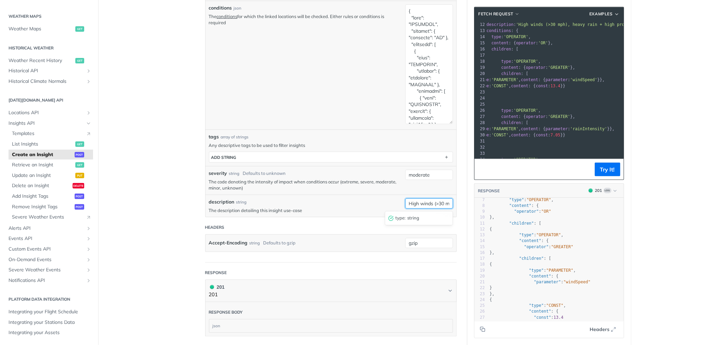
click at [442, 203] on input "High winds (>30 mph), heavy rain + high probability, and specific weather codes" at bounding box center [429, 203] width 48 height 10
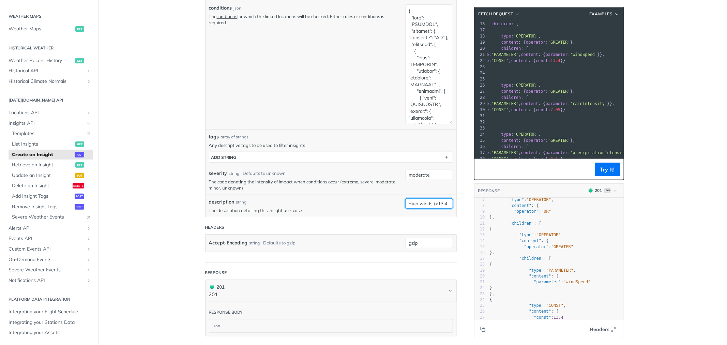
scroll to position [106, 0]
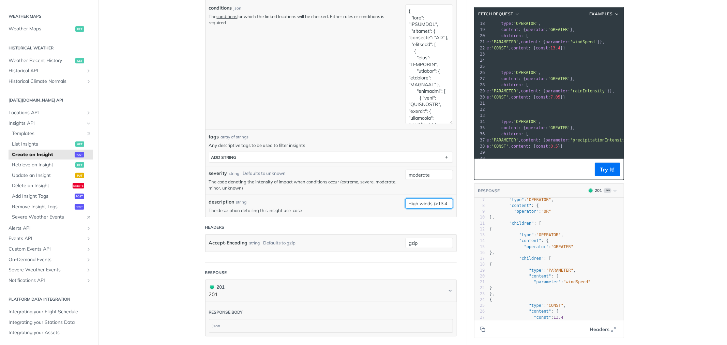
type input "High winds (>13.4 mph), heavy rain + high probability, and specific weather cod…"
click at [603, 89] on span "'rainIntensity'" at bounding box center [588, 91] width 37 height 5
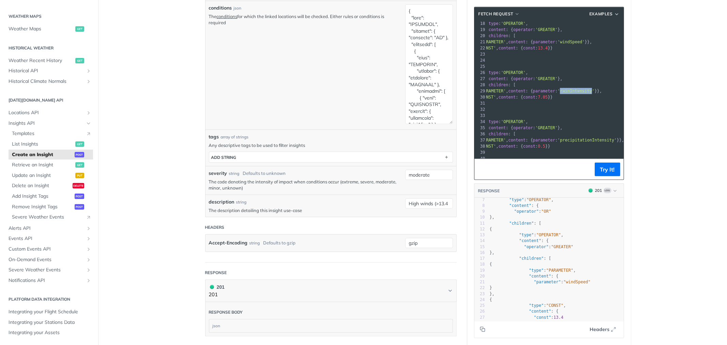
copy span "rainIntensity"
click at [408, 77] on textarea "conditions" at bounding box center [429, 64] width 48 height 120
paste textarea ", { "type": "OPERATOR", "content": { "operator": "EQUAL" }, "children": [ { "ty…"
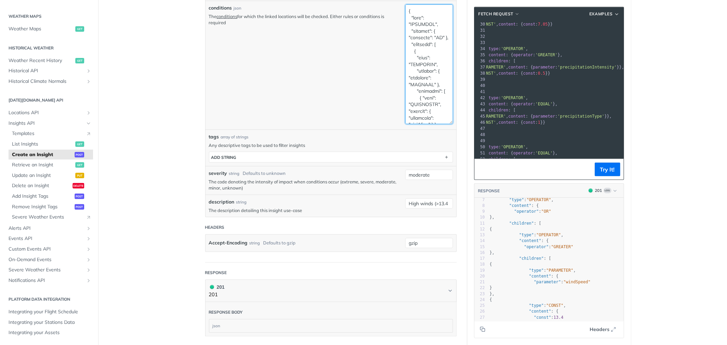
scroll to position [269, 0]
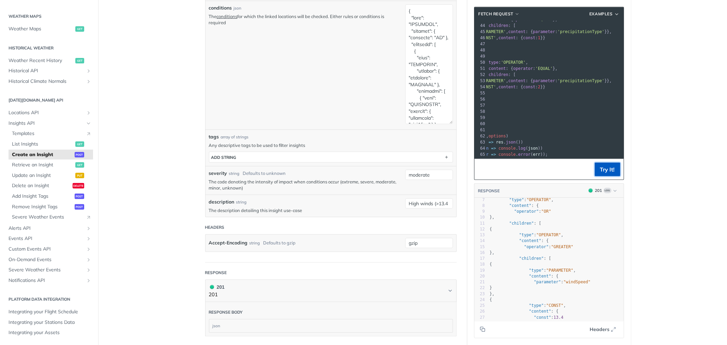
click at [595, 167] on button "Try It!" at bounding box center [608, 170] width 26 height 14
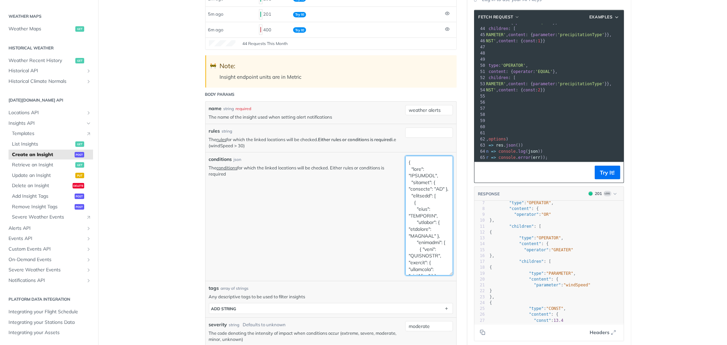
click at [422, 205] on textarea "conditions" at bounding box center [429, 216] width 48 height 120
paste textarea ", { "type": "OPERATOR", "content": { "operator": "OR" }, "children": [ { "type"…"
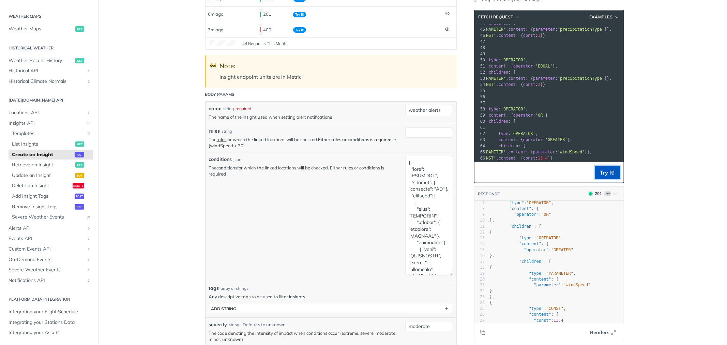
click at [604, 170] on button "Try It!" at bounding box center [608, 173] width 26 height 14
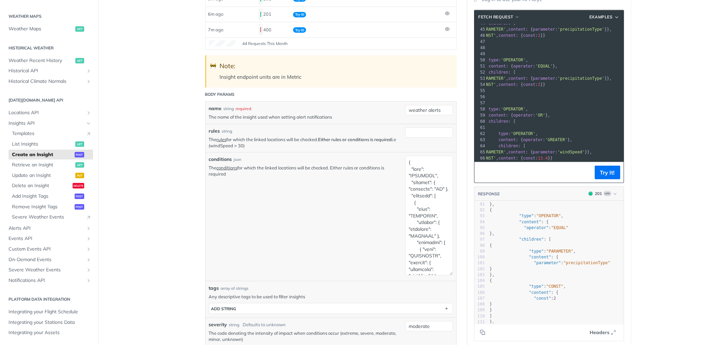
scroll to position [561, 0]
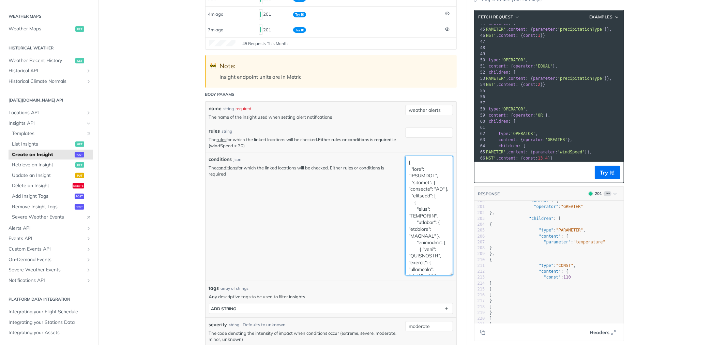
click at [413, 192] on textarea "conditions" at bounding box center [429, 216] width 48 height 120
paste textarea "{ "type": "OPERATOR", "content": { "operator": "GREATER" }, "children": [ { "ty…"
click at [601, 170] on button "Try It!" at bounding box center [608, 173] width 26 height 14
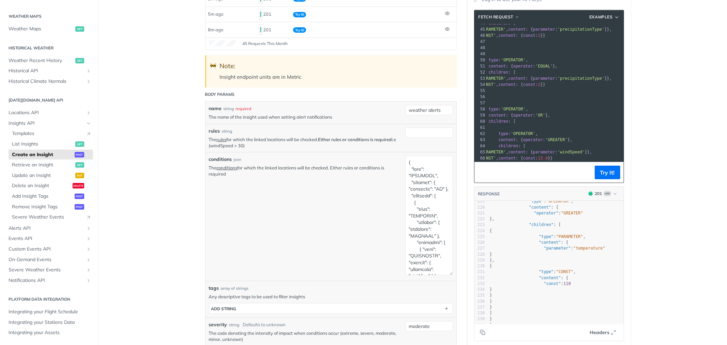
scroll to position [1285, 0]
click at [428, 190] on textarea "conditions" at bounding box center [429, 216] width 48 height 120
paste textarea "{ "type": "OPERATOR", "content": { "operator": "GREATER" }, "children": [ { "ty…"
click at [603, 169] on button "Try It!" at bounding box center [608, 173] width 26 height 14
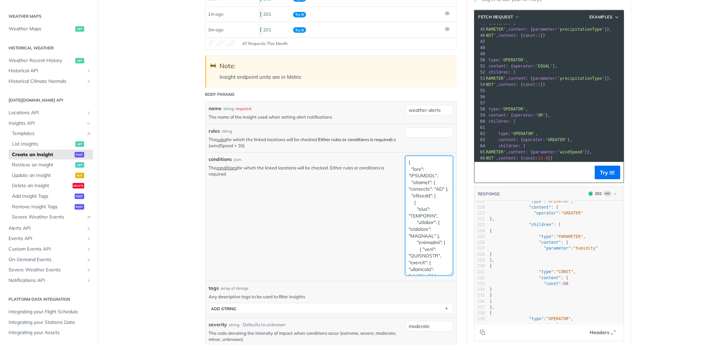
click at [421, 190] on textarea "conditions" at bounding box center [429, 216] width 48 height 120
paste textarea "25.4 } } ] }, { "type": "OPERATOR", "content": { "operator": "GREATER" }, "chil…"
click at [606, 174] on button "Try It!" at bounding box center [608, 173] width 26 height 14
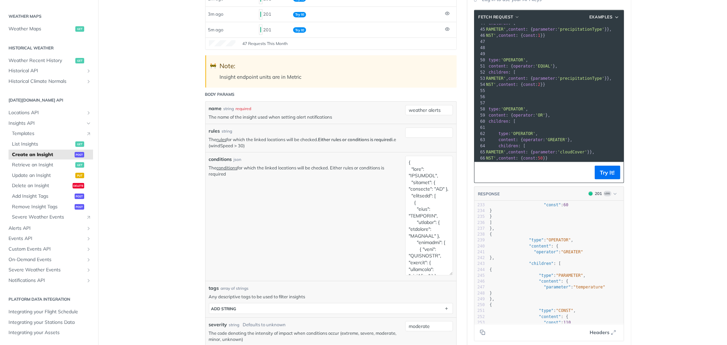
scroll to position [1332, 0]
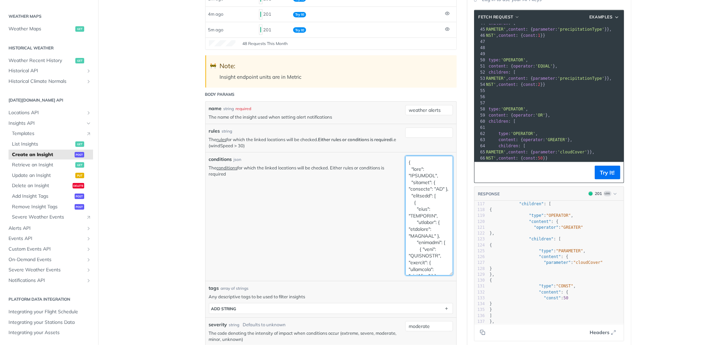
click at [420, 185] on textarea "conditions" at bounding box center [429, 216] width 48 height 120
paste textarea "70 } } ] }, { "type": "OPERATOR", "content": { "operator": "GREATER" }, "childr…"
click at [597, 175] on button "Try It!" at bounding box center [608, 173] width 26 height 14
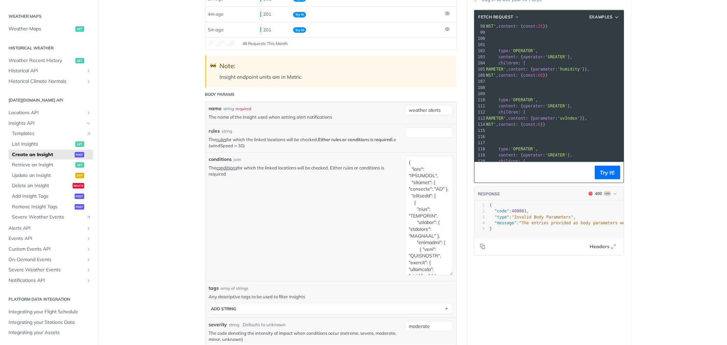
scroll to position [609, 0]
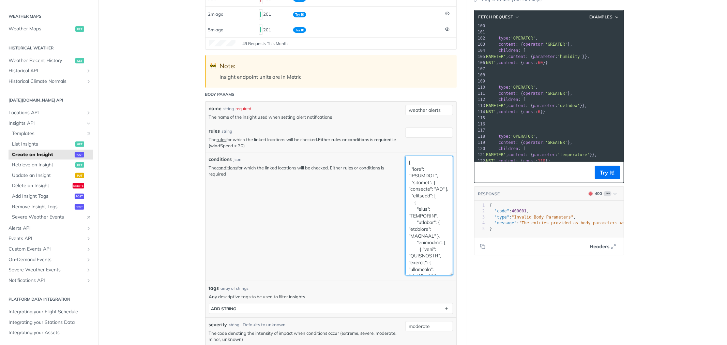
click at [414, 182] on textarea "conditions" at bounding box center [429, 216] width 48 height 120
paste textarea "-7"
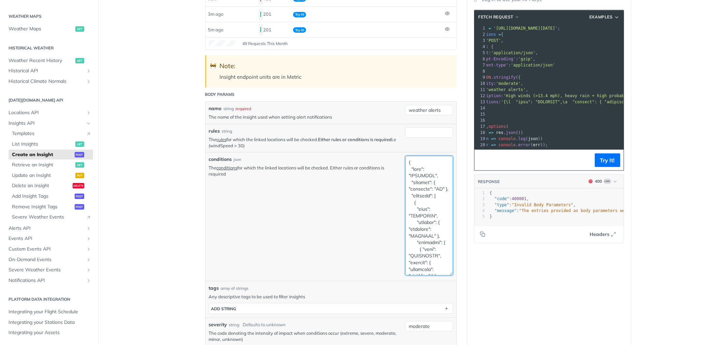
click at [415, 170] on textarea "conditions" at bounding box center [429, 216] width 48 height 120
paste textarea "High"
type textarea "{ "type": "OPERATOR", "content": { "operator": "OR" }, "children": [ { "type": …"
paste textarea
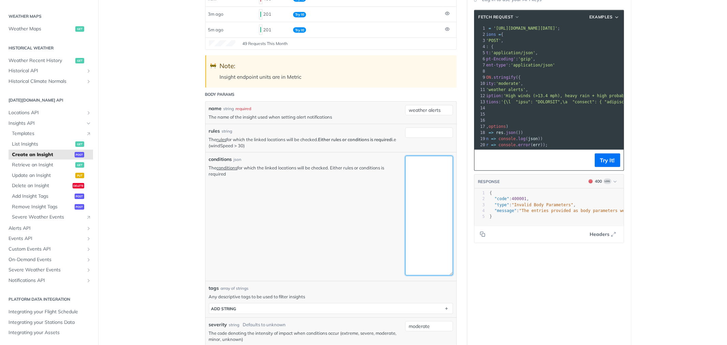
scroll to position [0, 0]
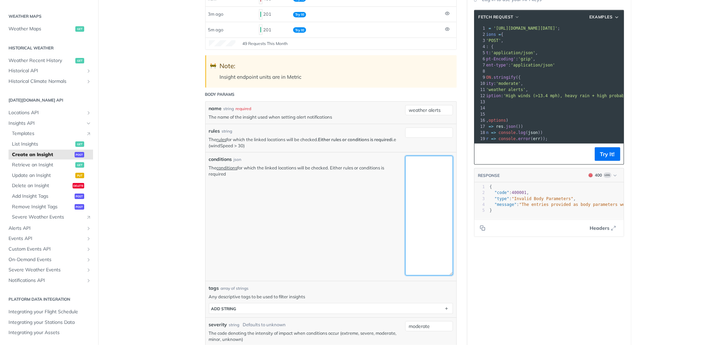
paste textarea "{ "type": "OPERATOR", "content": { "operator": "OR" }, "children": [ { "type": …"
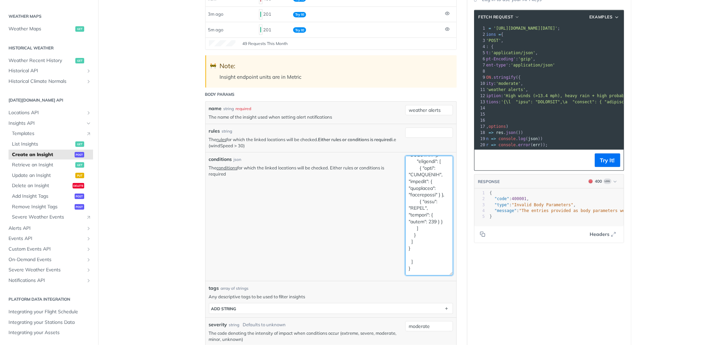
click at [420, 180] on textarea "conditions" at bounding box center [429, 216] width 48 height 120
paste textarea "6 } } ] }, { "type": "OPERATOR", "content": { "operator": "GREATER" }, "childre…"
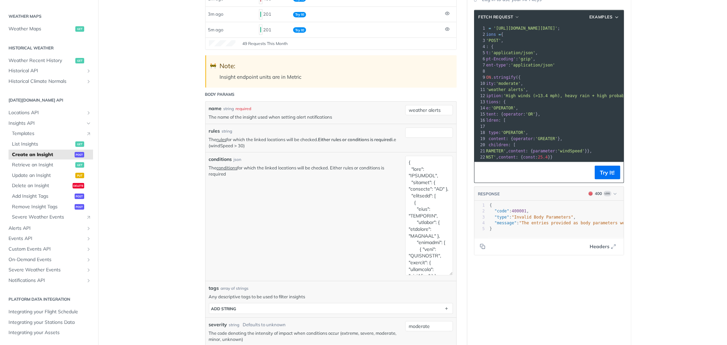
click at [605, 165] on footer "Try It!" at bounding box center [548, 172] width 149 height 21
click at [605, 168] on button "Try It!" at bounding box center [608, 173] width 26 height 14
click at [430, 200] on textarea "conditions" at bounding box center [429, 216] width 48 height 120
paste textarea "8-10"
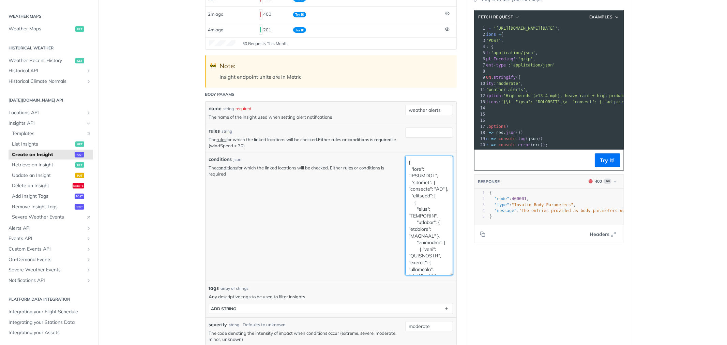
click at [436, 217] on textarea "conditions" at bounding box center [429, 216] width 48 height 120
paste textarea
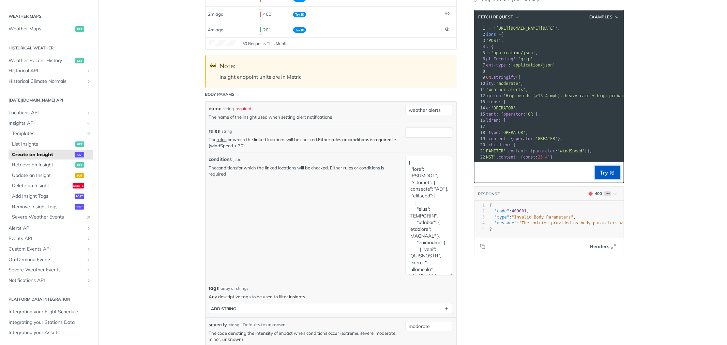
click at [601, 174] on button "Try It!" at bounding box center [608, 173] width 26 height 14
click at [429, 190] on textarea "conditions" at bounding box center [429, 216] width 48 height 120
paste textarea "EQUAL" }, "children": [ { "type": "PARAMETER", "content": { "parameter": "uvInd…"
click at [601, 172] on button "Try It!" at bounding box center [608, 173] width 26 height 14
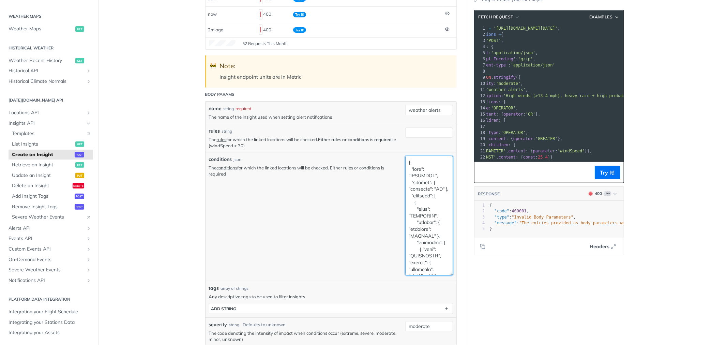
click at [409, 203] on textarea "conditions" at bounding box center [429, 216] width 48 height 120
paste textarea
click at [612, 169] on button "Try It!" at bounding box center [608, 173] width 26 height 14
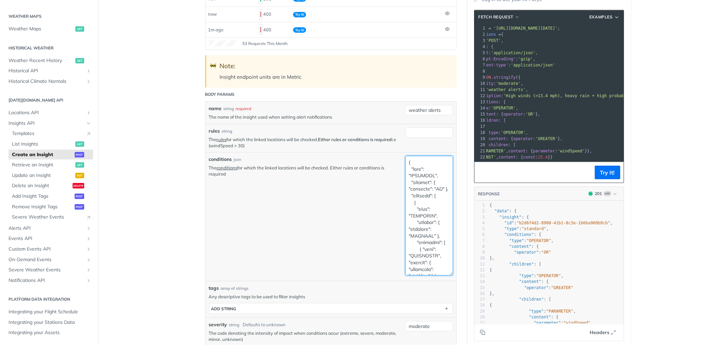
click at [427, 195] on textarea "conditions" at bounding box center [429, 216] width 48 height 120
paste textarea "{ "type": "OPERATOR", "content": { "operator": "GREATER" }, "children": [ { "ty…"
click at [603, 176] on button "Try It!" at bounding box center [608, 173] width 26 height 14
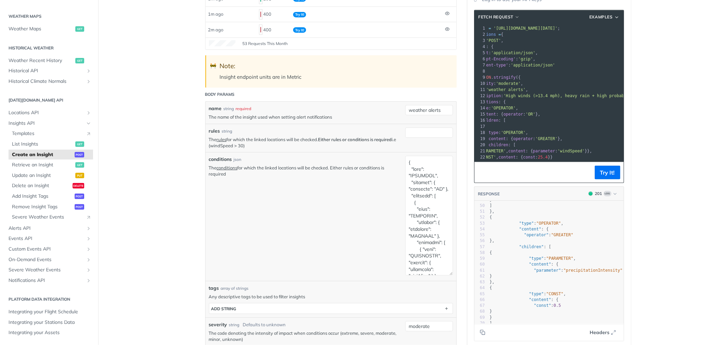
scroll to position [303, 0]
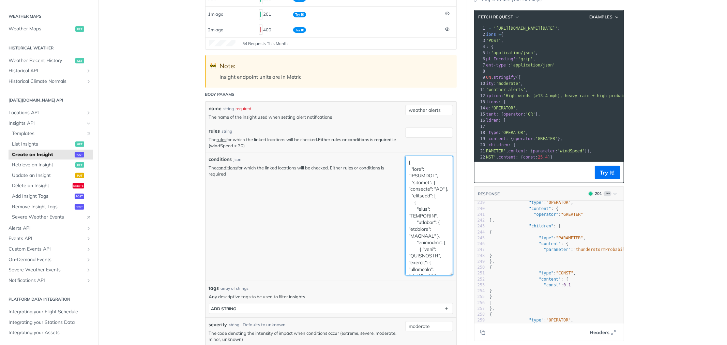
click at [428, 209] on textarea "conditions" at bounding box center [429, 216] width 48 height 120
click at [428, 208] on textarea "conditions" at bounding box center [429, 216] width 48 height 120
paste textarea "{ "type": "OPERATOR", "content": { "operator": "GREATER" }, "children": [ { "ty…"
click at [613, 172] on button "Try It!" at bounding box center [608, 173] width 26 height 14
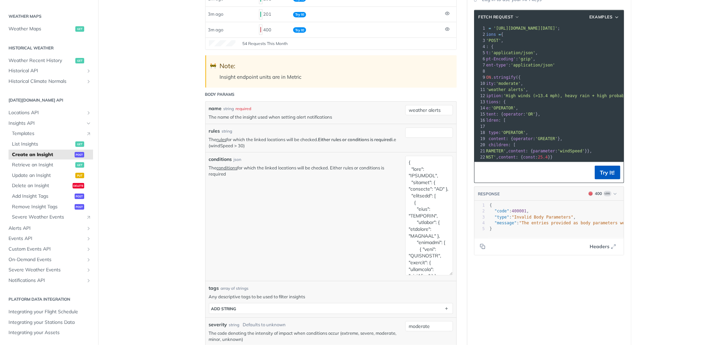
scroll to position [0, 0]
click at [409, 176] on textarea "conditions" at bounding box center [429, 216] width 48 height 120
paste textarea "Partly Cloudy"
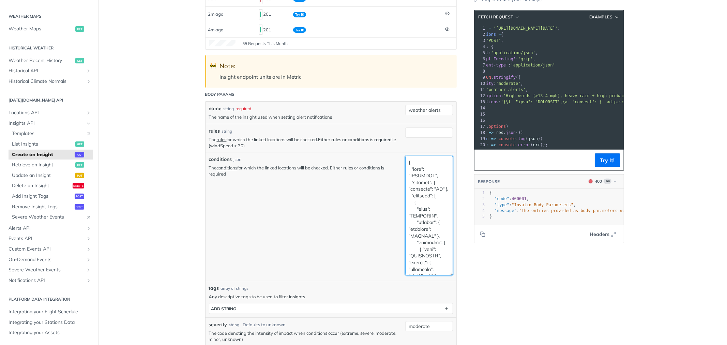
click at [440, 177] on textarea "conditions" at bounding box center [429, 216] width 48 height 120
paste textarea "EQUAL" }, "children": [ { "type": "PARAMETER", "content": { "parameter": "weath…"
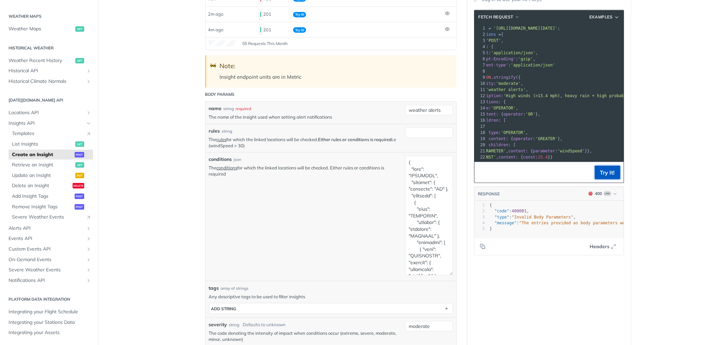
click at [604, 166] on button "Try It!" at bounding box center [608, 173] width 26 height 14
click at [423, 178] on textarea "conditions" at bounding box center [429, 216] width 48 height 120
paste textarea "40"
click at [603, 167] on button "Try It!" at bounding box center [608, 173] width 26 height 14
click at [417, 170] on textarea "conditions" at bounding box center [429, 216] width 48 height 120
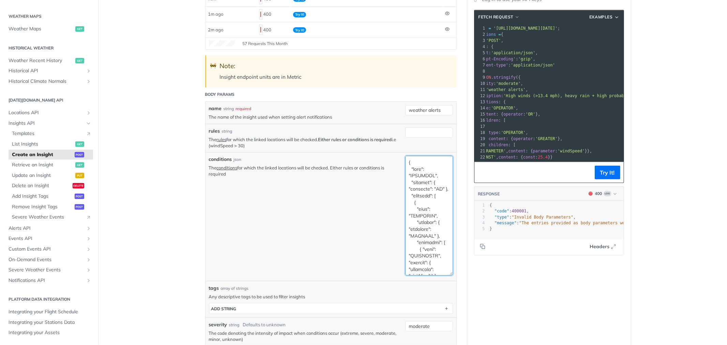
paste textarea "0"
click at [601, 176] on button "Try It!" at bounding box center [608, 173] width 26 height 14
click at [434, 169] on textarea "conditions" at bounding box center [429, 216] width 48 height 120
paste textarea "FullDay" } }, { "type": "CONST", "content": { "const": 4001"
click at [595, 169] on button "Try It!" at bounding box center [608, 173] width 26 height 14
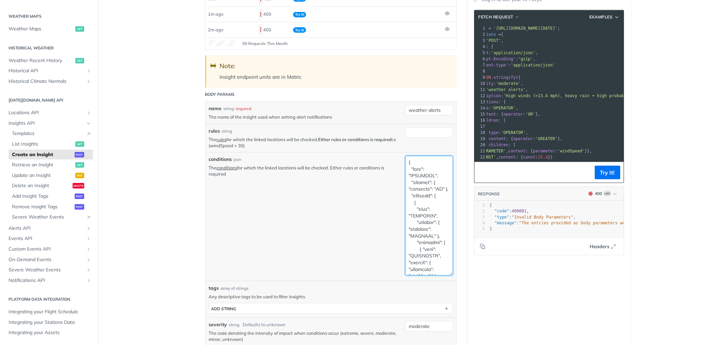
click at [416, 175] on textarea "conditions" at bounding box center [429, 216] width 48 height 120
paste textarea "GREATER"
click at [598, 169] on button "Try It!" at bounding box center [608, 173] width 26 height 14
click at [418, 178] on textarea "conditions" at bounding box center [429, 216] width 48 height 120
paste textarea
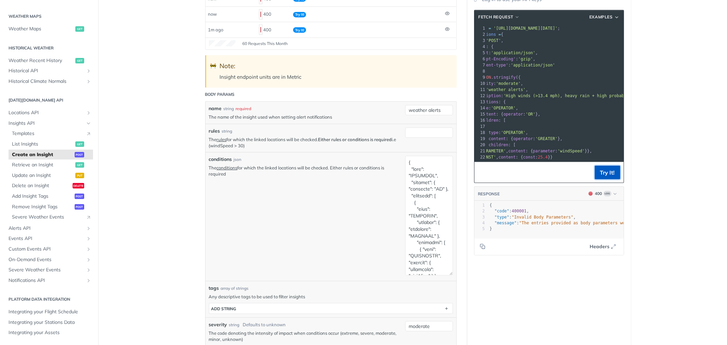
click at [600, 169] on button "Try It!" at bounding box center [608, 173] width 26 height 14
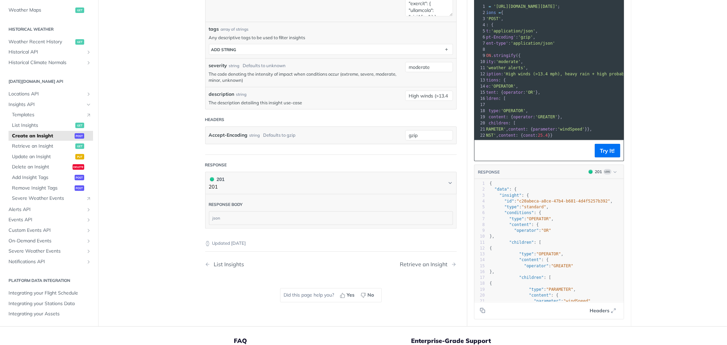
scroll to position [379, 0]
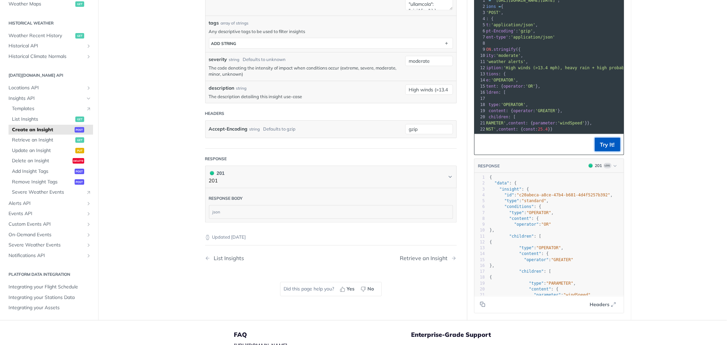
click at [601, 143] on button "Try It!" at bounding box center [608, 145] width 26 height 14
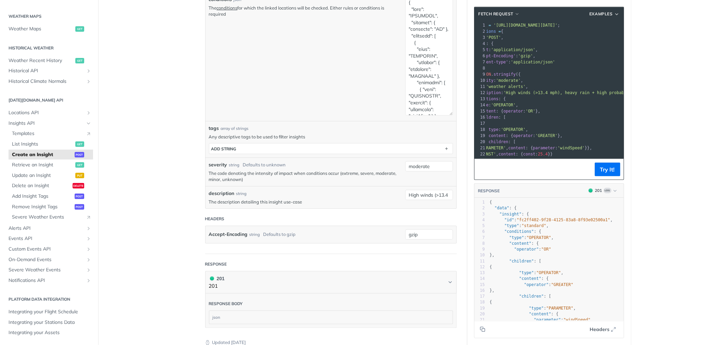
scroll to position [265, 0]
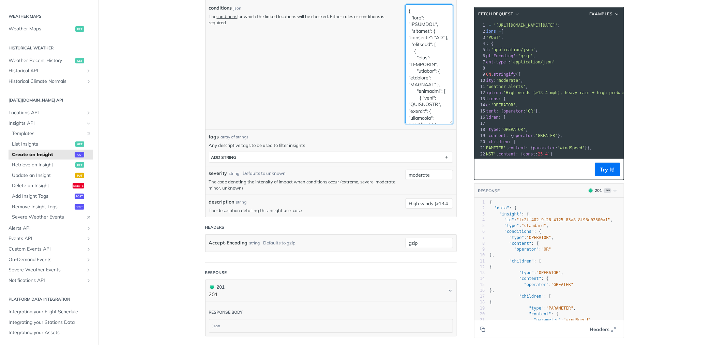
click at [414, 94] on textarea "conditions" at bounding box center [429, 64] width 48 height 120
paste textarea "13.4 } } ] }, { "type": "OPERATOR", "content": { "operator": "GREATER" }, "chil…"
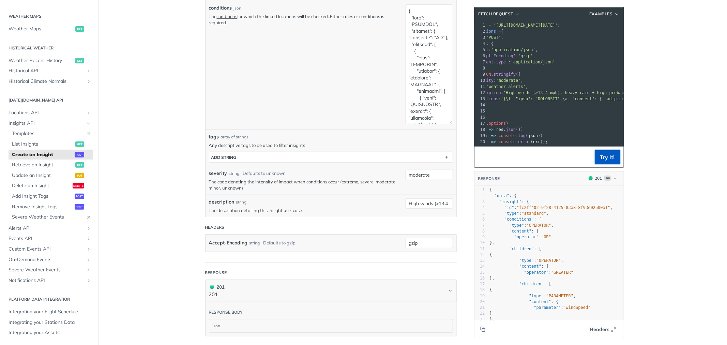
click at [607, 163] on button "Try It!" at bounding box center [608, 157] width 26 height 14
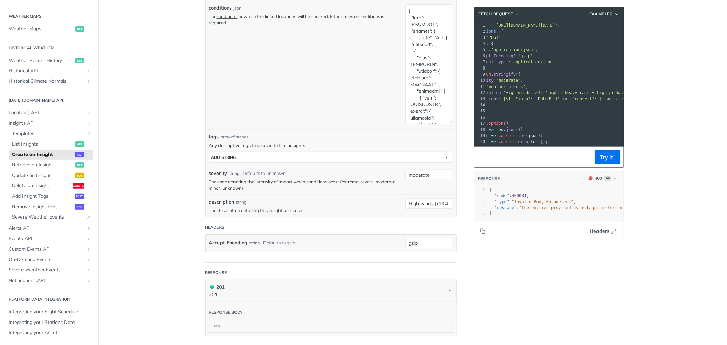
scroll to position [0, 0]
click at [408, 86] on textarea "conditions" at bounding box center [429, 64] width 48 height 120
paste textarea "{ "type": "OPERATOR", "content": { "operator": "OR" }, "children": [ { "type": …"
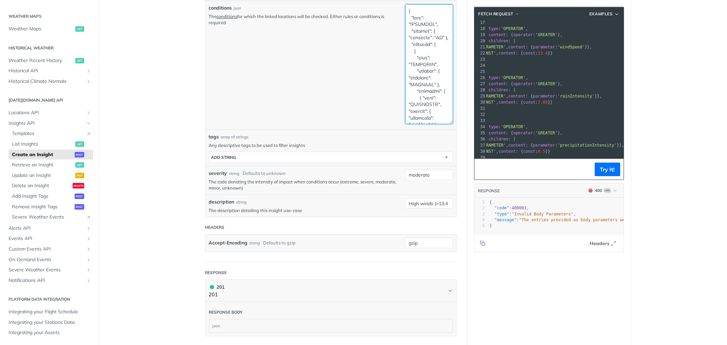
scroll to position [113, 0]
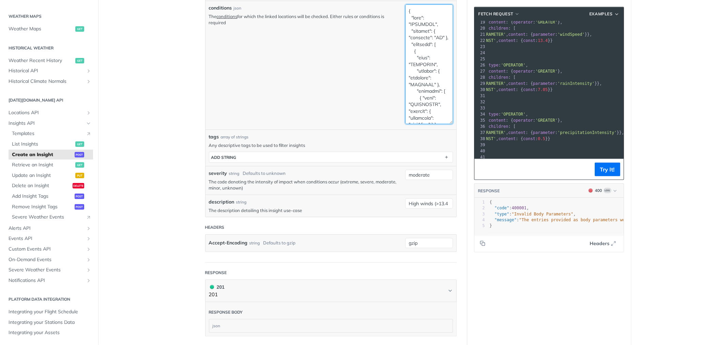
click at [409, 84] on textarea "conditions" at bounding box center [429, 64] width 48 height 120
paste textarea
type textarea "{ "type": "OPERATOR", "content": { "operator": "OR" }, "children": [ { "type": …"
click at [599, 169] on button "Try It!" at bounding box center [608, 170] width 26 height 14
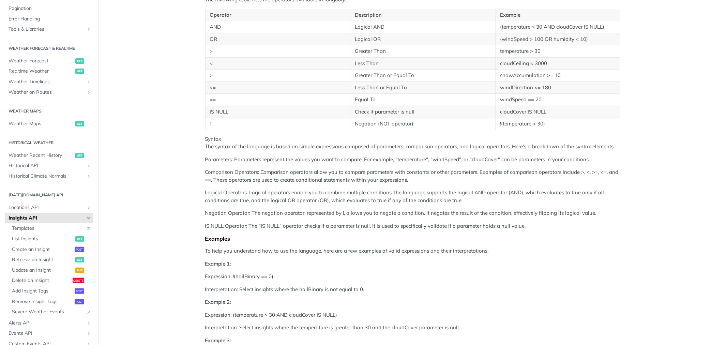
scroll to position [151, 0]
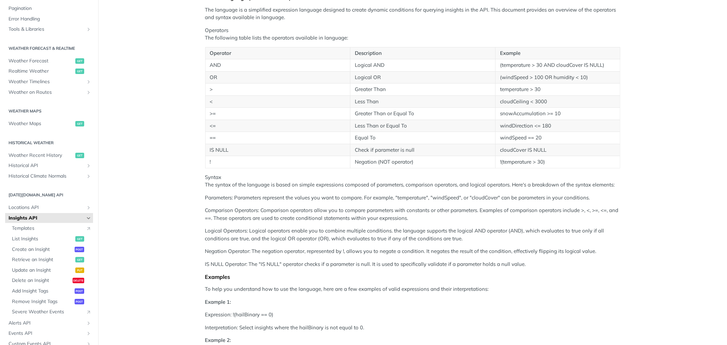
click at [513, 77] on td "(windSpeed > 100 OR humidity < 10)" at bounding box center [558, 77] width 124 height 12
copy td "windSpeed"
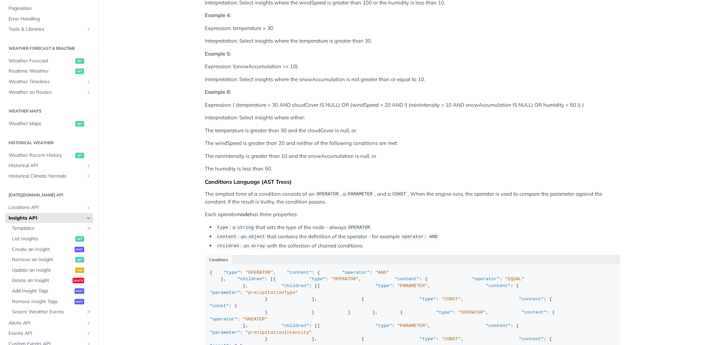
scroll to position [720, 0]
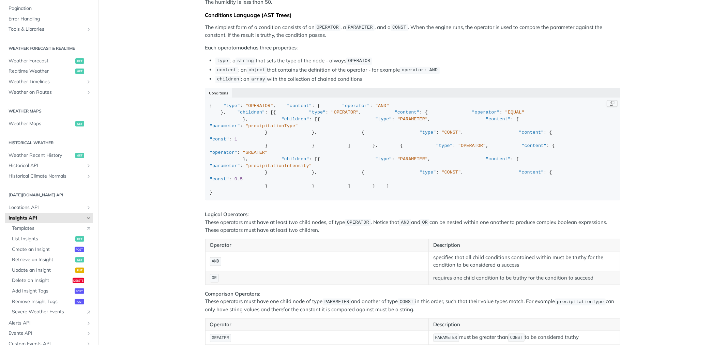
click at [505, 115] on span ""EQUAL"" at bounding box center [514, 112] width 19 height 5
copy span "EQUAL"
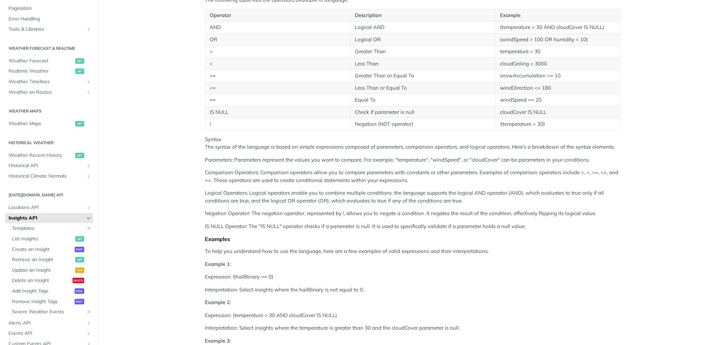
scroll to position [76, 0]
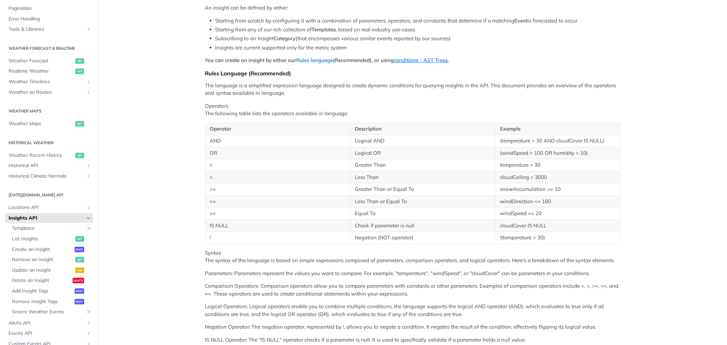
click at [313, 60] on link "Rules language" at bounding box center [315, 60] width 37 height 6
click at [502, 176] on td "cloudCeiling < 3000" at bounding box center [558, 177] width 124 height 12
copy td "cloudCeiling"
click at [502, 201] on td "windDirection <= 180" at bounding box center [558, 201] width 124 height 12
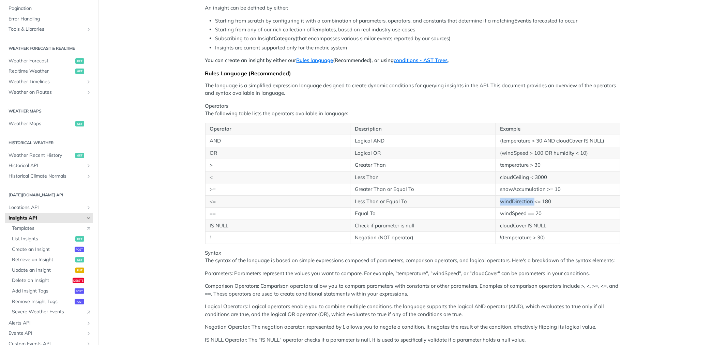
click at [502, 201] on td "windDirection <= 180" at bounding box center [558, 201] width 124 height 12
copy td "windDirection"
click at [505, 228] on td "cloudCover IS NULL" at bounding box center [558, 226] width 124 height 12
click at [505, 227] on td "cloudCover IS NULL" at bounding box center [558, 226] width 124 height 12
copy td "cloudCover"
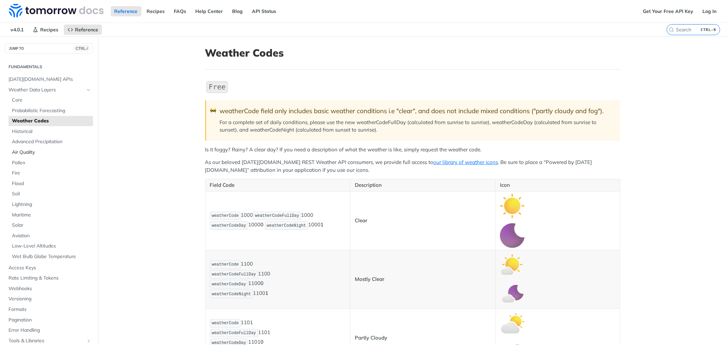
scroll to position [4999, 0]
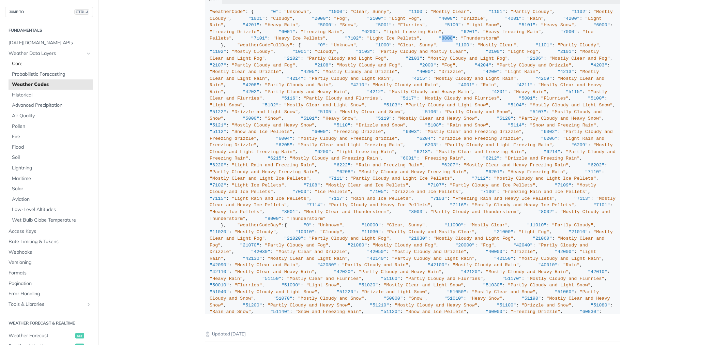
click at [34, 67] on link "Core" at bounding box center [51, 64] width 85 height 10
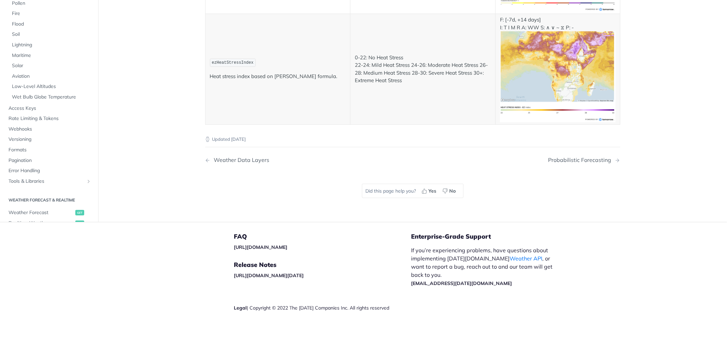
scroll to position [3425, 0]
copy span "weatherCode"
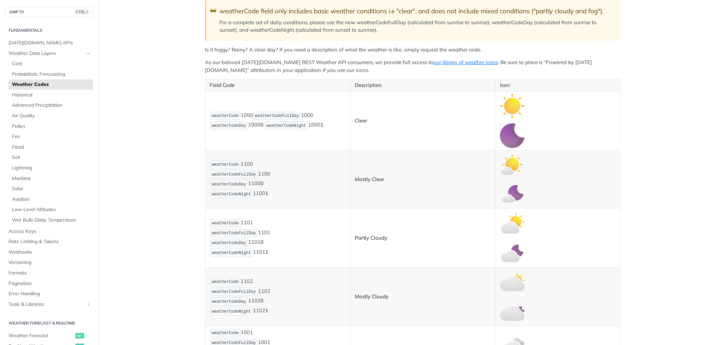
scroll to position [114, 0]
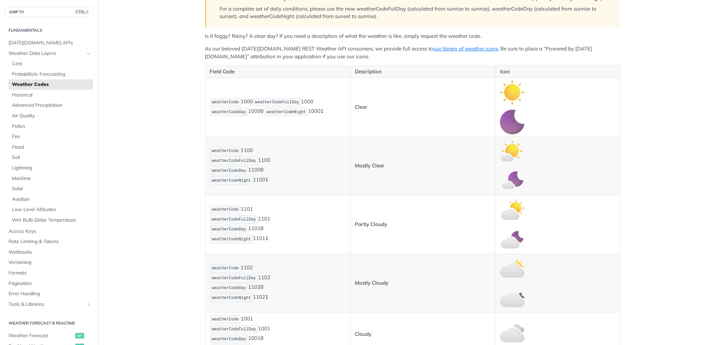
click at [243, 208] on p "weatherCode 1101 weatherCodeFullDay 1101 weatherCodeDay 1101 0 weatherCodeNight…" at bounding box center [278, 224] width 136 height 39
copy p "1101"
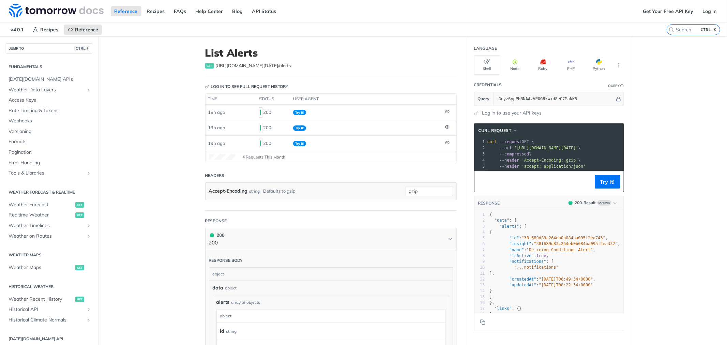
scroll to position [107, 0]
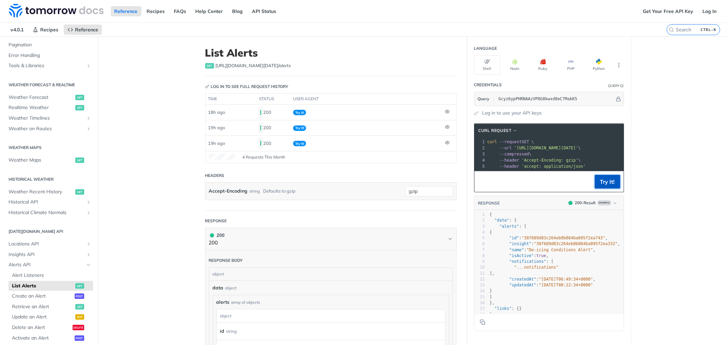
click at [595, 187] on button "Try It!" at bounding box center [608, 182] width 26 height 14
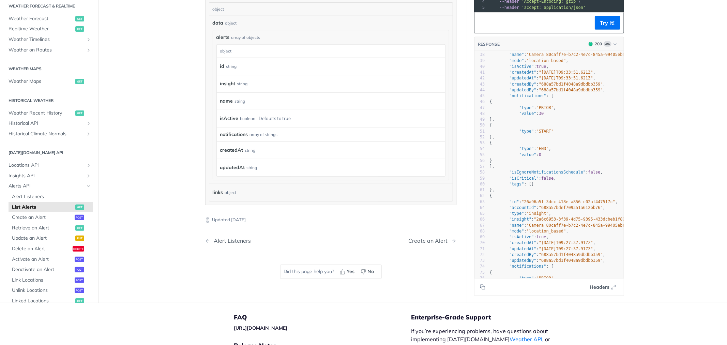
scroll to position [227, 0]
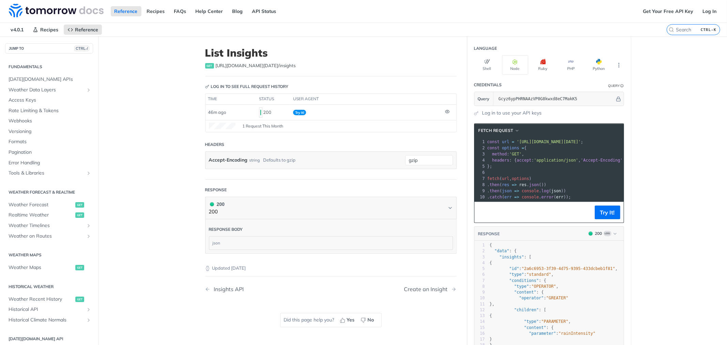
scroll to position [0, 0]
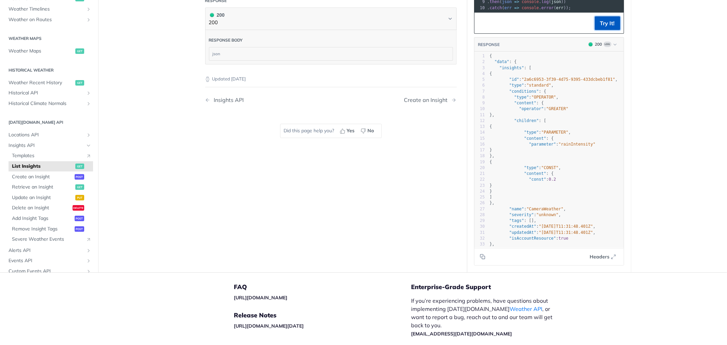
click at [612, 26] on button "Try It!" at bounding box center [608, 23] width 26 height 14
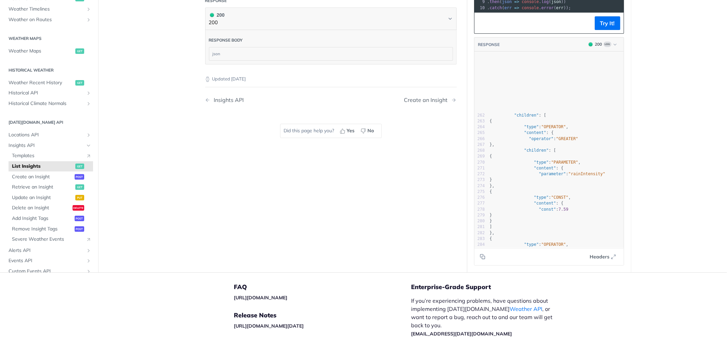
scroll to position [1692, 0]
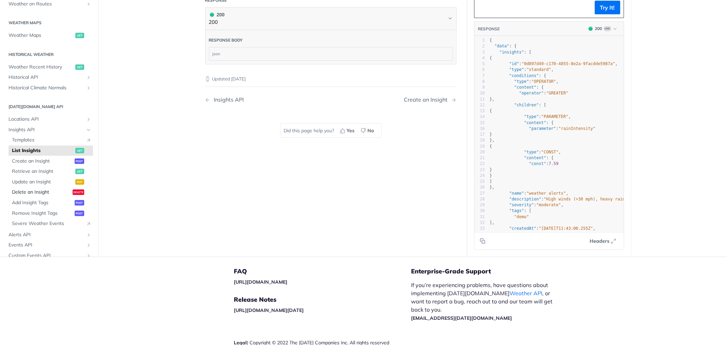
click at [33, 191] on span "Delete an Insight" at bounding box center [41, 192] width 59 height 7
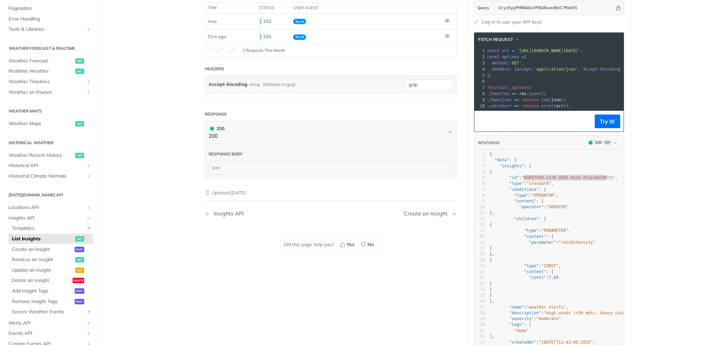
type textarea "0d897d49-c170-4855-8e2a-9facdde5987a"
drag, startPoint x: 520, startPoint y: 182, endPoint x: 601, endPoint y: 184, distance: 80.1
click at [601, 180] on span ""0d897d49-c170-4855-8e2a-9facdde5987a"" at bounding box center [569, 177] width 94 height 5
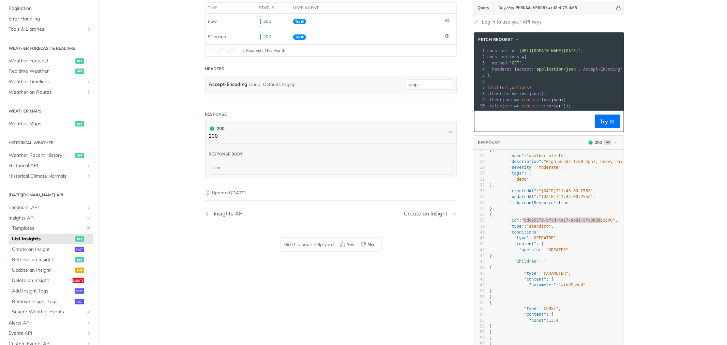
type textarea "0dc95579-bfcd-4a17-ab81-5fc888dc2600"
drag, startPoint x: 520, startPoint y: 225, endPoint x: 601, endPoint y: 226, distance: 81.5
click at [601, 223] on span ""0dc95579-bfcd-4a17-ab81-5fc888dc2600"" at bounding box center [569, 220] width 94 height 5
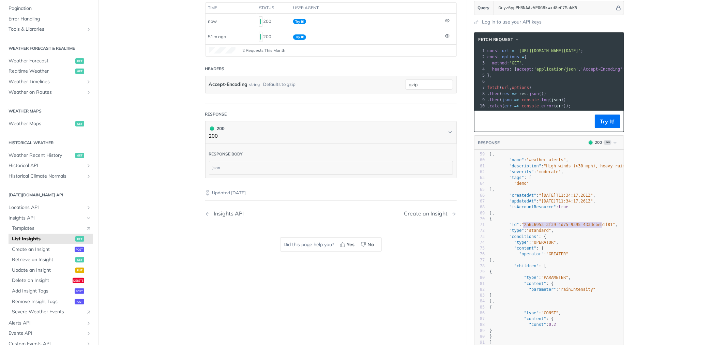
type textarea "2a6c6953-3f39-4d75-9395-433dcbeb1f81"
drag, startPoint x: 520, startPoint y: 228, endPoint x: 601, endPoint y: 231, distance: 80.1
click at [601, 227] on span ""2a6c6953-3f39-4d75-9395-433dcbeb1f81"" at bounding box center [569, 224] width 94 height 5
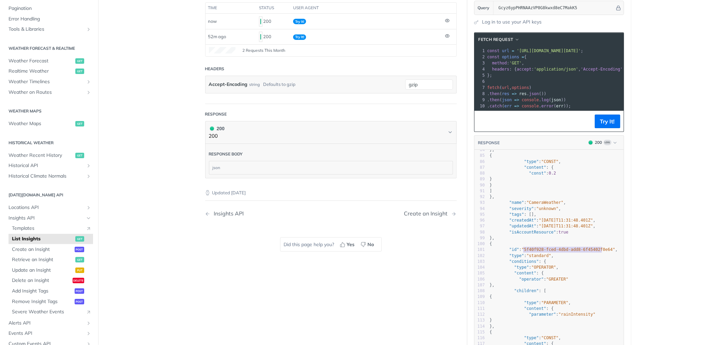
type textarea "5f40f928-fced-4dbd-add8-6f45402f0e64"
drag, startPoint x: 520, startPoint y: 254, endPoint x: 601, endPoint y: 254, distance: 80.1
click at [601, 252] on span ""5f40f928-fced-4dbd-add8-6f45402f0e64"" at bounding box center [569, 249] width 94 height 5
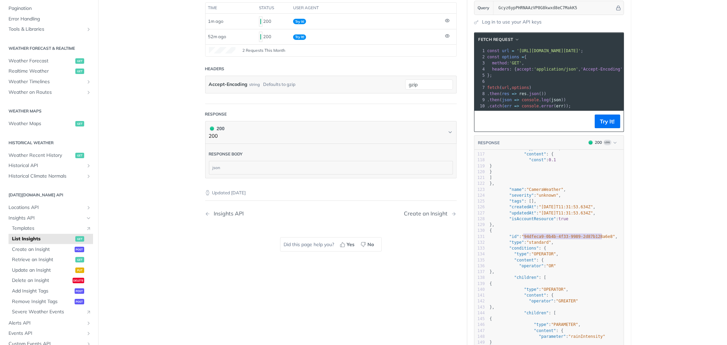
type textarea "94dfeca9-0b4b-4f33-9989-2d87b128a6e8"
drag, startPoint x: 521, startPoint y: 241, endPoint x: 602, endPoint y: 241, distance: 80.8
click at [602, 239] on span ""94dfeca9-0b4b-4f33-9989-2d87b128a6e8"" at bounding box center [569, 236] width 94 height 5
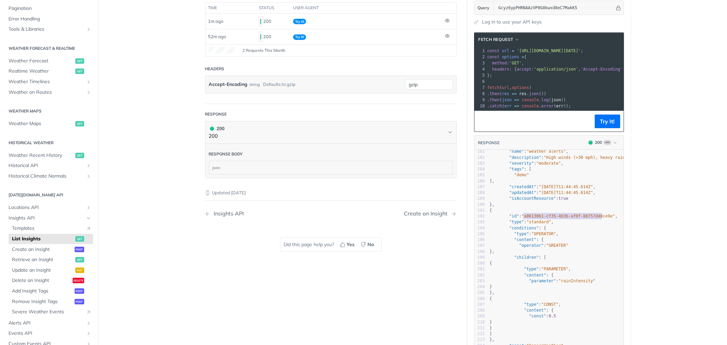
type textarea "a06130b1-cf35-4b3b-af0f-80757d48ce9e"
drag, startPoint x: 520, startPoint y: 219, endPoint x: 602, endPoint y: 219, distance: 81.1
click at [602, 218] on span ""a06130b1-cf35-4b3b-af0f-80757d48ce9e"" at bounding box center [569, 216] width 94 height 5
click at [609, 128] on button "Try It!" at bounding box center [608, 122] width 26 height 14
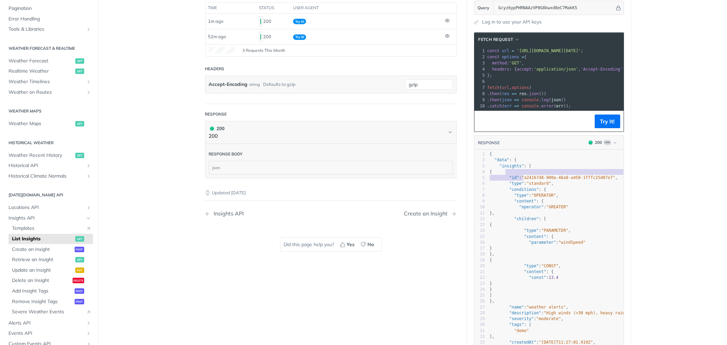
type textarea "a24167d8-900a-46a8-a458-1fffc25d07e7"
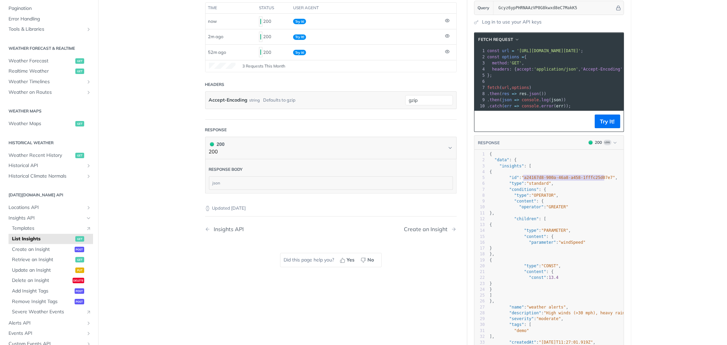
drag, startPoint x: 525, startPoint y: 182, endPoint x: 602, endPoint y: 183, distance: 77.0
click at [602, 180] on span ""a24167d8-900a-46a8-a458-1fffc25d07e7"" at bounding box center [569, 177] width 94 height 5
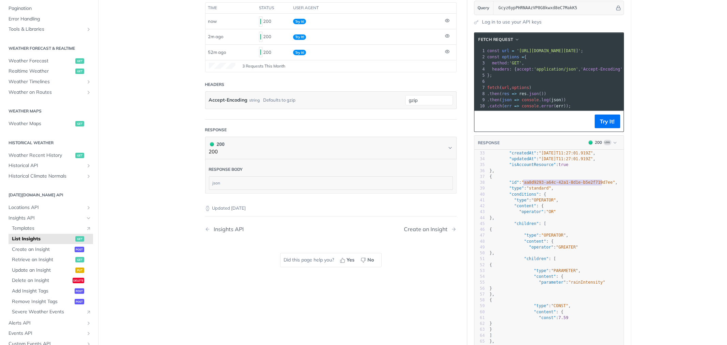
type textarea "aa8d9293-a64c-42a1-8d1e-b5e2f719d7ee"
drag, startPoint x: 521, startPoint y: 186, endPoint x: 602, endPoint y: 188, distance: 81.5
click at [602, 185] on span ""aa8d9293-a64c-42a1-8d1e-b5e2f719d7ee"" at bounding box center [569, 182] width 94 height 5
click at [607, 121] on button "Try It!" at bounding box center [608, 122] width 26 height 14
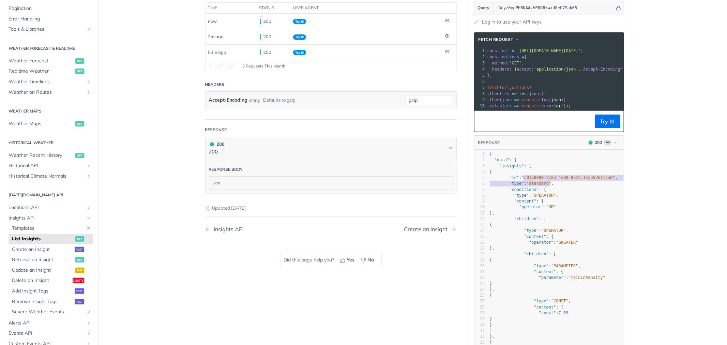
type textarea "c0160090-2c83-4e80-8e23-1e3552611aa0"
drag, startPoint x: 521, startPoint y: 181, endPoint x: 601, endPoint y: 182, distance: 80.1
click at [601, 180] on span ""c0160090-2c83-4e80-8e23-1e3552611aa0"" at bounding box center [569, 177] width 94 height 5
click at [595, 124] on button "Try It!" at bounding box center [608, 122] width 26 height 14
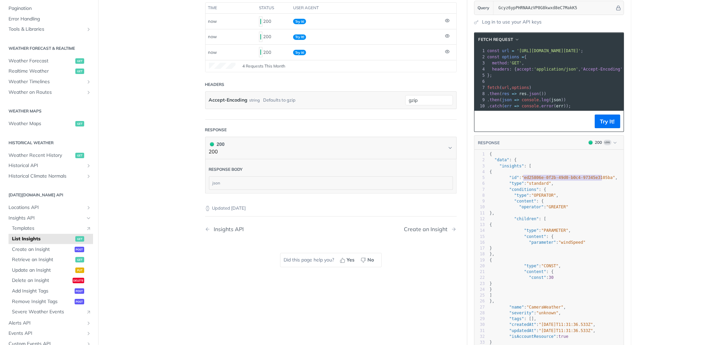
type textarea "ed25806e-0f2b-49d0-b0c4-97345e3105ba"
drag, startPoint x: 528, startPoint y: 183, endPoint x: 601, endPoint y: 185, distance: 72.3
click at [601, 180] on span ""ed25806e-0f2b-49d0-b0c4-97345e3105ba"" at bounding box center [569, 177] width 94 height 5
click at [595, 125] on button "Try It!" at bounding box center [608, 122] width 26 height 14
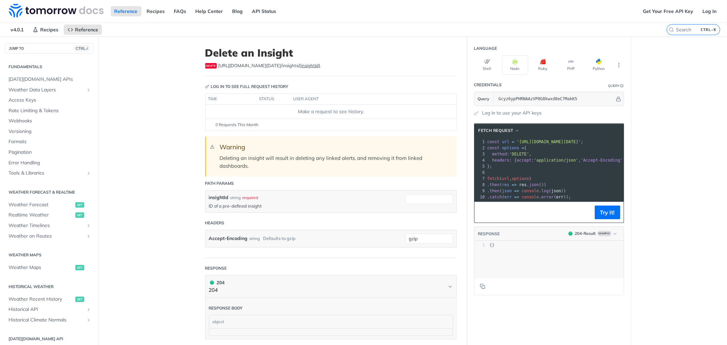
scroll to position [107, 0]
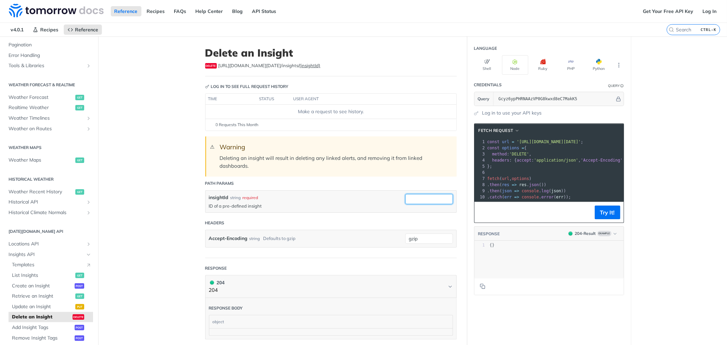
click at [405, 199] on input "insightId" at bounding box center [429, 199] width 48 height 10
paste input "0d897d49-c170-4855-8e2a-9facdde5987a"
click at [607, 219] on button "Try It!" at bounding box center [608, 213] width 26 height 14
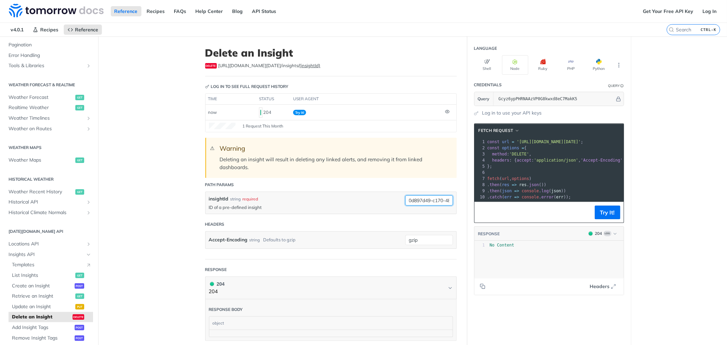
click at [412, 201] on input "0d897d49-c170-4855-8e2a-9facdde5987a" at bounding box center [429, 200] width 48 height 10
paste input "c95579-bfcd-4a17-ab81-5fc888dc2600"
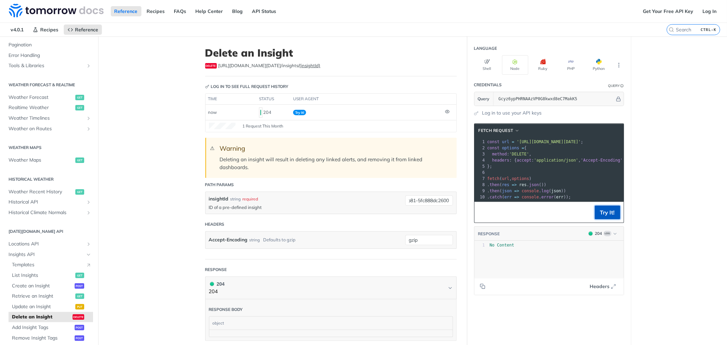
click at [599, 217] on button "Try It!" at bounding box center [608, 213] width 26 height 14
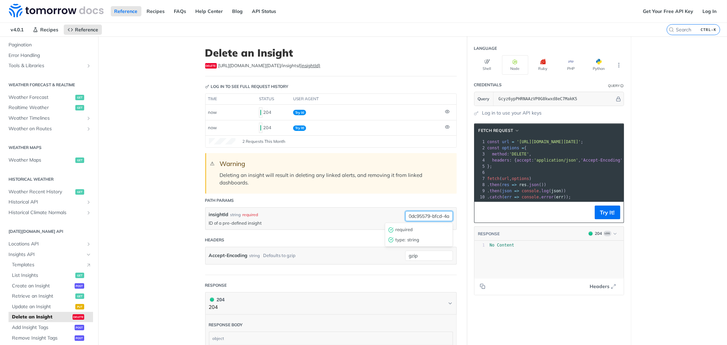
click at [420, 218] on input "0dc95579-bfcd-4a17-ab81-5fc888dc2600" at bounding box center [429, 216] width 48 height 10
paste input "2a6c6953-3f39-4d75-9395-433dcbeb1f81"
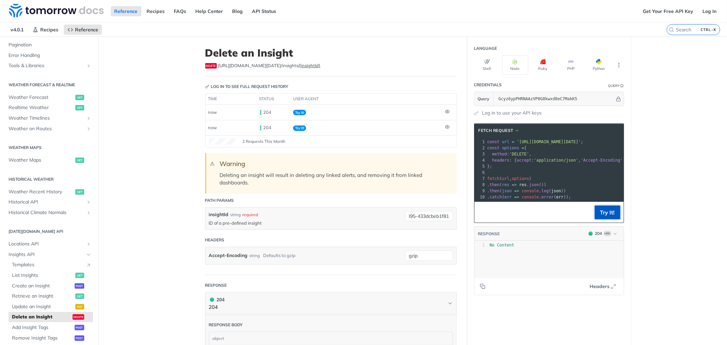
click at [602, 216] on button "Try It!" at bounding box center [608, 213] width 26 height 14
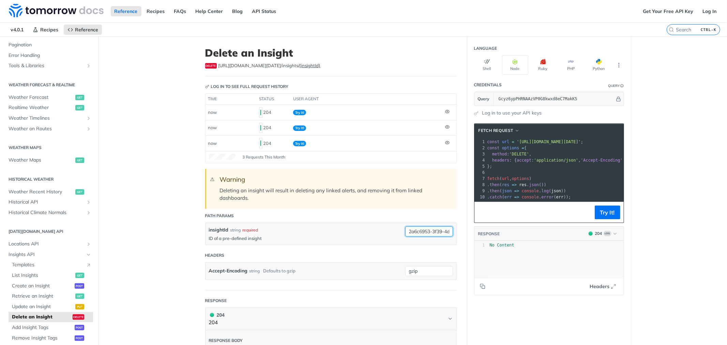
click at [428, 232] on input "2a6c6953-3f39-4d75-9395-433dcbeb1f81" at bounding box center [429, 231] width 48 height 10
paste input "5f40f928-fced-4dbd-add8-6f45402f0e64"
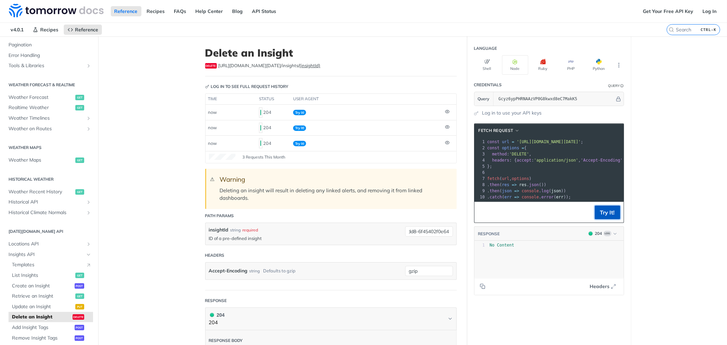
click at [605, 216] on button "Try It!" at bounding box center [608, 213] width 26 height 14
click at [421, 229] on input "5f40f928-fced-4dbd-add8-6f45402f0e64" at bounding box center [429, 231] width 48 height 10
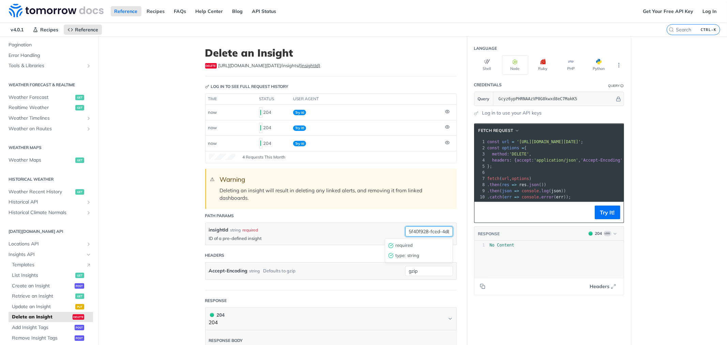
paste input "94dfeca9-0b4b-4f33-9989-2d87b128a6e8"
click at [595, 214] on button "Try It!" at bounding box center [608, 213] width 26 height 14
click at [430, 227] on input "94dfeca9-0b4b-4f33-9989-2d87b128a6e8" at bounding box center [429, 231] width 48 height 10
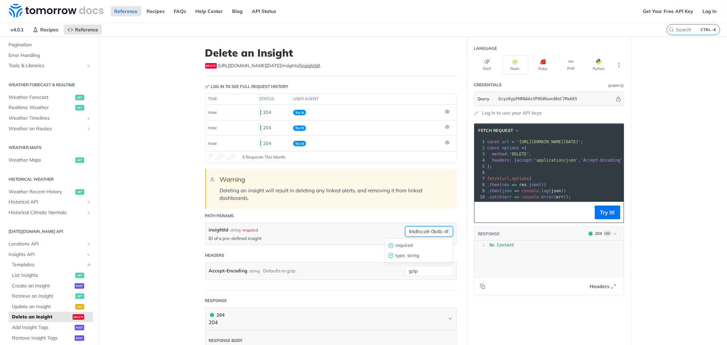
click at [430, 227] on input "94dfeca9-0b4b-4f33-9989-2d87b128a6e8" at bounding box center [429, 231] width 48 height 10
paste input "a06130b1-cf35-4b3b-af0f-80757d48ce9e"
click at [598, 218] on button "Try It!" at bounding box center [608, 213] width 26 height 14
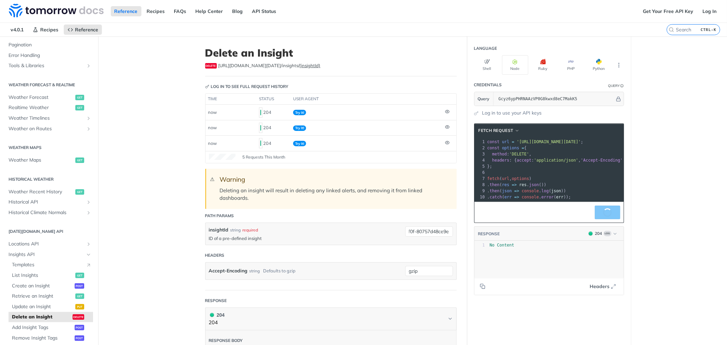
scroll to position [0, 0]
click at [424, 231] on input "a06130b1-cf35-4b3b-af0f-80757d48ce9e" at bounding box center [429, 231] width 48 height 10
paste input "24167d8-900a-46a8-a458-1fffc25d07e7"
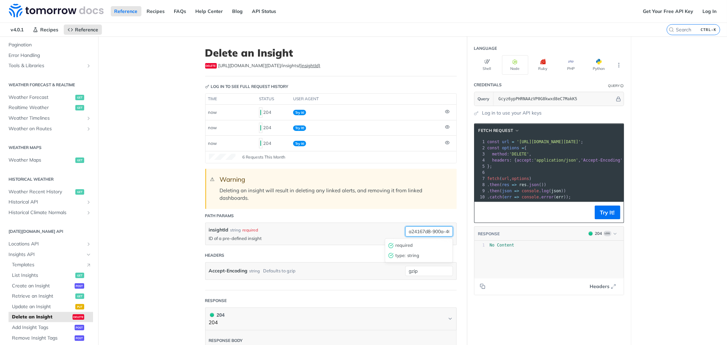
scroll to position [0, 55]
click at [604, 213] on button "Try It!" at bounding box center [608, 213] width 26 height 14
click at [423, 231] on input "a24167d8-900a-46a8-a458-1fffc25d07e7" at bounding box center [429, 231] width 48 height 10
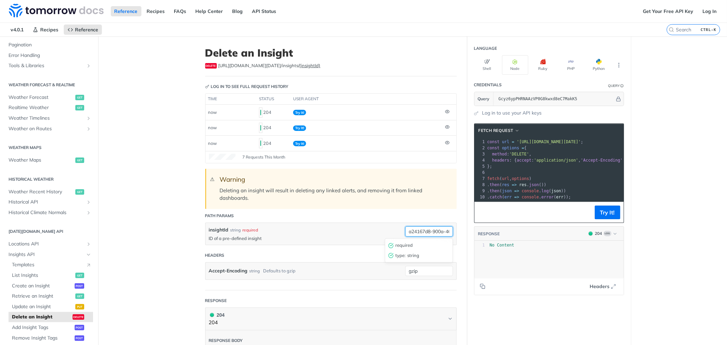
click at [423, 231] on input "a24167d8-900a-46a8-a458-1fffc25d07e7" at bounding box center [429, 231] width 48 height 10
paste input "a8d9293-a64c-42a1-8d1e-b5e2f719d7ee"
click at [599, 214] on button "Try It!" at bounding box center [608, 213] width 26 height 14
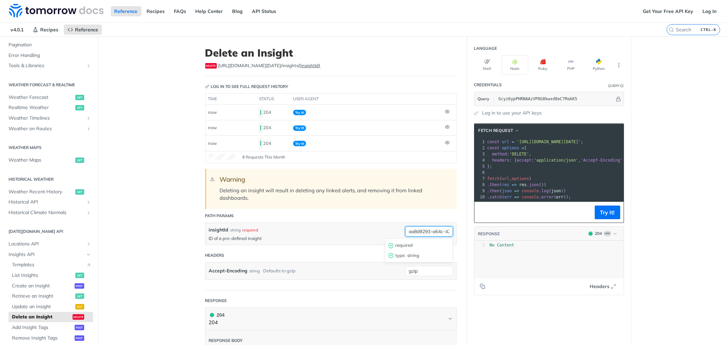
click at [423, 230] on input "aa8d9293-a64c-42a1-8d1e-b5e2f719d7ee" at bounding box center [429, 231] width 48 height 10
paste input "c0160090-2c83-4e80-8e23-1e3552611aa0"
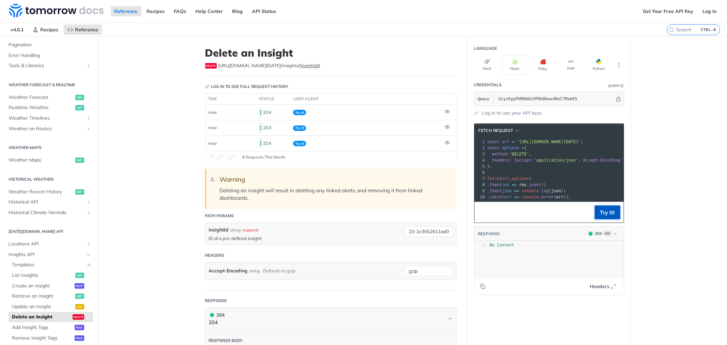
click at [604, 217] on button "Try It!" at bounding box center [608, 213] width 26 height 14
click at [414, 232] on input "c0160090-2c83-4e80-8e23-1e3552611aa0" at bounding box center [429, 231] width 48 height 10
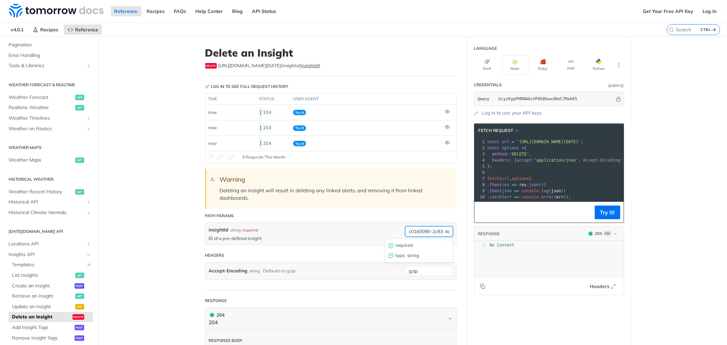
paste input "ed25806e-0f2b-49d0-b0c4-97345e3105ba"
type input "ed25806e-0f2b-49d0-b0c4-97345e3105ba"
click at [597, 218] on button "Try It!" at bounding box center [608, 213] width 26 height 14
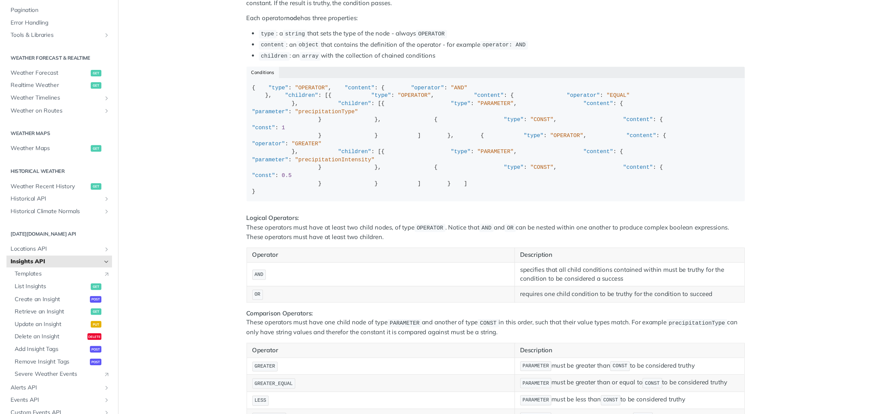
scroll to position [757, 0]
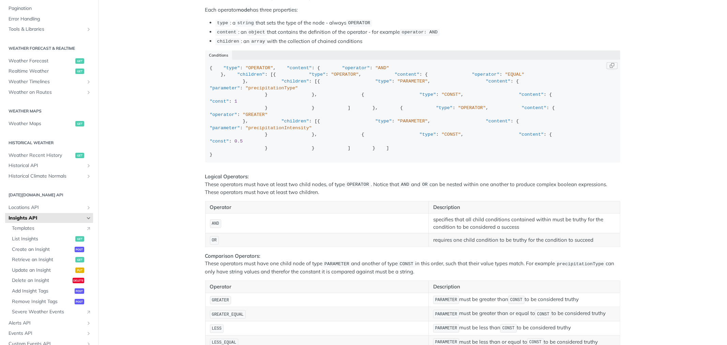
click at [505, 77] on span ""EQUAL"" at bounding box center [514, 74] width 19 height 5
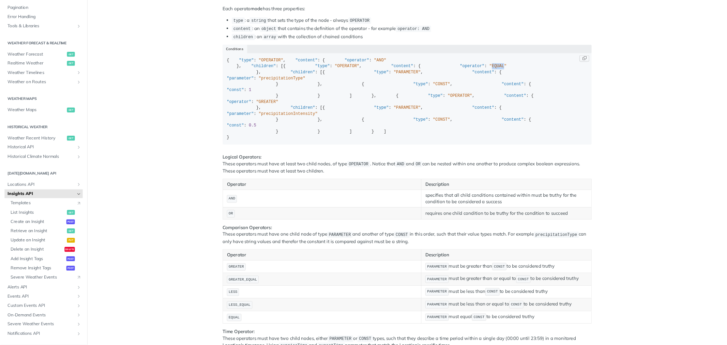
scroll to position [107, 0]
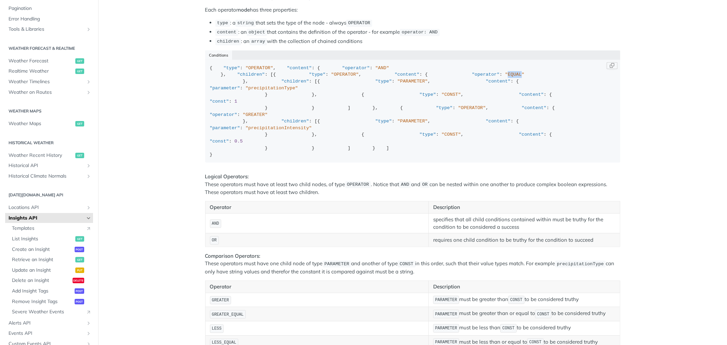
click at [505, 77] on span ""EQUAL"" at bounding box center [514, 74] width 19 height 5
click at [298, 91] on span ""precipitationType"" at bounding box center [271, 88] width 52 height 5
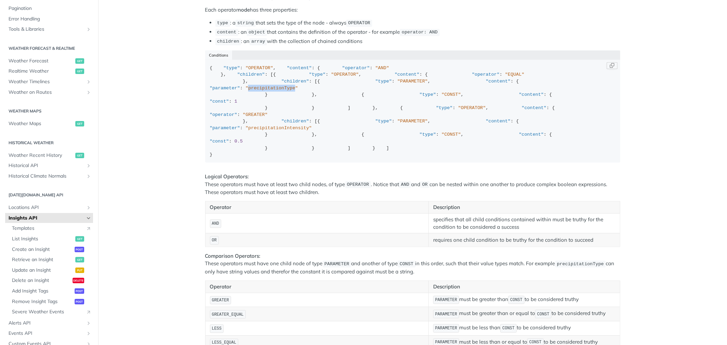
copy span "precipitationType"
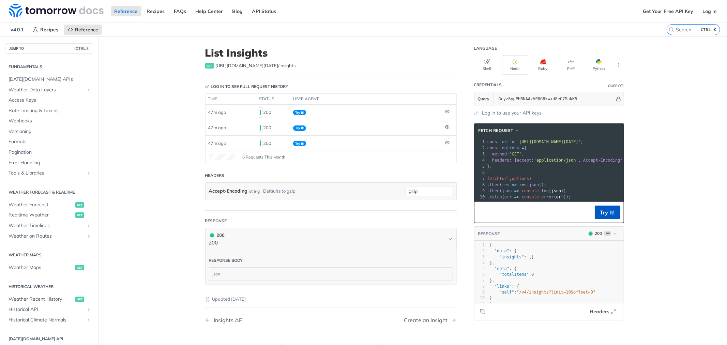
scroll to position [107, 0]
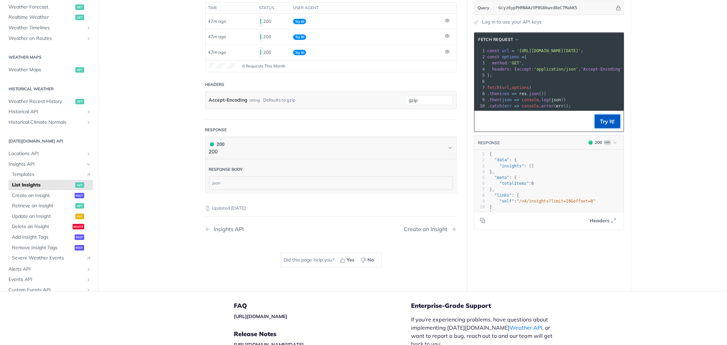
click at [603, 125] on button "Try It!" at bounding box center [608, 122] width 26 height 14
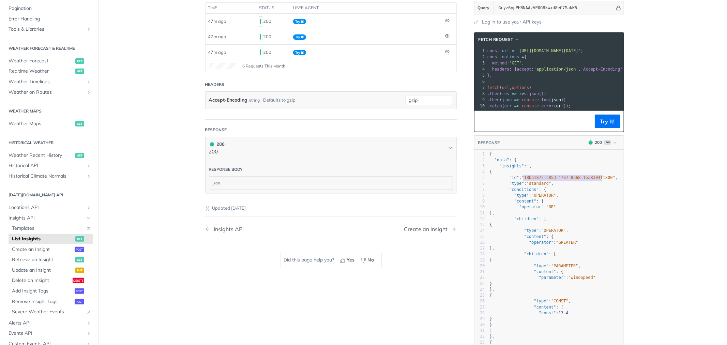
type textarea "18ba1872-c853-4767-8a68-1ea8304f1800"
drag, startPoint x: 520, startPoint y: 181, endPoint x: 602, endPoint y: 183, distance: 81.5
click at [602, 180] on span ""18ba1872-c853-4767-8a68-1ea8304f1800"" at bounding box center [569, 177] width 94 height 5
click at [599, 123] on button "Try It!" at bounding box center [608, 122] width 26 height 14
type textarea "29c3ec34-4509-4f62-a6aa-c17645eab5d5"
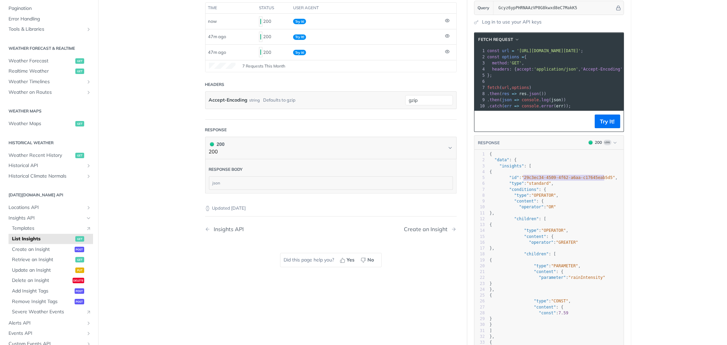
drag, startPoint x: 520, startPoint y: 182, endPoint x: 601, endPoint y: 185, distance: 80.1
click at [601, 180] on span ""29c3ec34-4509-4f62-a6aa-c17645eab5d5"" at bounding box center [569, 177] width 94 height 5
click at [606, 125] on button "Try It!" at bounding box center [608, 122] width 26 height 14
type textarea "3c64c9e3-016f-4d4b-a8d9-723b9c56c2eb"
drag, startPoint x: 521, startPoint y: 181, endPoint x: 601, endPoint y: 182, distance: 79.8
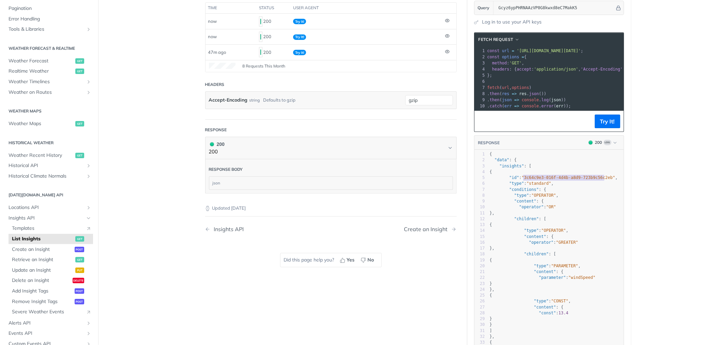
click at [601, 180] on span ""3c64c9e3-016f-4d4b-a8d9-723b9c56c2eb"" at bounding box center [569, 177] width 94 height 5
click at [600, 118] on footer "Try It!" at bounding box center [548, 121] width 149 height 21
click at [600, 122] on button "Try It!" at bounding box center [608, 122] width 26 height 14
type textarea "77627916-6258-428b-880e-50c1fdad8c76"
drag, startPoint x: 520, startPoint y: 181, endPoint x: 601, endPoint y: 184, distance: 80.9
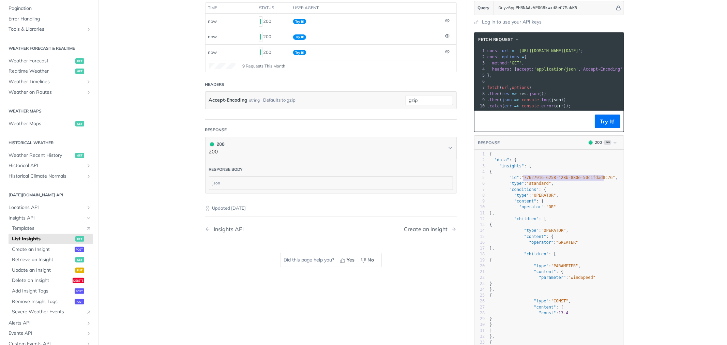
click at [601, 180] on span ""77627916-6258-428b-880e-50c1fdad8c76"" at bounding box center [569, 177] width 94 height 5
click at [613, 126] on button "Try It!" at bounding box center [608, 122] width 26 height 14
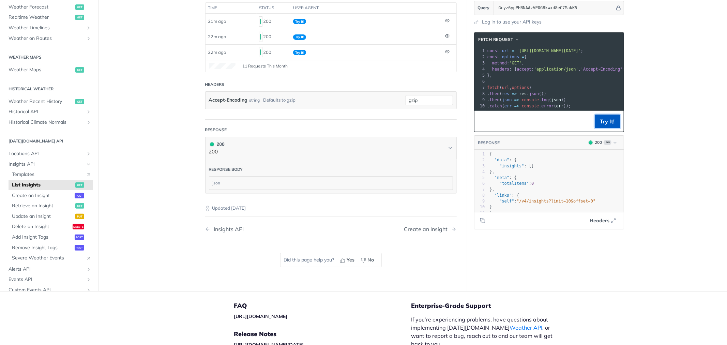
click at [602, 126] on button "Try It!" at bounding box center [608, 122] width 26 height 14
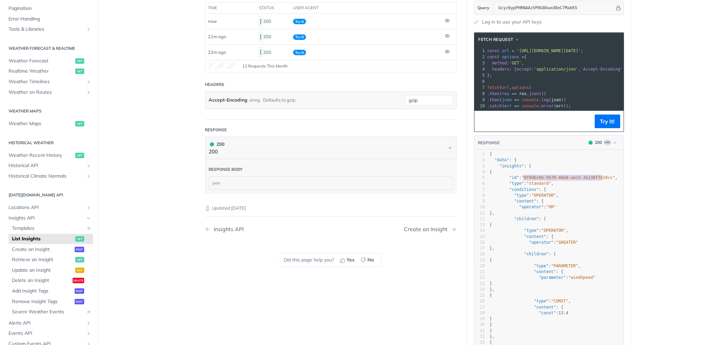
type textarea "0f9dbc66-9570-40a8-aec5-3a130f7d10cc"
drag, startPoint x: 520, startPoint y: 182, endPoint x: 602, endPoint y: 182, distance: 81.5
click at [602, 180] on span ""0f9dbc66-9570-40a8-aec5-3a130f7d10cc"" at bounding box center [569, 177] width 94 height 5
click at [596, 122] on button "Try It!" at bounding box center [608, 122] width 26 height 14
type textarea "4554e3d7-3a54-4a62-bbcc-671b5c365cdb"
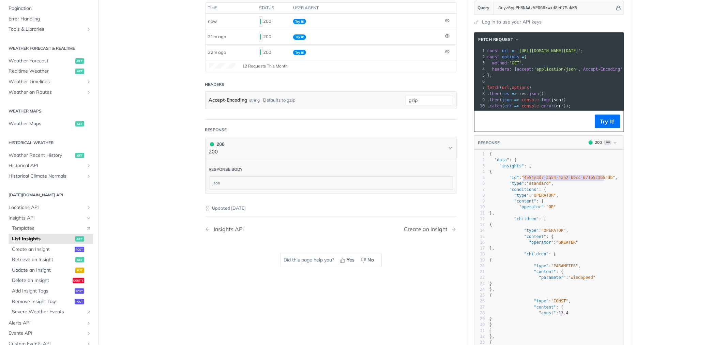
drag, startPoint x: 520, startPoint y: 181, endPoint x: 602, endPoint y: 183, distance: 81.1
click at [602, 180] on span ""4554e3d7-3a54-4a62-bbcc-671b5c365cdb"" at bounding box center [569, 177] width 94 height 5
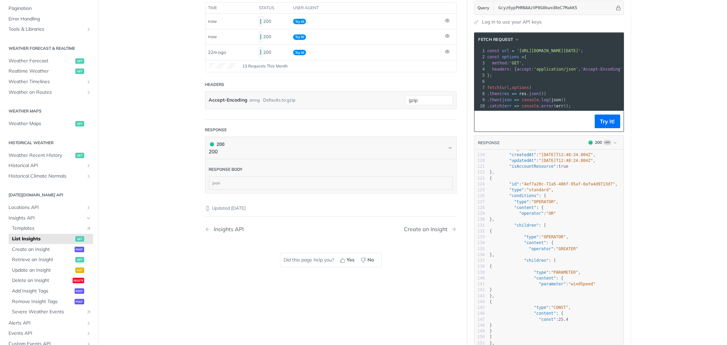
scroll to position [819, 0]
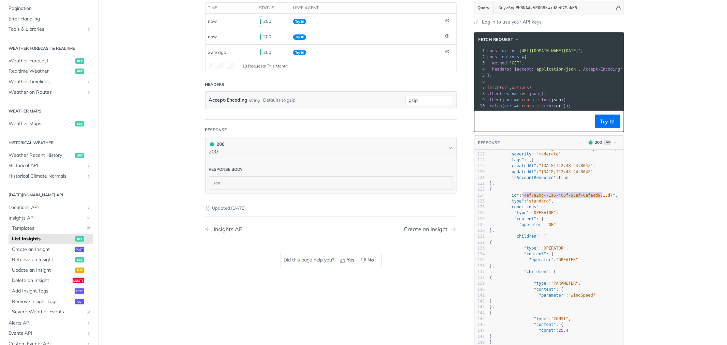
type textarea "4ef7a20c-71a5-406f-95af-0afa4d9713d7"
drag, startPoint x: 521, startPoint y: 198, endPoint x: 601, endPoint y: 199, distance: 80.4
click at [601, 198] on span ""4ef7a20c-71a5-406f-95af-0afa4d9713d7"" at bounding box center [569, 195] width 94 height 5
click at [600, 121] on button "Try It!" at bounding box center [608, 122] width 26 height 14
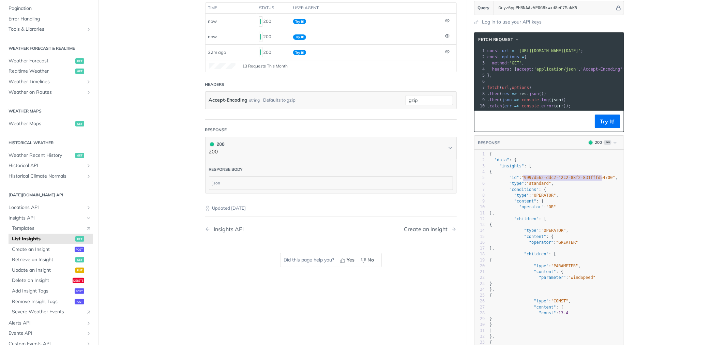
type textarea "9997d562-ddc2-42c2-88f2-831fffd54700"
drag, startPoint x: 520, startPoint y: 182, endPoint x: 601, endPoint y: 183, distance: 80.4
click at [601, 180] on span ""9997d562-ddc2-42c2-88f2-831fffd54700"" at bounding box center [569, 177] width 94 height 5
click at [606, 126] on button "Try It!" at bounding box center [608, 122] width 26 height 14
type textarea "aae1fe39-90eb-45b4-ab8d-b8848e6c7e67"
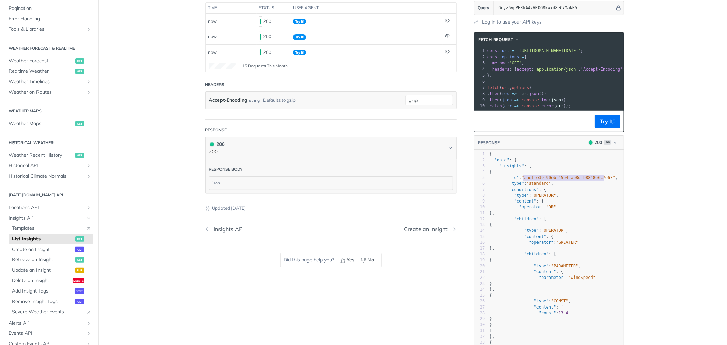
drag, startPoint x: 520, startPoint y: 183, endPoint x: 601, endPoint y: 184, distance: 80.5
click at [601, 180] on span ""aae1fe39-90eb-45b4-ab8d-b8848e6c7e67"" at bounding box center [569, 177] width 94 height 5
click at [607, 121] on button "Try It!" at bounding box center [608, 122] width 26 height 14
type textarea "b2d6f4d2-8908-41b1-8c3e-1b6ba960b9cb"
drag, startPoint x: 520, startPoint y: 181, endPoint x: 602, endPoint y: 181, distance: 81.5
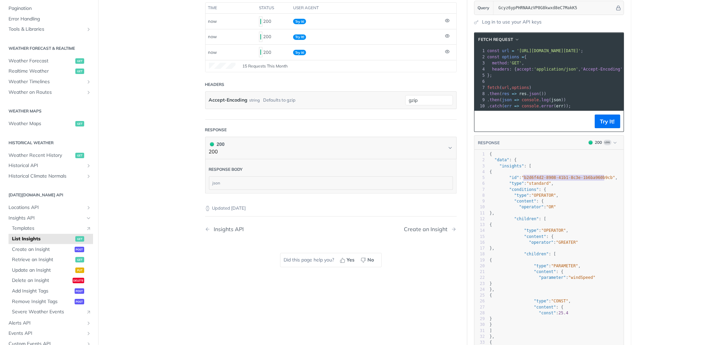
click at [602, 180] on span ""b2d6f4d2-8908-41b1-8c3e-1b6ba960b9cb"" at bounding box center [569, 177] width 94 height 5
click at [595, 128] on button "Try It!" at bounding box center [608, 122] width 26 height 14
type textarea "c20abeca-a8ce-47b4-b681-4d4f5257b392"
drag, startPoint x: 520, startPoint y: 183, endPoint x: 605, endPoint y: 182, distance: 84.9
click at [602, 180] on span ""c20abeca-a8ce-47b4-b681-4d4f5257b392"" at bounding box center [569, 177] width 94 height 5
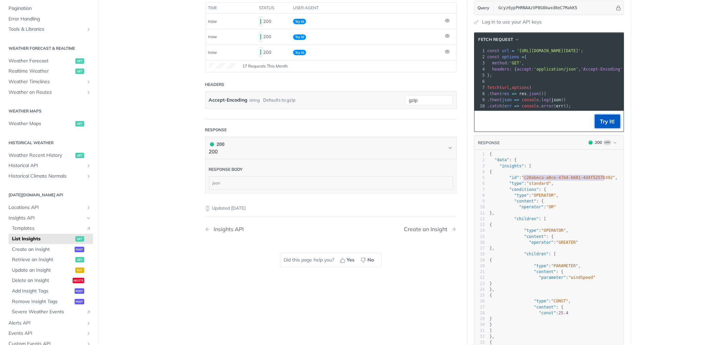
click at [595, 123] on button "Try It!" at bounding box center [608, 122] width 26 height 14
type textarea "e8f476e0-dc59-457f-a827-b95f27e3393a"
drag, startPoint x: 521, startPoint y: 181, endPoint x: 601, endPoint y: 181, distance: 80.1
click at [601, 180] on span ""e8f476e0-dc59-457f-a827-b95f27e3393a"" at bounding box center [569, 177] width 94 height 5
click at [600, 127] on button "Try It!" at bounding box center [608, 122] width 26 height 14
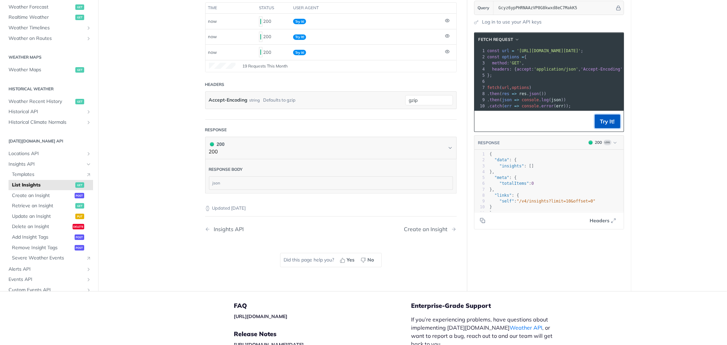
click at [601, 124] on button "Try It!" at bounding box center [608, 122] width 26 height 14
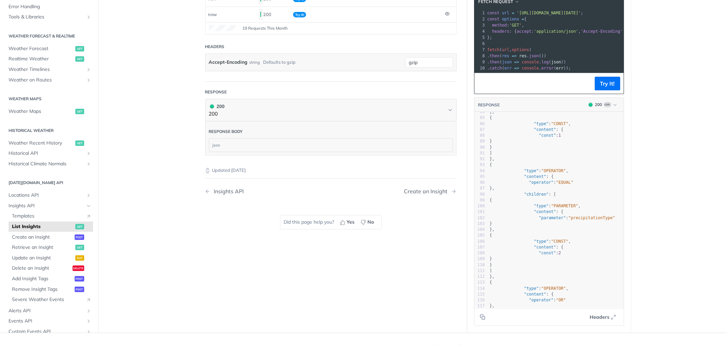
scroll to position [530, 0]
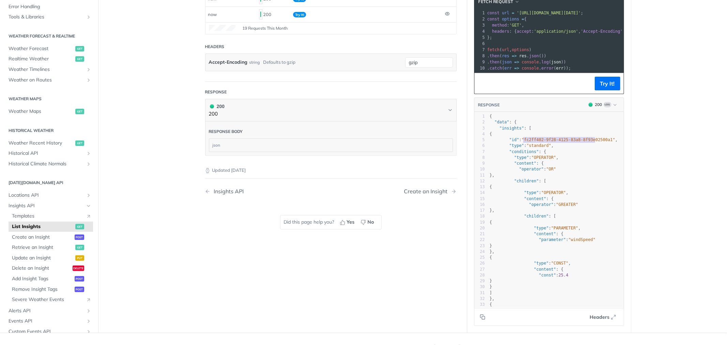
type textarea "fc2ff402-9f28-4125-83a8-8f93e02500a1"
drag, startPoint x: 520, startPoint y: 142, endPoint x: 601, endPoint y: 145, distance: 80.8
click at [601, 142] on span ""fc2ff402-9f28-4125-83a8-8f93e02500a1"" at bounding box center [569, 139] width 94 height 5
click at [536, 142] on span ""fc2ff402-9f28-4125-83a8-8f93e02500a1"" at bounding box center [569, 139] width 94 height 5
type textarea "fc2ff402-9f28-4125-83a8-8f93e02500a1"
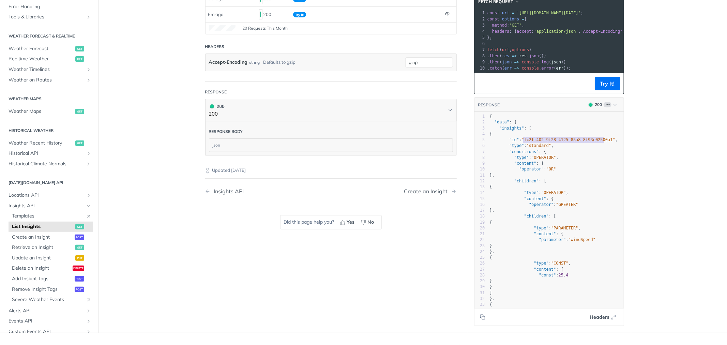
drag, startPoint x: 520, startPoint y: 144, endPoint x: 601, endPoint y: 145, distance: 80.8
click at [601, 142] on span ""fc2ff402-9f28-4125-83a8-8f93e02500a1"" at bounding box center [569, 139] width 94 height 5
click at [596, 88] on button "Try It!" at bounding box center [608, 84] width 26 height 14
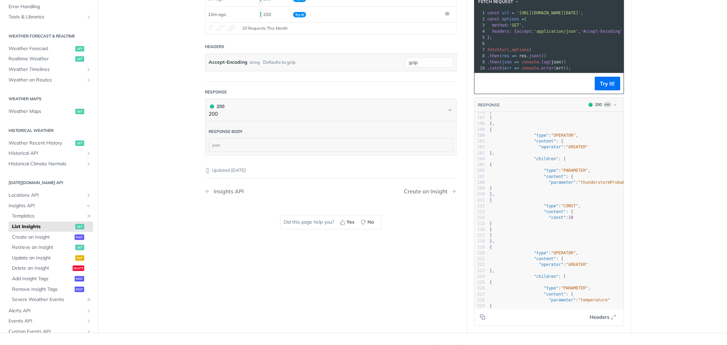
scroll to position [1059, 0]
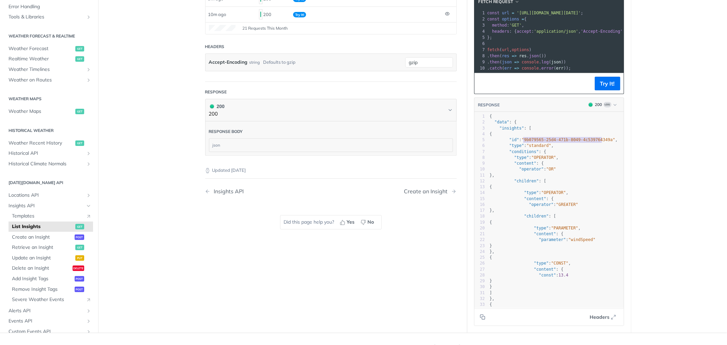
type textarea "9b079565-25d4-471b-8049-4c539764349a"
drag, startPoint x: 520, startPoint y: 144, endPoint x: 601, endPoint y: 144, distance: 80.4
click at [601, 142] on span ""9b079565-25d4-471b-8049-4c539764349a"" at bounding box center [569, 139] width 94 height 5
click at [538, 160] on span ""OPERATOR"" at bounding box center [543, 157] width 25 height 5
type textarea "{ "data": { "insights": [ { "id": "9b079565-25d4-471b-8049-4c539764349a", "type…"
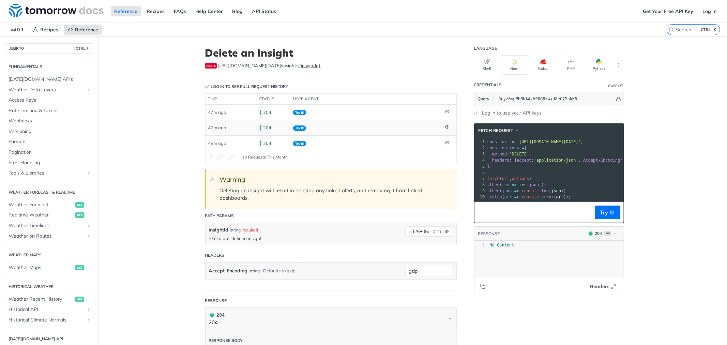
scroll to position [107, 0]
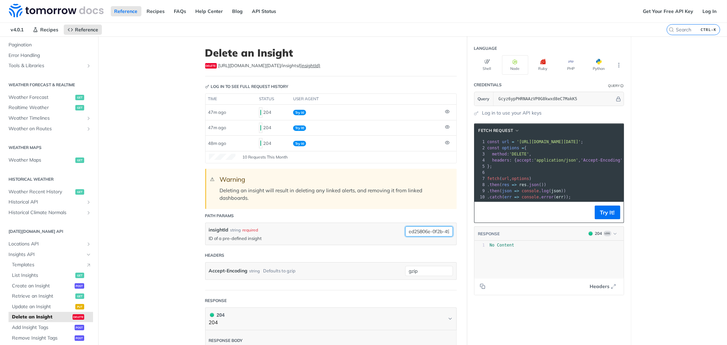
click at [417, 228] on input "ed25806e-0f2b-49d0-b0c4-97345e3105ba" at bounding box center [429, 231] width 48 height 10
paste input "18ba1872-c853-4767-8a68-1ea8304f1800"
click at [598, 218] on button "Try It!" at bounding box center [608, 213] width 26 height 14
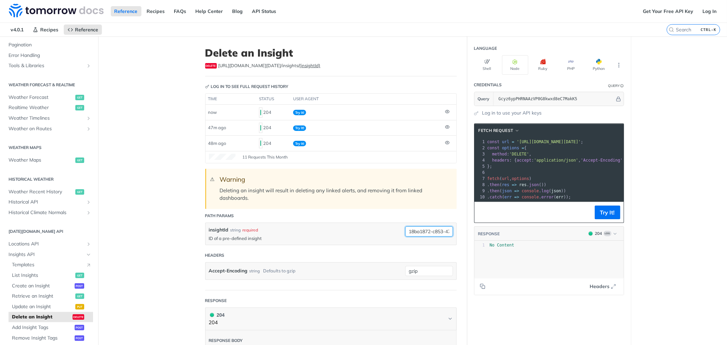
click at [430, 233] on input "18ba1872-c853-4767-8a68-1ea8304f1800" at bounding box center [429, 231] width 48 height 10
paste input "29c3ec34-4509-4f62-a6aa-c17645eab5d5"
click at [608, 216] on button "Try It!" at bounding box center [608, 213] width 26 height 14
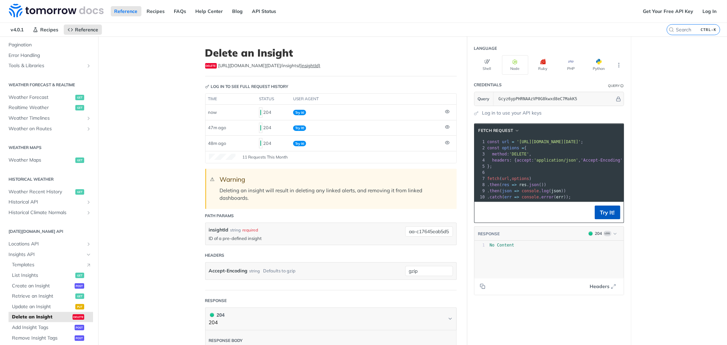
scroll to position [0, 0]
click at [430, 233] on input "29c3ec34-4509-4f62-a6aa-c17645eab5d5" at bounding box center [429, 231] width 48 height 10
paste input "3c64c9e3-016f-4d4b-a8d9-723b9c56c2eb"
click at [604, 213] on button "Try It!" at bounding box center [608, 213] width 26 height 14
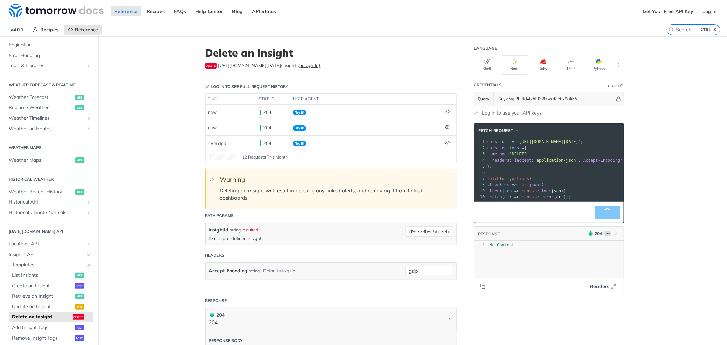
scroll to position [0, 0]
click at [430, 227] on input "3c64c9e3-016f-4d4b-a8d9-723b9c56c2eb" at bounding box center [429, 231] width 48 height 10
paste input "77627916-6258-428b-880e-50c1fdad8c76"
click at [604, 217] on button "Try It!" at bounding box center [608, 213] width 26 height 14
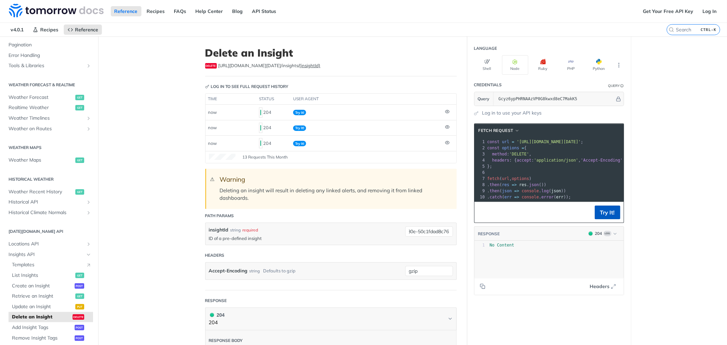
scroll to position [0, 0]
click at [422, 234] on input "77627916-6258-428b-880e-50c1fdad8c76" at bounding box center [429, 231] width 48 height 10
paste input "0f9dbc66-9570-40a8-aec5-3a130f7d10cc"
click at [602, 219] on button "Try It!" at bounding box center [608, 213] width 26 height 14
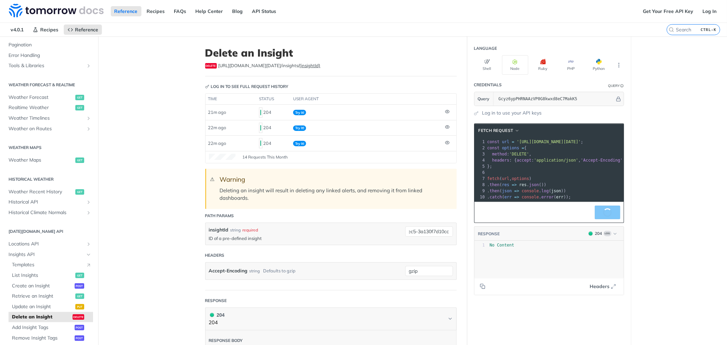
scroll to position [0, 0]
click at [420, 233] on input "0f9dbc66-9570-40a8-aec5-3a130f7d10cc" at bounding box center [429, 231] width 48 height 10
paste input "4554e3d7-3a54-4a62-bbcc-671b5c365cdb"
click at [595, 212] on button "Try It!" at bounding box center [608, 213] width 26 height 14
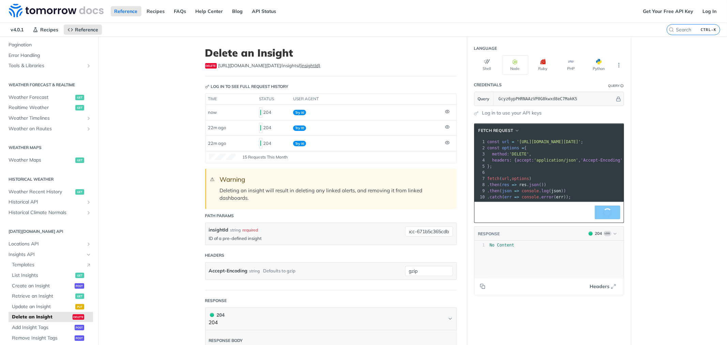
scroll to position [0, 0]
click at [427, 230] on input "4554e3d7-3a54-4a62-bbcc-671b5c365cdb" at bounding box center [429, 231] width 48 height 10
paste input "ef7a20c-71a5-406f-95af-0afa4d9713d7"
click at [595, 213] on button "Try It!" at bounding box center [608, 213] width 26 height 14
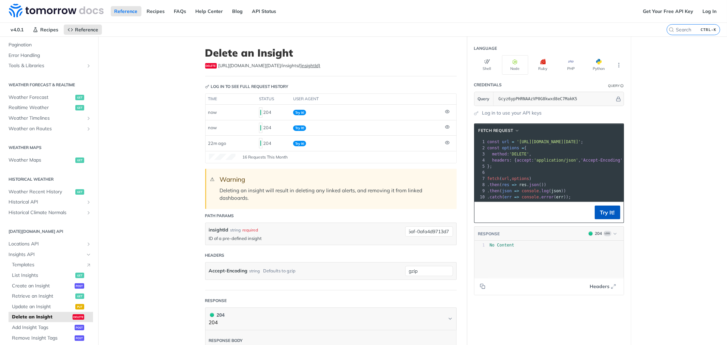
scroll to position [0, 0]
click at [424, 228] on input "4ef7a20c-71a5-406f-95af-0afa4d9713d7" at bounding box center [429, 231] width 48 height 10
paste input "9997d562-ddc2-42c2-88f2-831fffd54700"
click at [597, 219] on button "Try It!" at bounding box center [608, 213] width 26 height 14
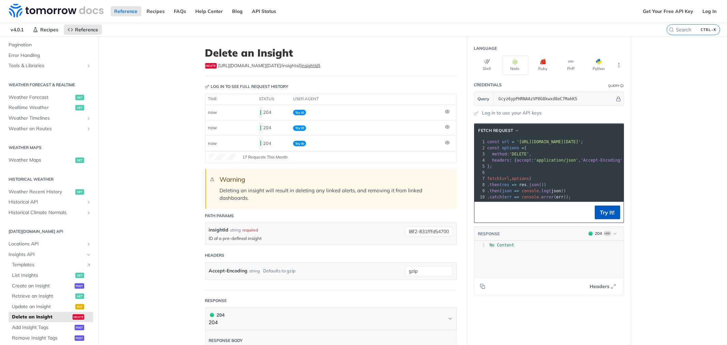
scroll to position [0, 0]
click at [432, 237] on div "9997d562-ddc2-42c2-88f2-831fffd54700 required type : string" at bounding box center [429, 231] width 48 height 10
paste input "aae1fe39-90eb-45b4-ab8d-b8848e6c7e67"
click at [596, 214] on button "Try It!" at bounding box center [608, 213] width 26 height 14
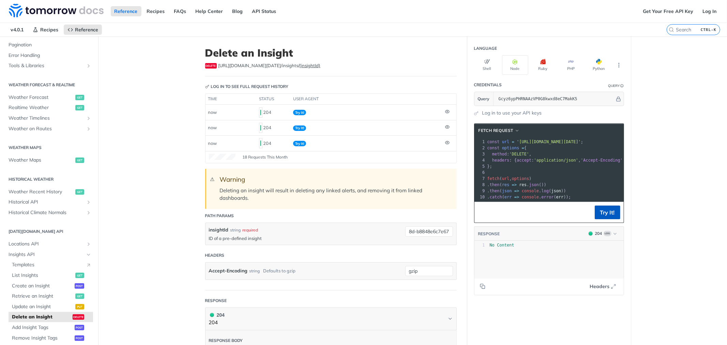
scroll to position [0, 0]
click at [426, 225] on div "insightId string required ID of a pre-defined insight aae1fe39-90eb-45b4-ab8d-b…" at bounding box center [331, 234] width 251 height 22
click at [427, 227] on input "aae1fe39-90eb-45b4-ab8d-b8848e6c7e67" at bounding box center [429, 231] width 48 height 10
paste input "b2d6f4d2-8908-41b1-8c3e-1b6ba960b9cb"
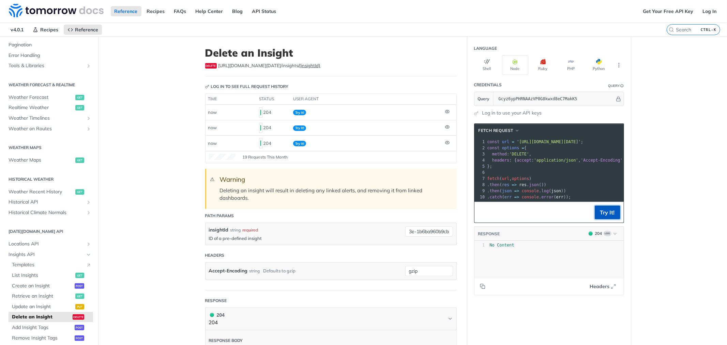
click at [605, 216] on button "Try It!" at bounding box center [608, 213] width 26 height 14
click at [413, 224] on div "insightId string required ID of a pre-defined insight b2d6f4d2-8908-41b1-8c3e-1…" at bounding box center [331, 234] width 251 height 22
click at [413, 227] on input "b2d6f4d2-8908-41b1-8c3e-1b6ba960b9cb" at bounding box center [429, 231] width 48 height 10
paste input "c20abeca-a8ce-47b4-b681-4d4f5257b392"
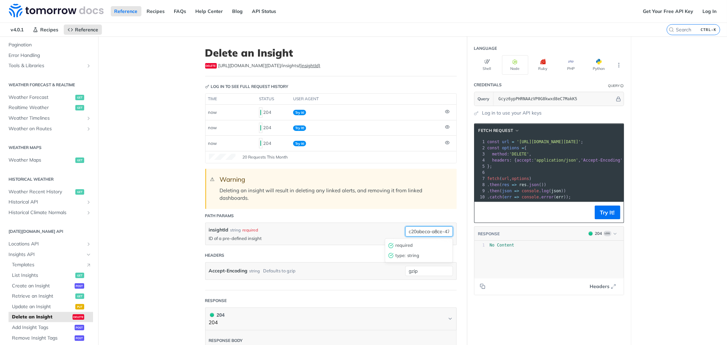
scroll to position [0, 56]
click at [600, 219] on button "Try It!" at bounding box center [608, 213] width 26 height 14
click at [422, 234] on input "c20abeca-a8ce-47b4-b681-4d4f5257b392" at bounding box center [429, 231] width 48 height 10
paste input "e8f476e0-dc59-457f-a827-b95f27e3393a"
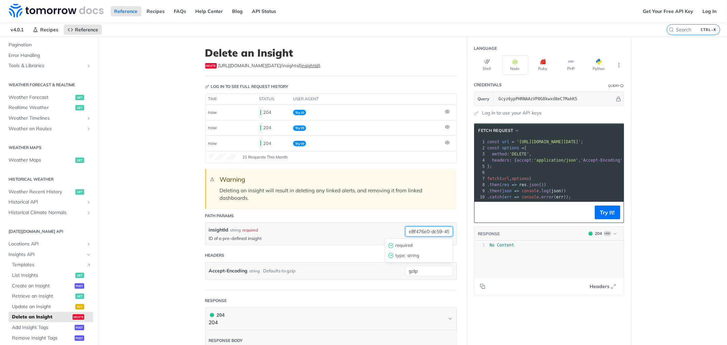
scroll to position [0, 55]
click at [616, 219] on button "Try It!" at bounding box center [608, 213] width 26 height 14
click at [430, 231] on input "e8f476e0-dc59-457f-a827-b95f27e3393a" at bounding box center [429, 231] width 48 height 10
paste input "fc2ff402-9f28-4125-83a8-8f93e02500a1"
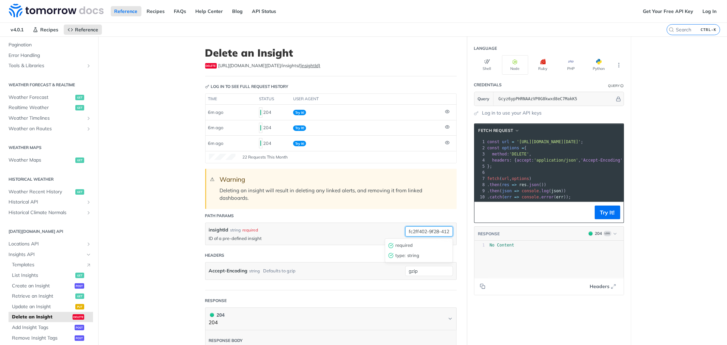
scroll to position [0, 52]
type input "fc2ff402-9f28-4125-83a8-8f93e02500a1"
click at [597, 219] on button "Try It!" at bounding box center [608, 213] width 26 height 14
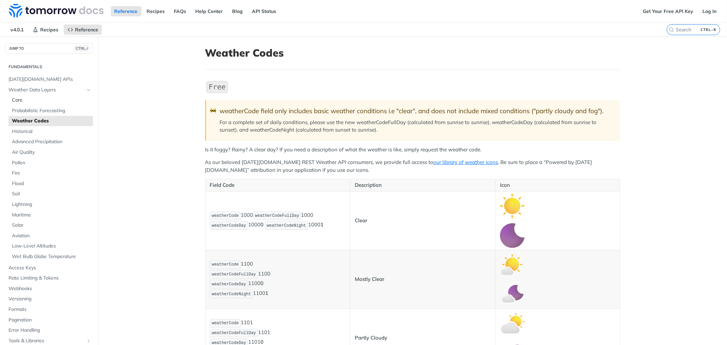
scroll to position [114, 0]
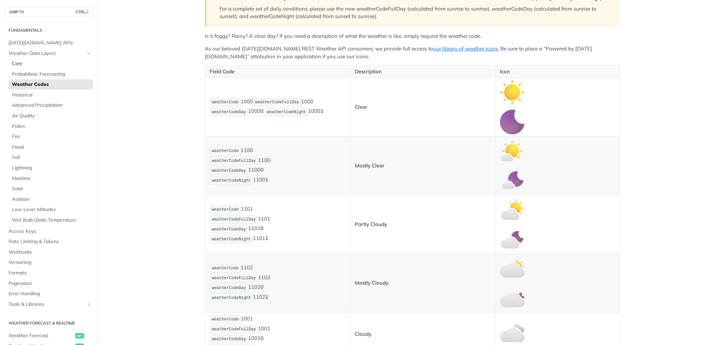
click at [28, 64] on span "Core" at bounding box center [51, 63] width 79 height 7
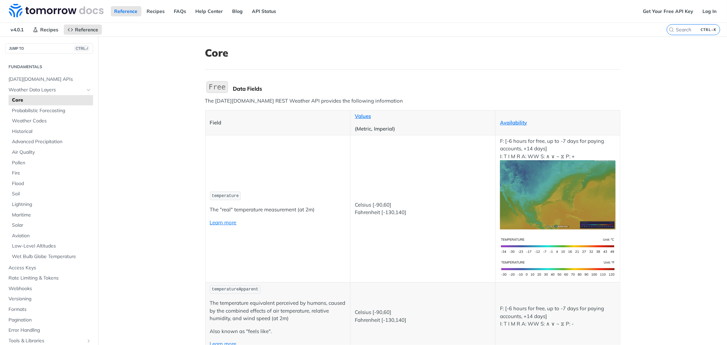
click at [322, 137] on td "temperature The "real" temperature measurement (at 2m) Learn more" at bounding box center [277, 208] width 145 height 147
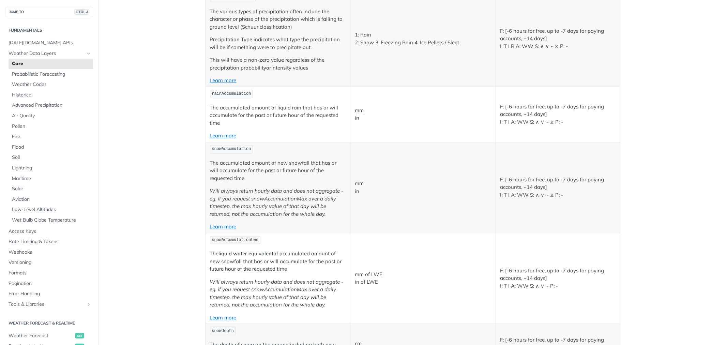
scroll to position [1526, 0]
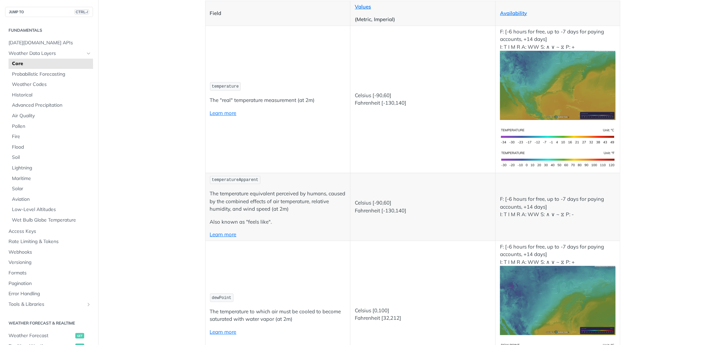
scroll to position [114, 0]
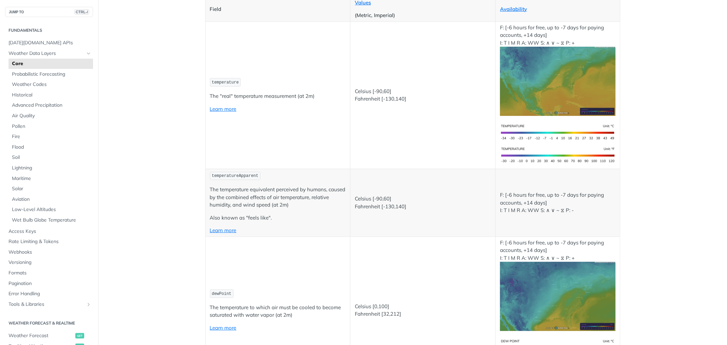
click at [219, 81] on span "temperature" at bounding box center [225, 82] width 27 height 5
copy span "temperature"
click at [226, 82] on span "temperature" at bounding box center [225, 82] width 27 height 5
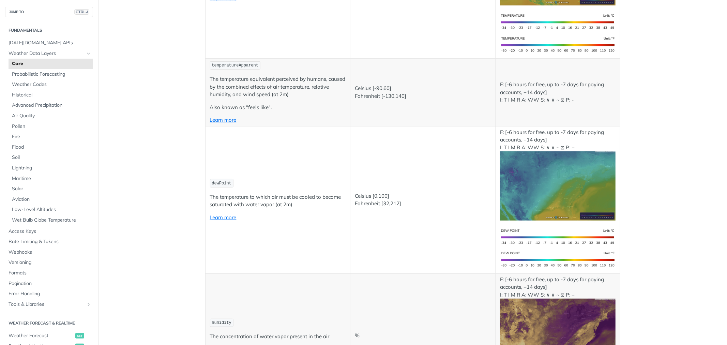
scroll to position [227, 0]
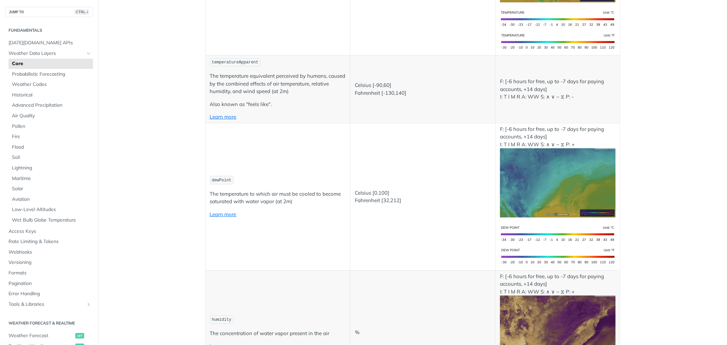
click at [222, 180] on span "dewPoint" at bounding box center [222, 180] width 20 height 5
copy span "dewPoint"
click at [213, 181] on span "dewPoint" at bounding box center [222, 180] width 20 height 5
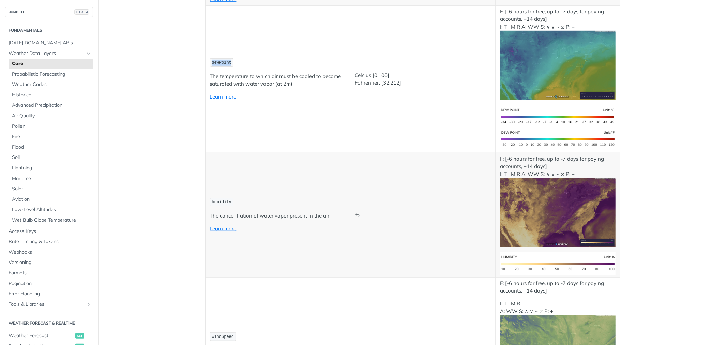
scroll to position [379, 0]
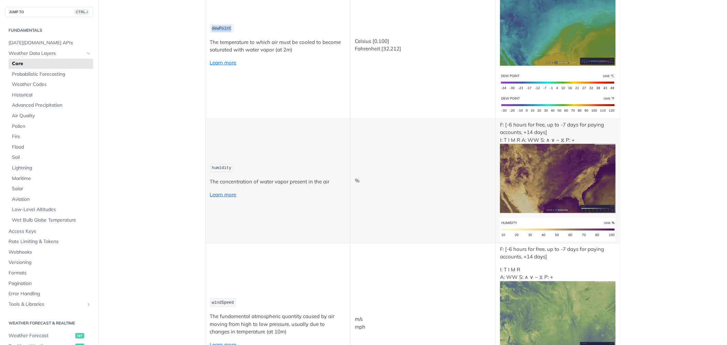
click at [216, 167] on span "humidity" at bounding box center [222, 168] width 20 height 5
copy span "humidity"
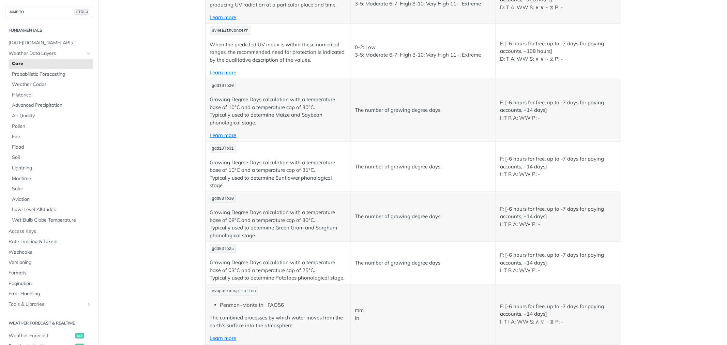
scroll to position [2499, 0]
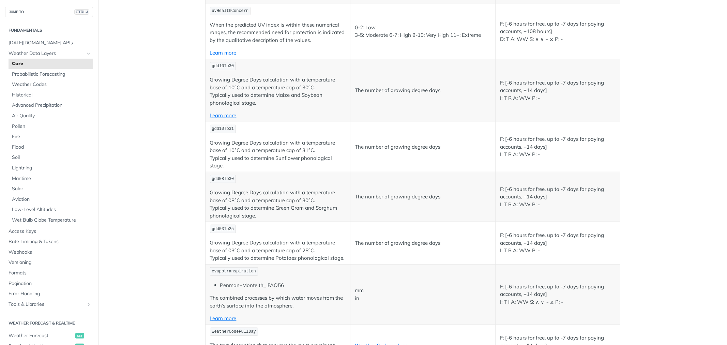
copy span "cloudCover"
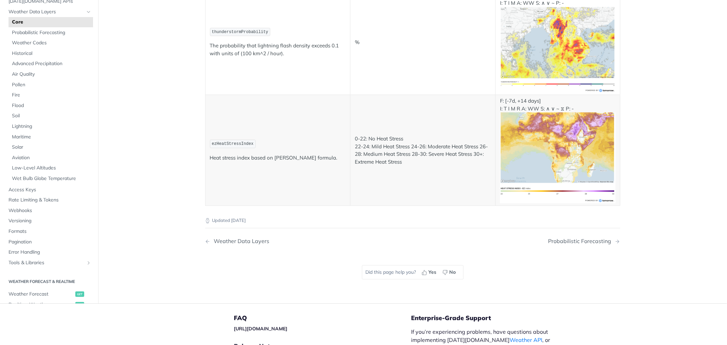
scroll to position [2992, 0]
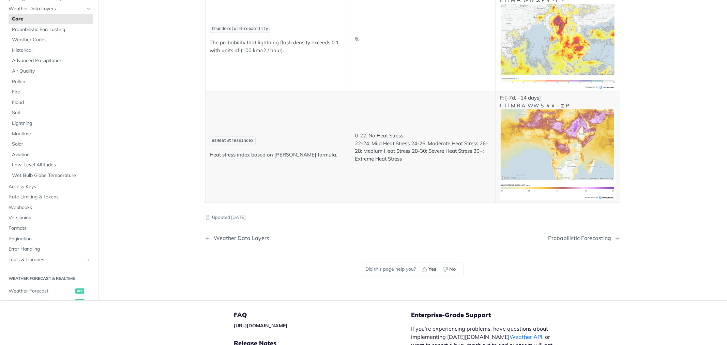
copy span "uvIndex"
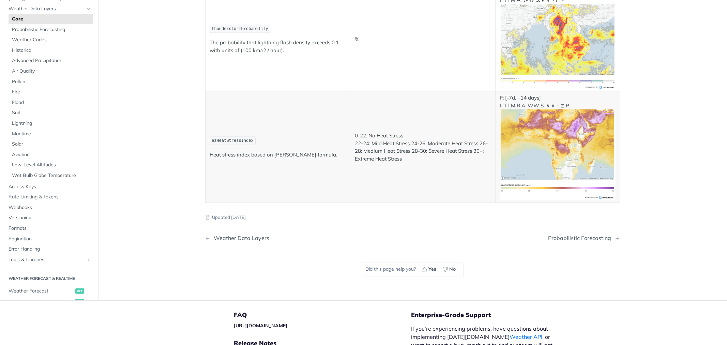
drag, startPoint x: 387, startPoint y: 205, endPoint x: 393, endPoint y: 205, distance: 6.5
copy p "High"
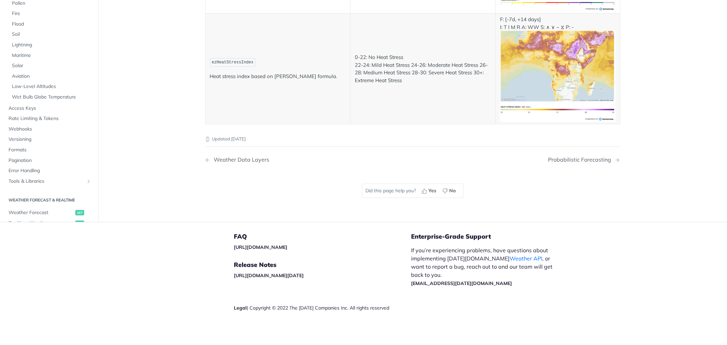
scroll to position [3484, 0]
copy span "thunderstormProbability"
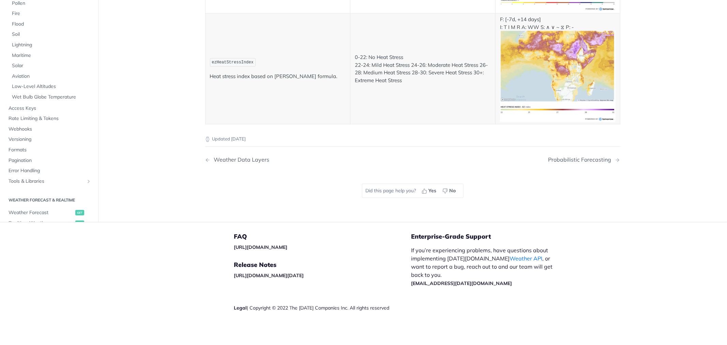
copy span "weatherCodeDay"
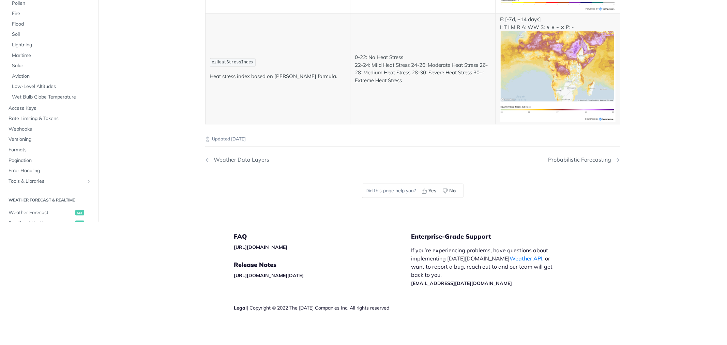
copy span "weatherCodeFullDay"
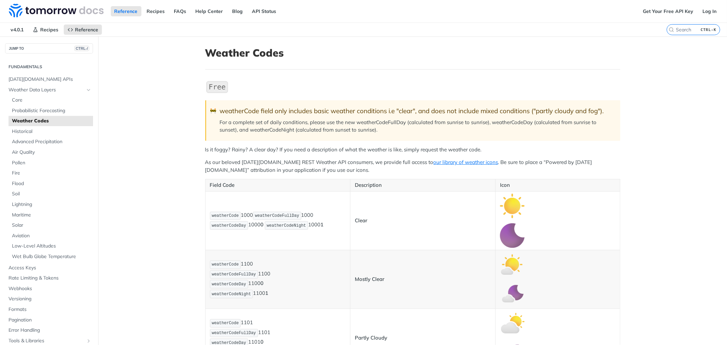
scroll to position [189, 0]
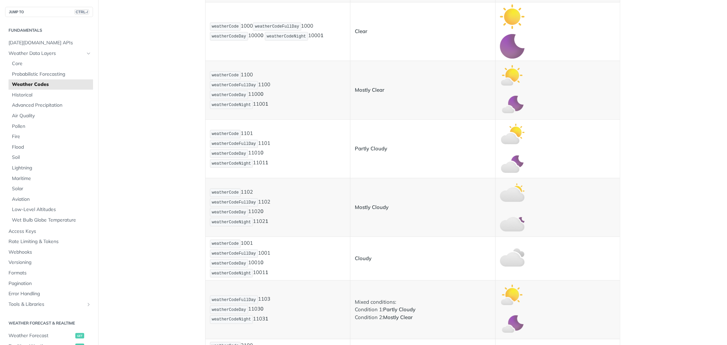
click at [260, 144] on p "weatherCode 1101 weatherCodeFullDay 1101 weatherCodeDay 1101 0 weatherCodeNight…" at bounding box center [278, 148] width 136 height 39
copy p "1101"
drag, startPoint x: 353, startPoint y: 147, endPoint x: 386, endPoint y: 147, distance: 33.1
click at [386, 147] on p "Partly Cloudy" at bounding box center [423, 149] width 136 height 8
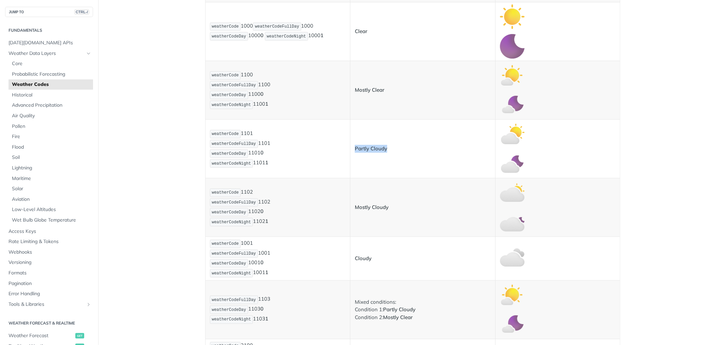
copy strong "Partly Cloudy"
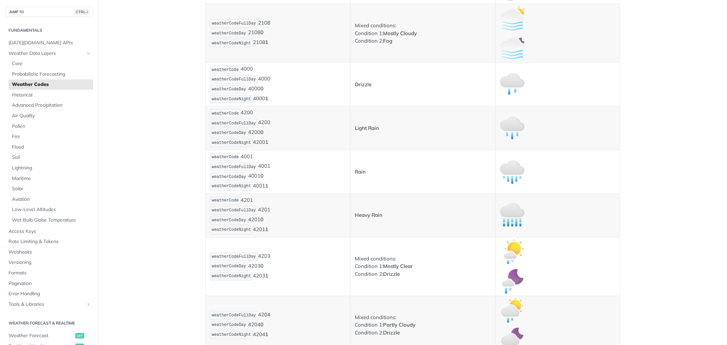
scroll to position [909, 0]
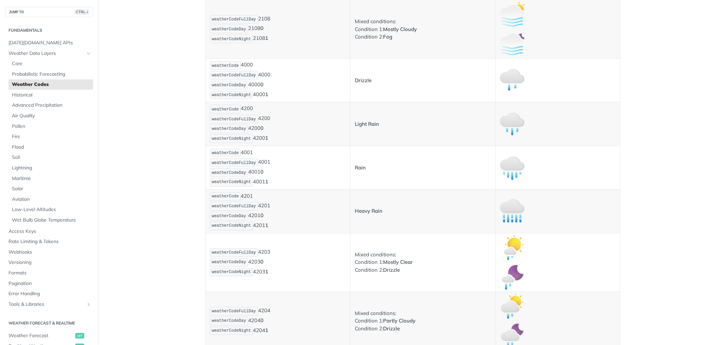
click at [258, 165] on p "weatherCode 4001 weatherCodeFullDay 4001 weatherCodeDay 4001 0 weatherCodeNight…" at bounding box center [278, 167] width 136 height 39
copy p "4001"
click at [251, 173] on p "weatherCode 4001 weatherCodeFullDay 4001 weatherCodeDay 4001 0 weatherCodeNight…" at bounding box center [278, 167] width 136 height 39
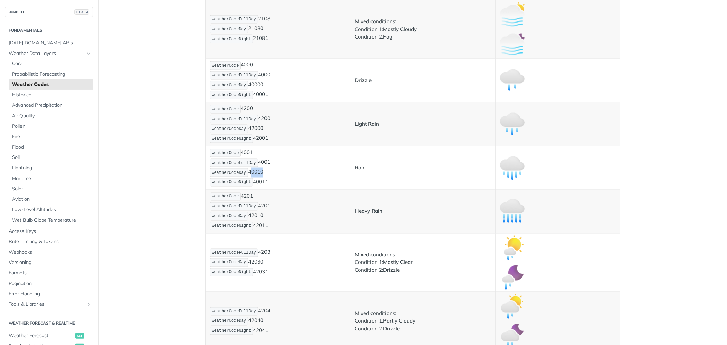
copy p "4001 0"
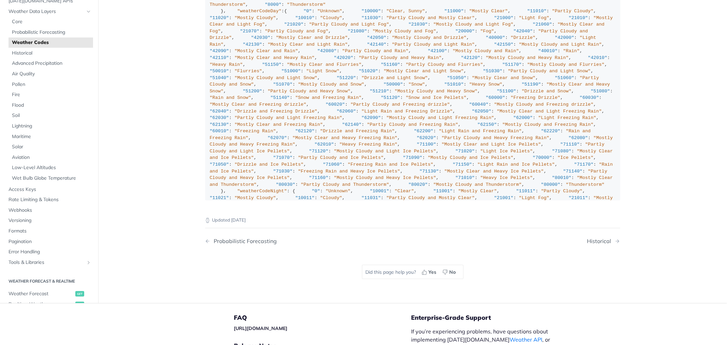
scroll to position [114, 0]
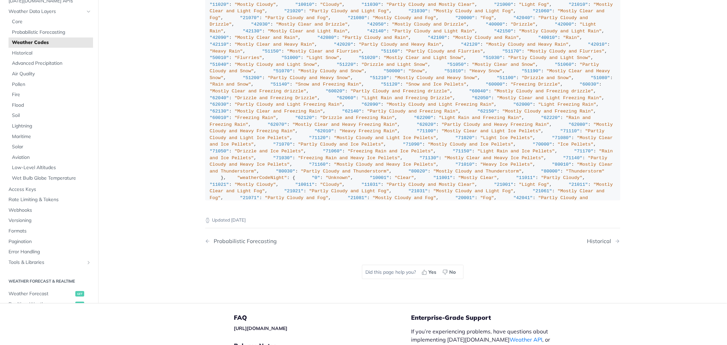
copy span "4001"
